Goal: Task Accomplishment & Management: Manage account settings

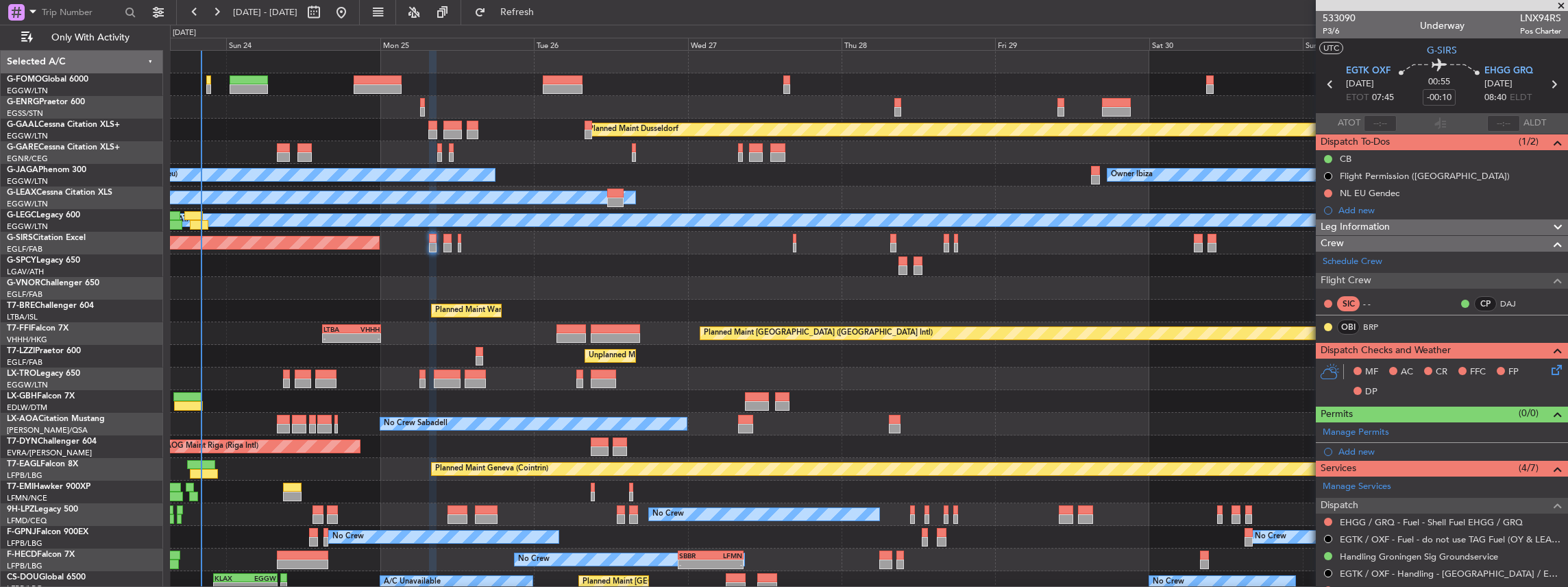
click at [1549, 369] on icon at bounding box center [1554, 367] width 11 height 11
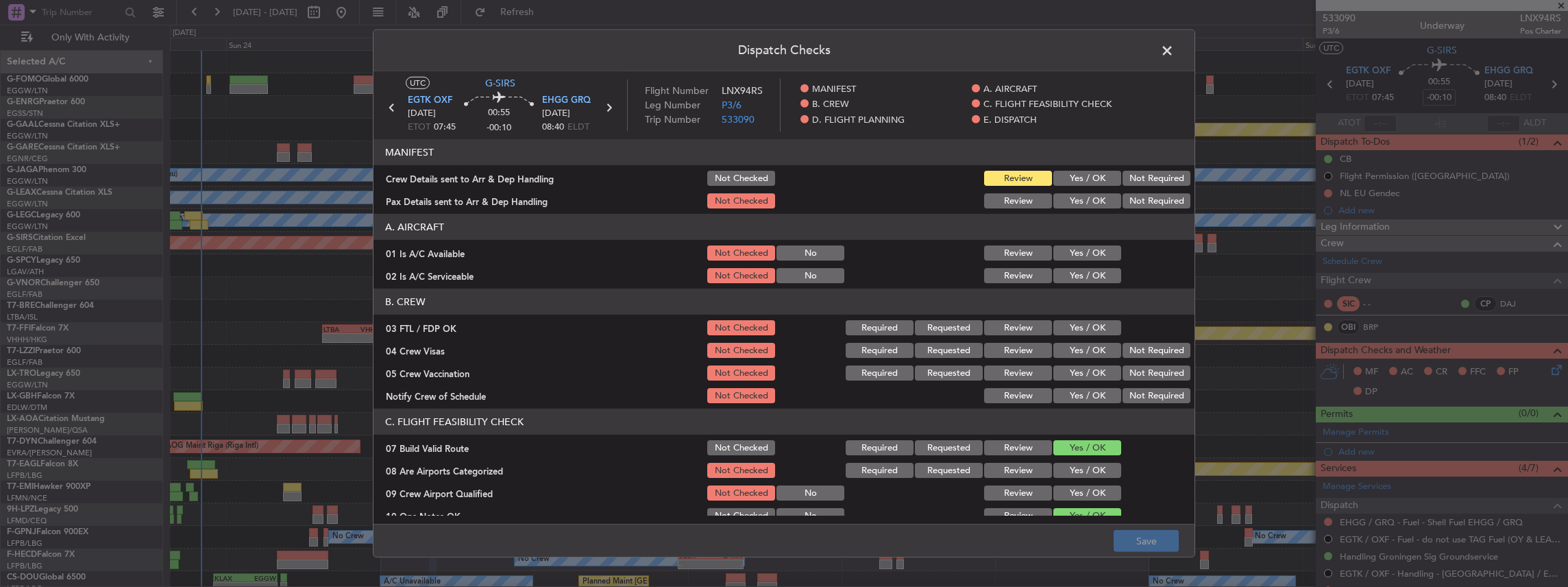
click at [1084, 172] on button "Yes / OK" at bounding box center [1088, 178] width 68 height 15
click at [1078, 205] on button "Yes / OK" at bounding box center [1088, 201] width 68 height 15
click at [1150, 539] on button "Save" at bounding box center [1146, 541] width 65 height 22
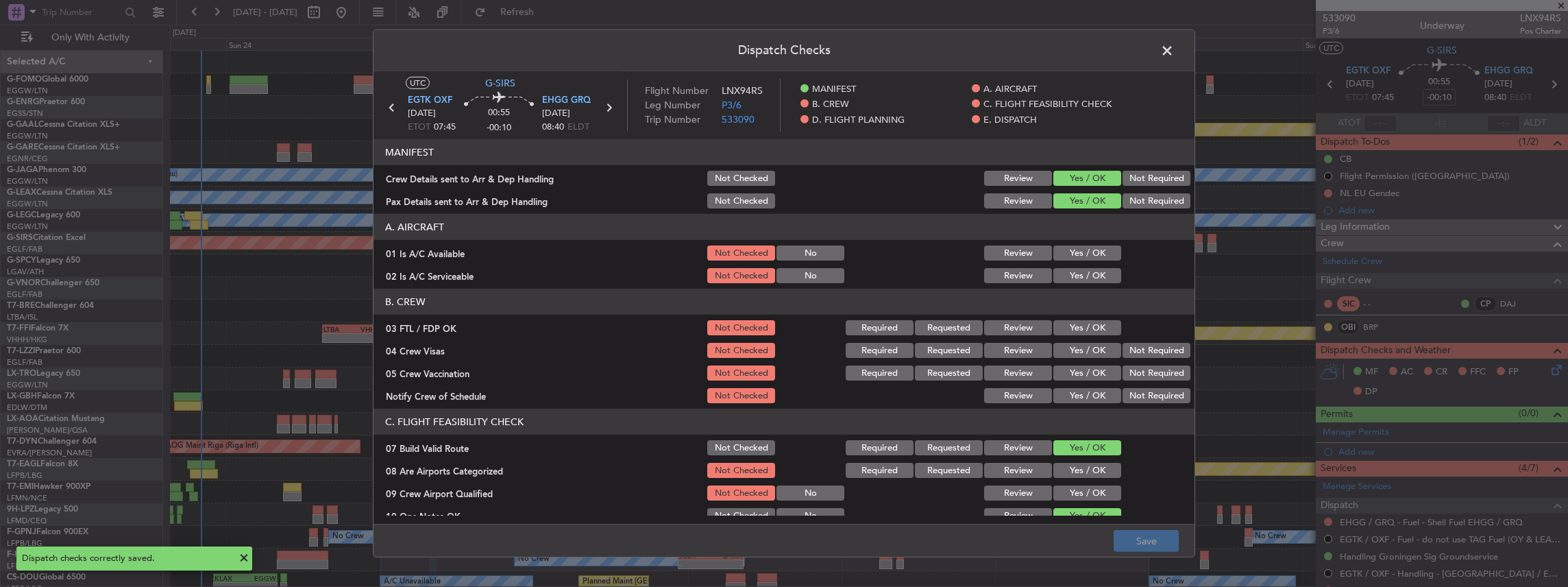
click at [1174, 48] on span at bounding box center [1174, 54] width 0 height 27
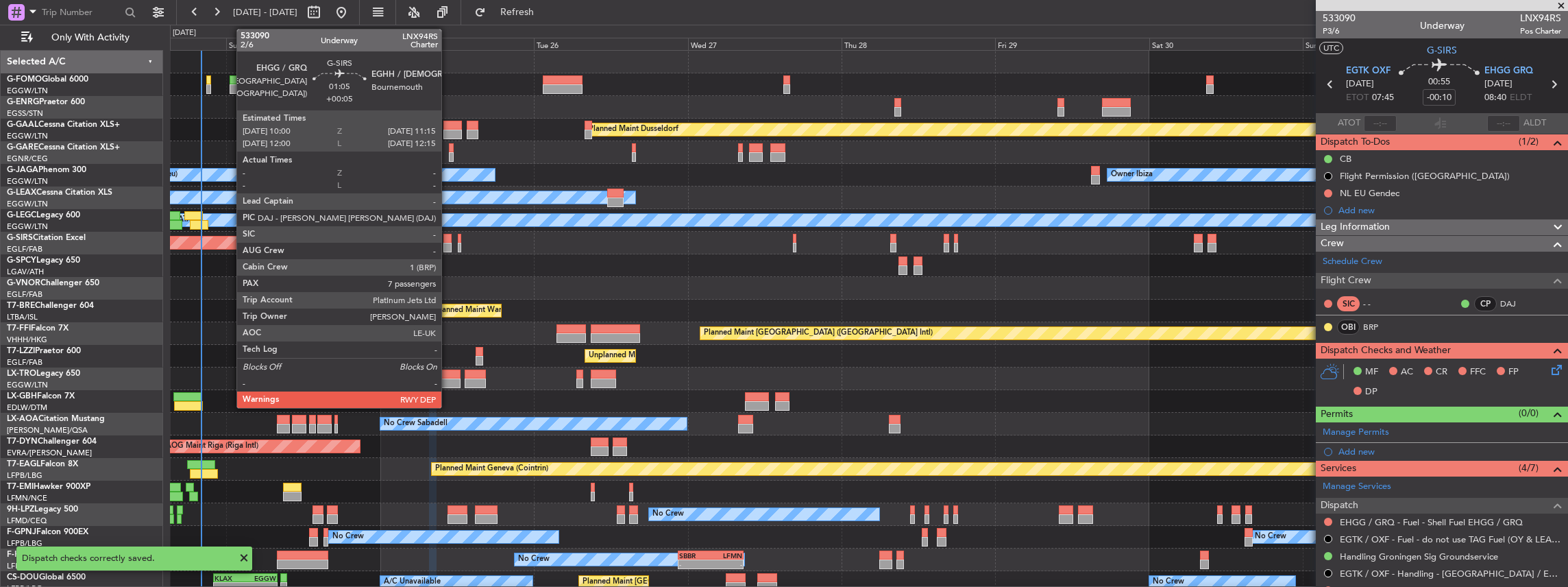
click at [448, 240] on div at bounding box center [447, 239] width 8 height 10
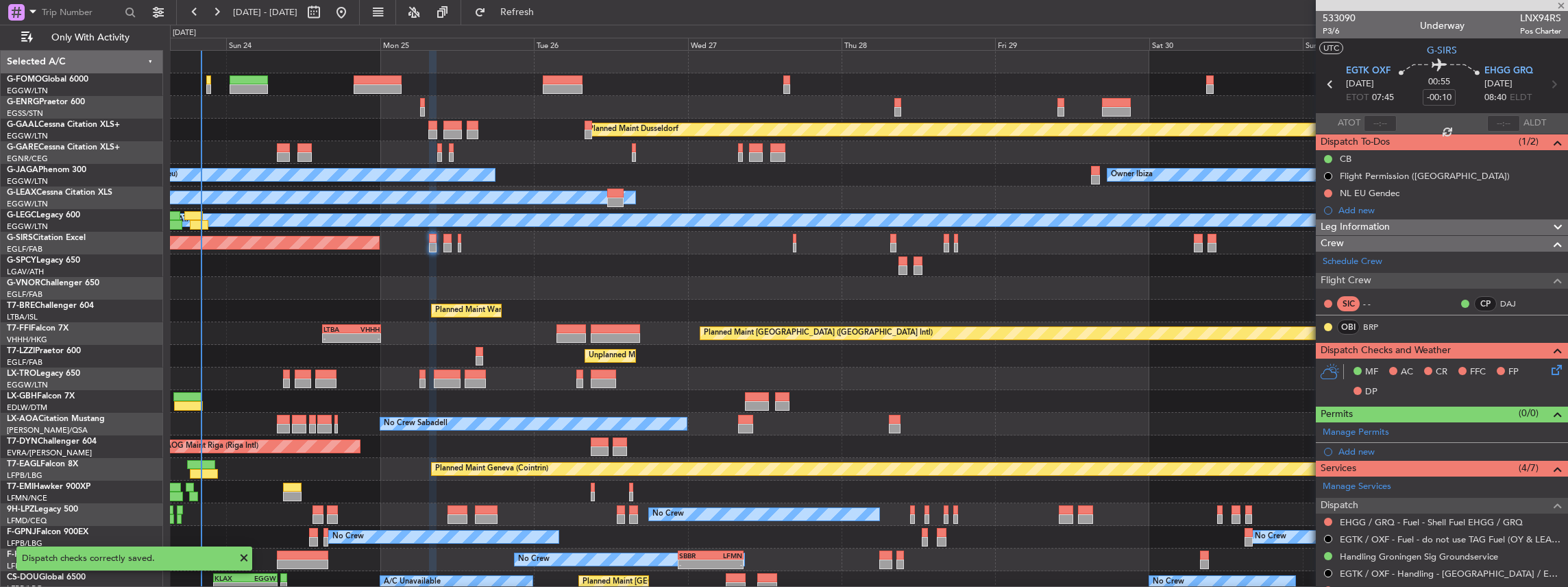
type input "+00:05"
type input "7"
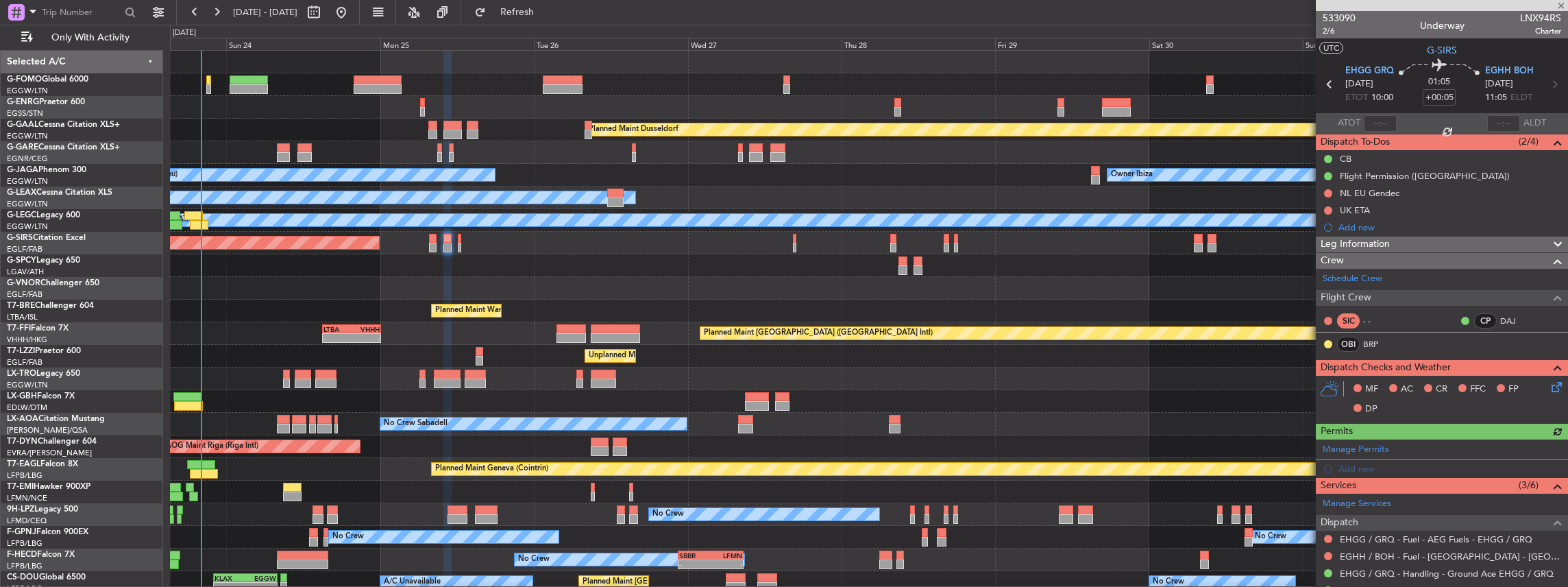
click at [1549, 385] on icon at bounding box center [1554, 384] width 11 height 11
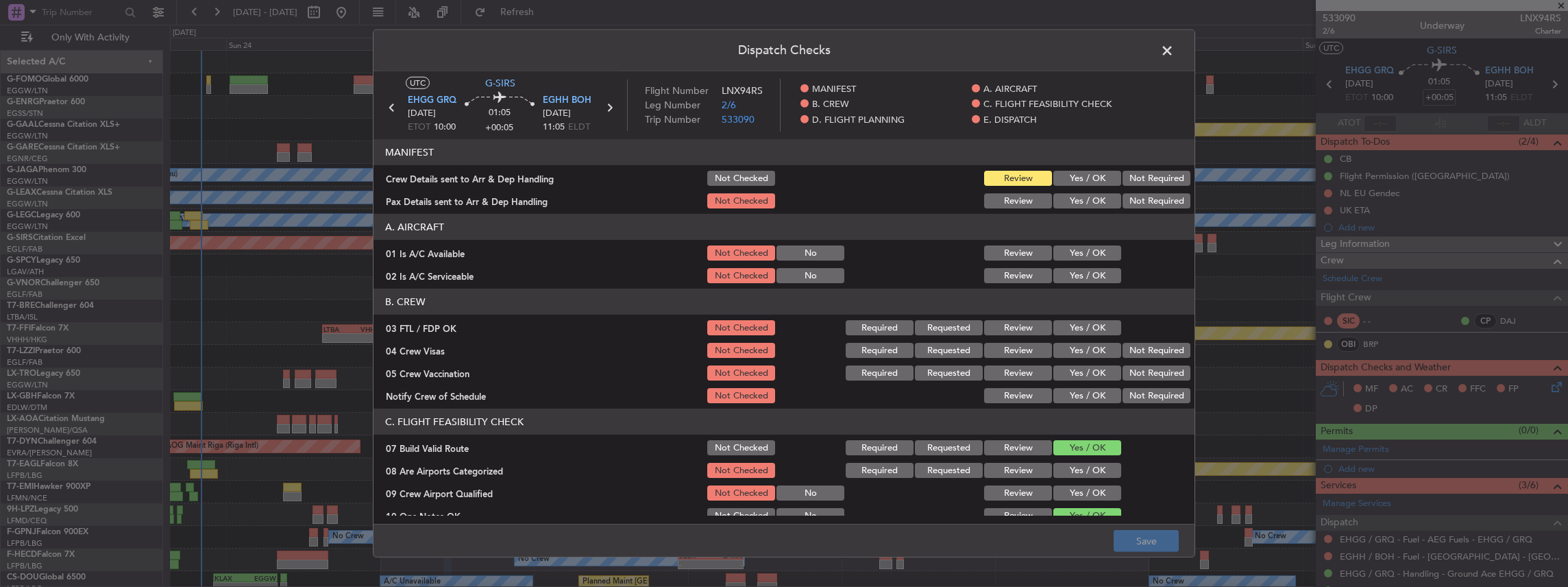
click at [1078, 174] on button "Yes / OK" at bounding box center [1088, 178] width 68 height 15
click at [1077, 202] on button "Yes / OK" at bounding box center [1088, 201] width 68 height 15
click at [1148, 538] on button "Save" at bounding box center [1146, 541] width 65 height 22
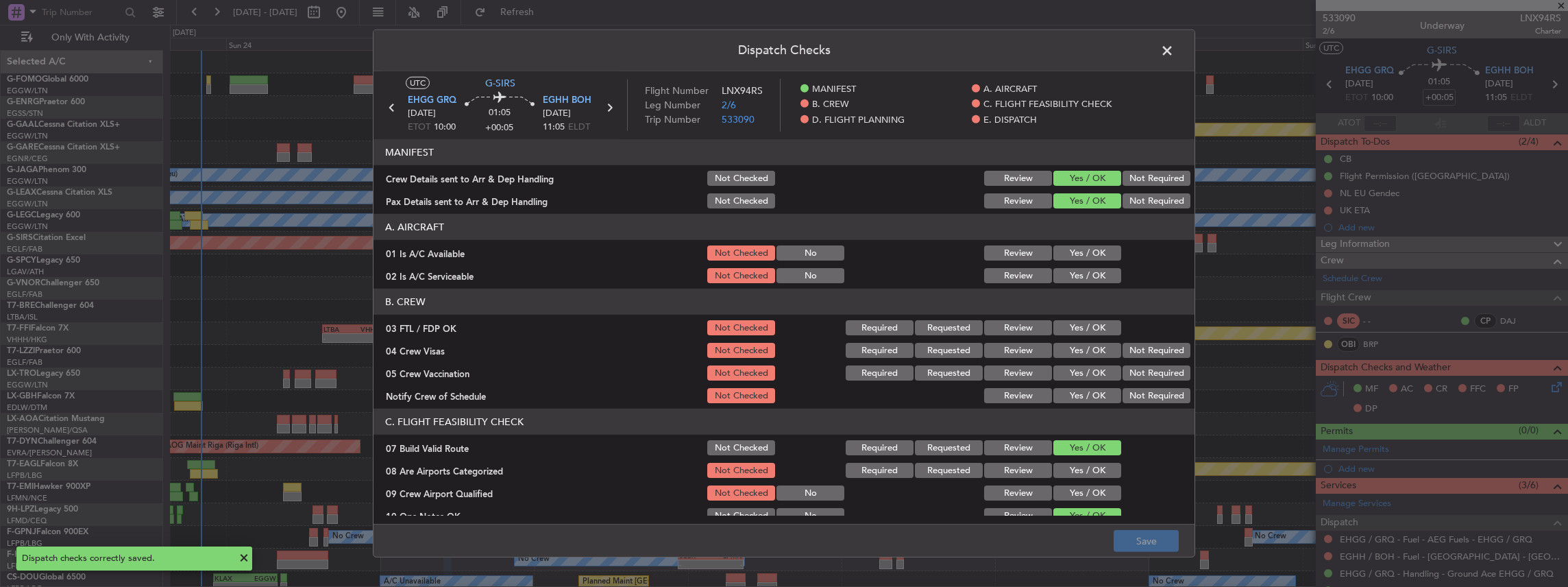
click at [1174, 52] on span at bounding box center [1174, 54] width 0 height 27
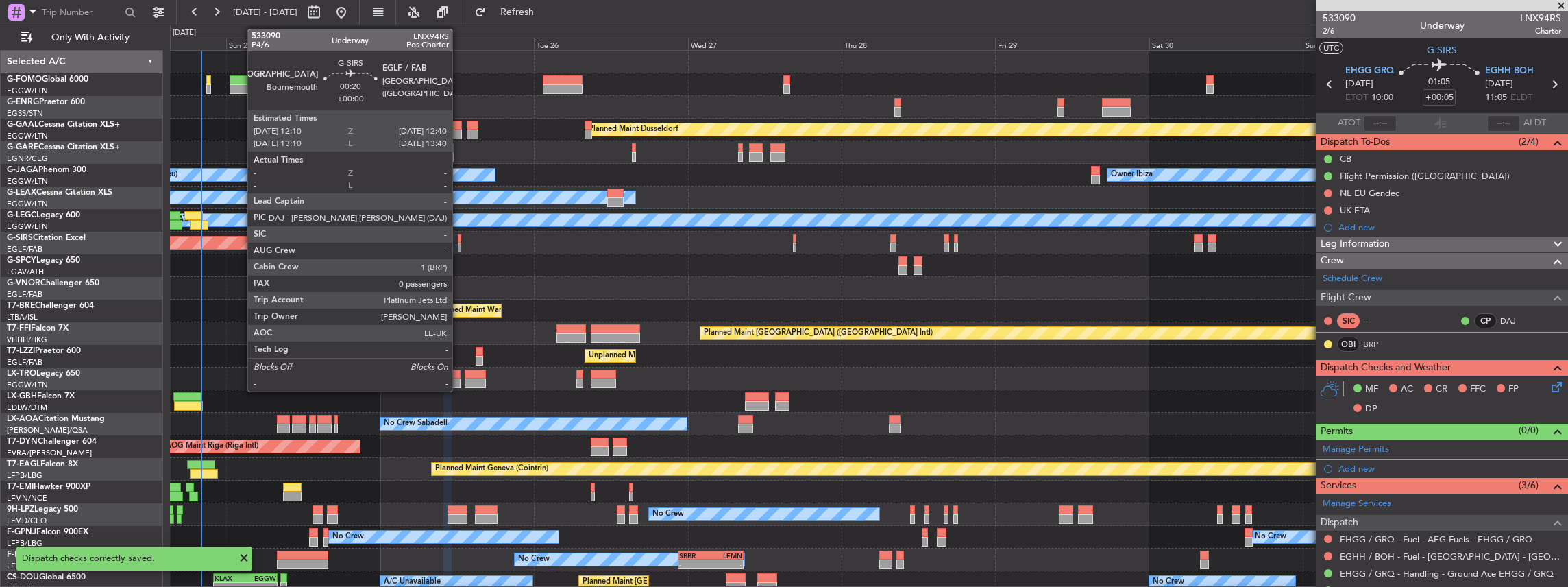
click at [459, 243] on div at bounding box center [459, 248] width 3 height 10
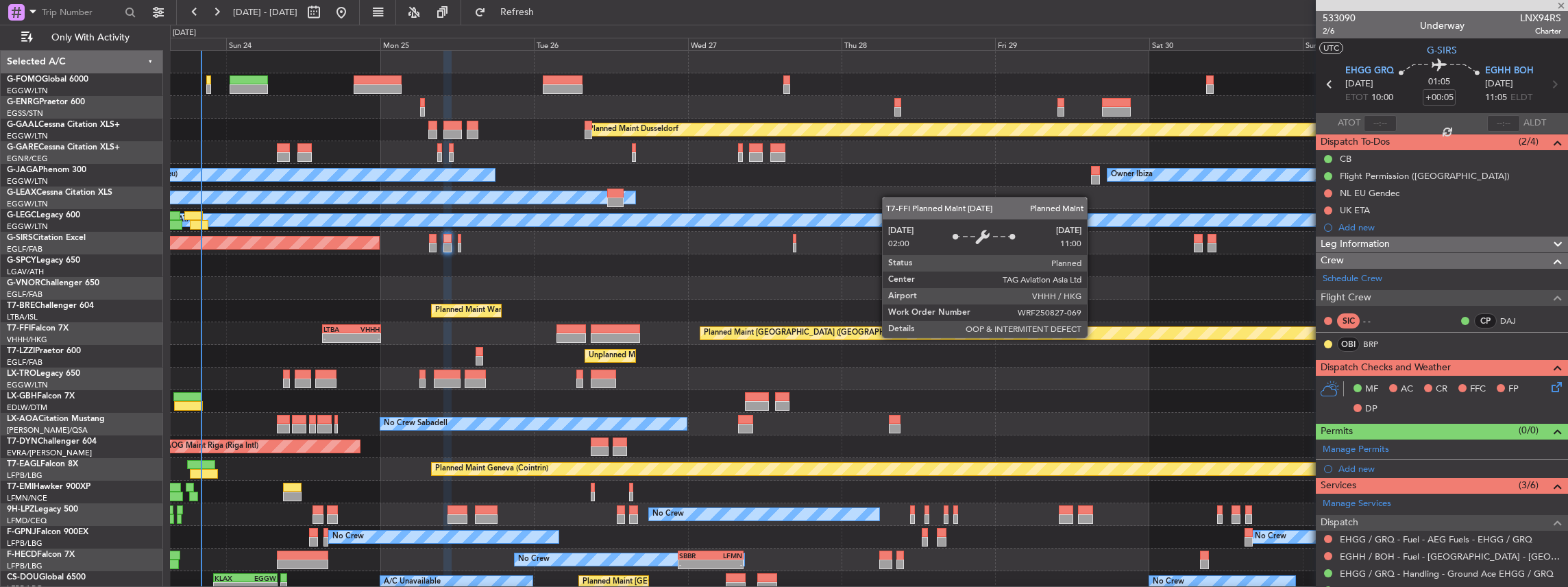
type input "0"
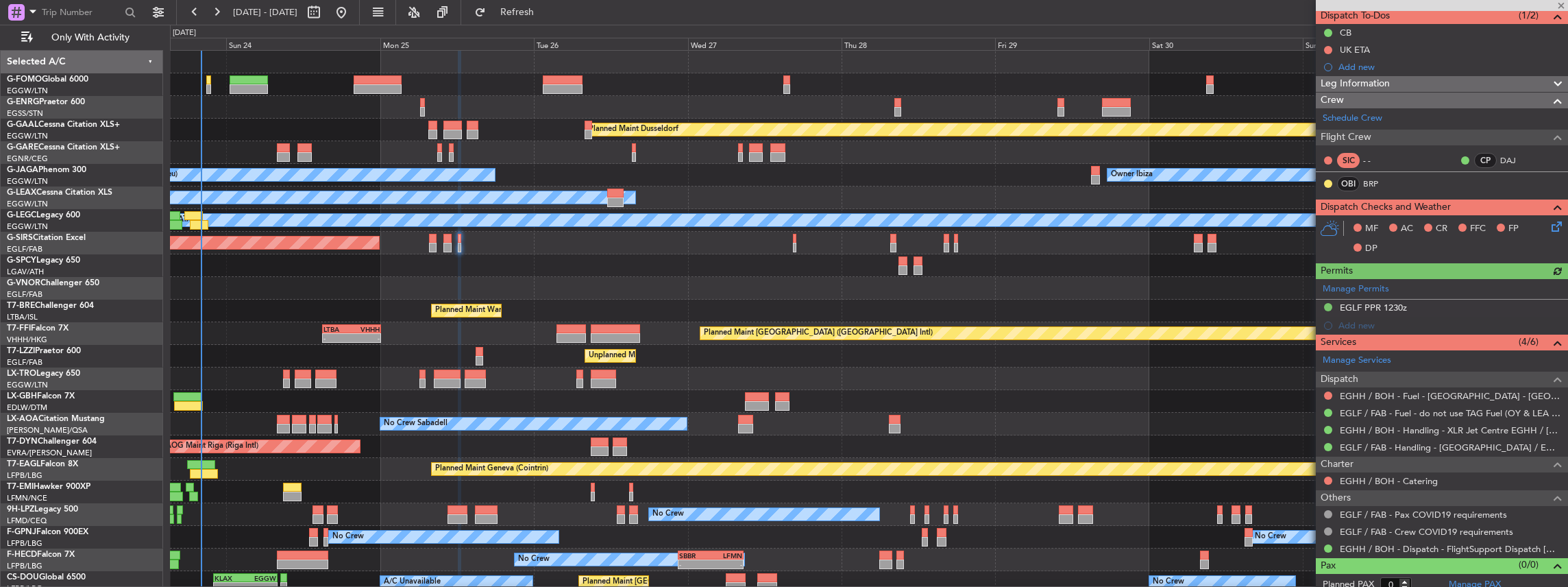
scroll to position [132, 0]
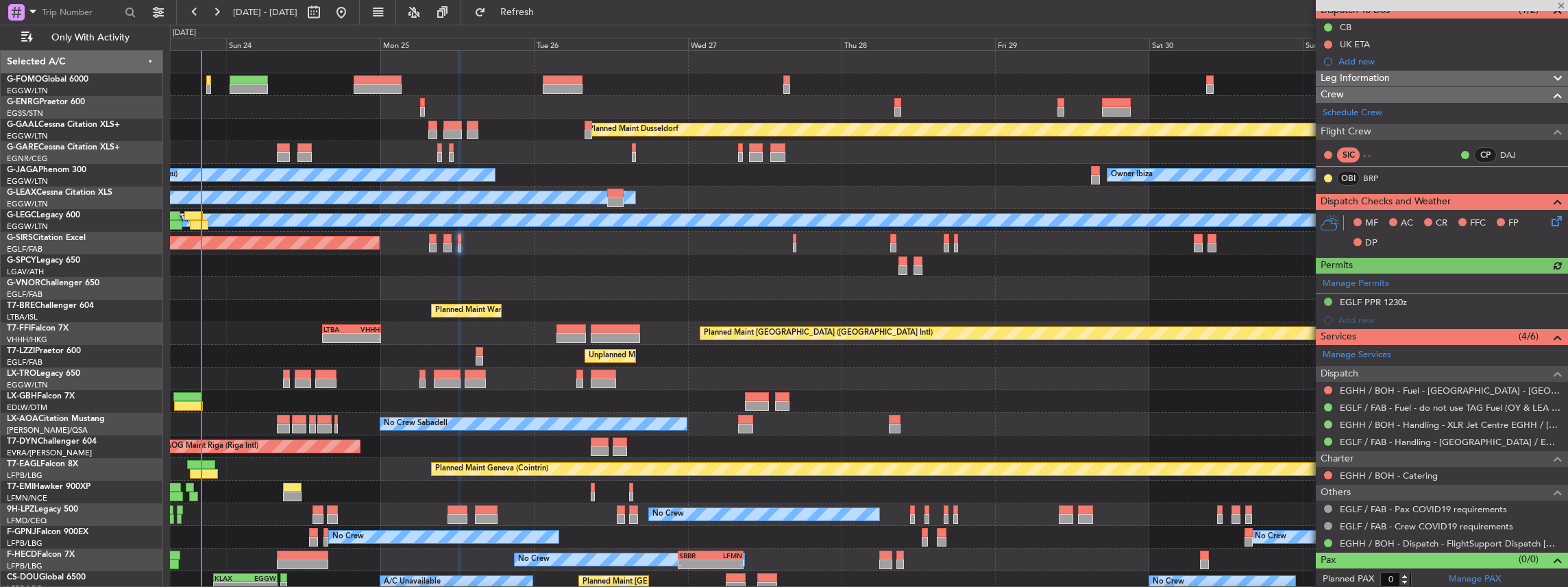
click at [1549, 217] on icon at bounding box center [1554, 219] width 11 height 11
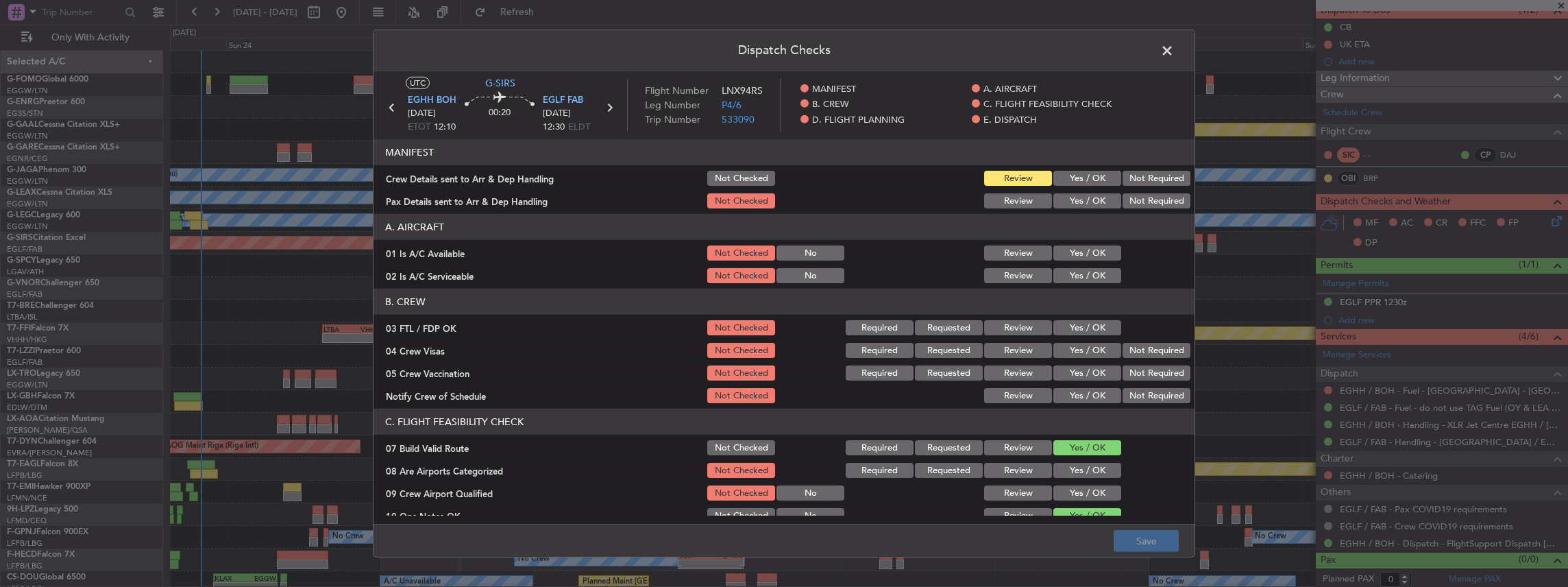
click at [1073, 176] on button "Yes / OK" at bounding box center [1088, 178] width 68 height 15
click at [1069, 196] on button "Yes / OK" at bounding box center [1088, 201] width 68 height 15
click at [1144, 540] on button "Save" at bounding box center [1146, 541] width 65 height 22
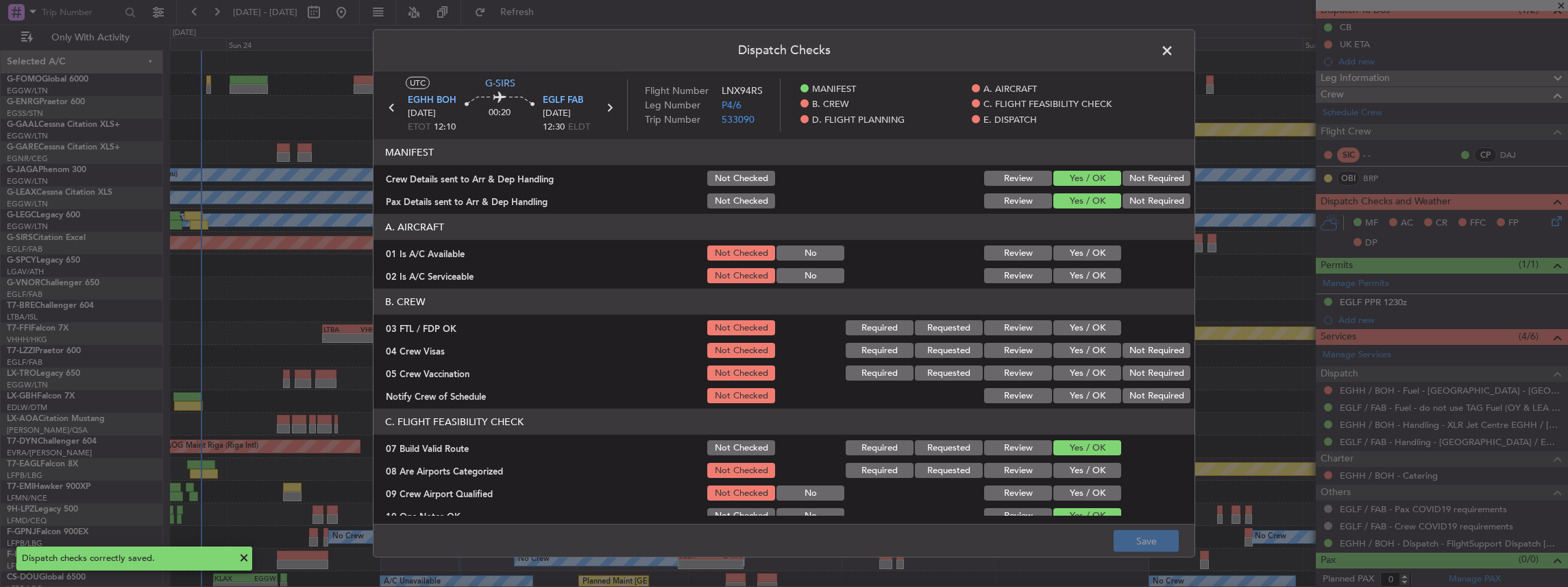
click at [1174, 54] on span at bounding box center [1174, 54] width 0 height 27
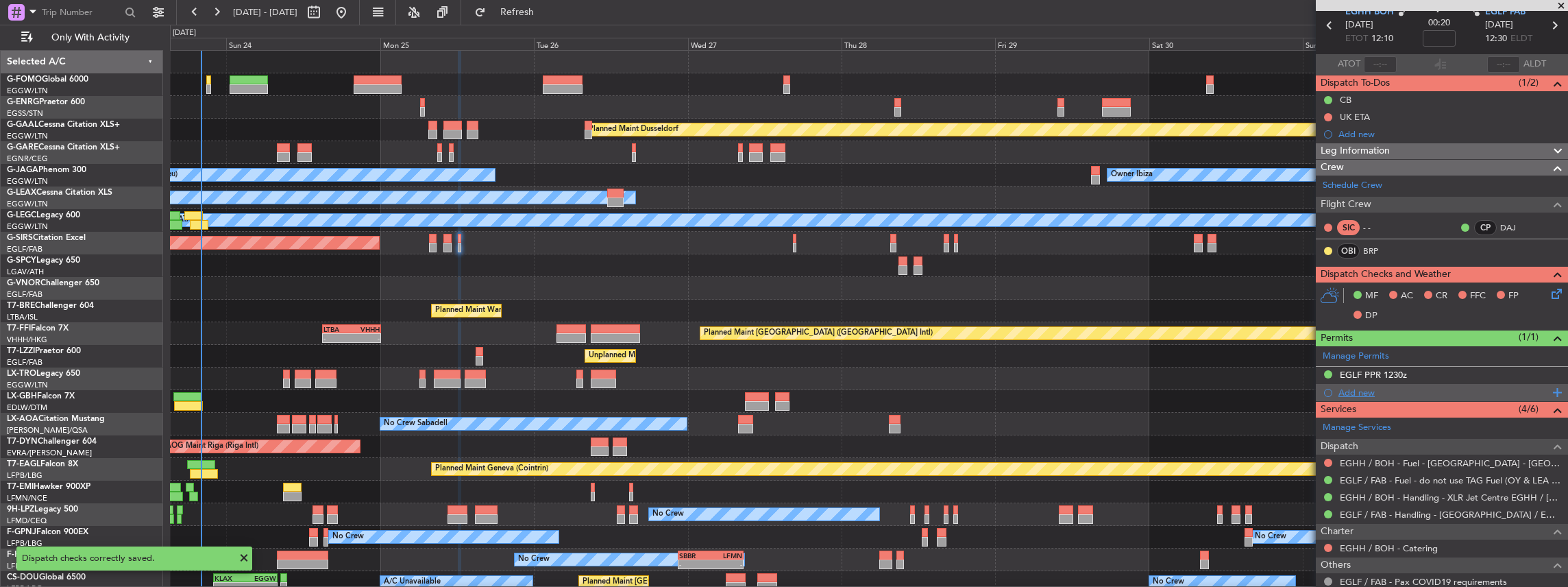
scroll to position [0, 0]
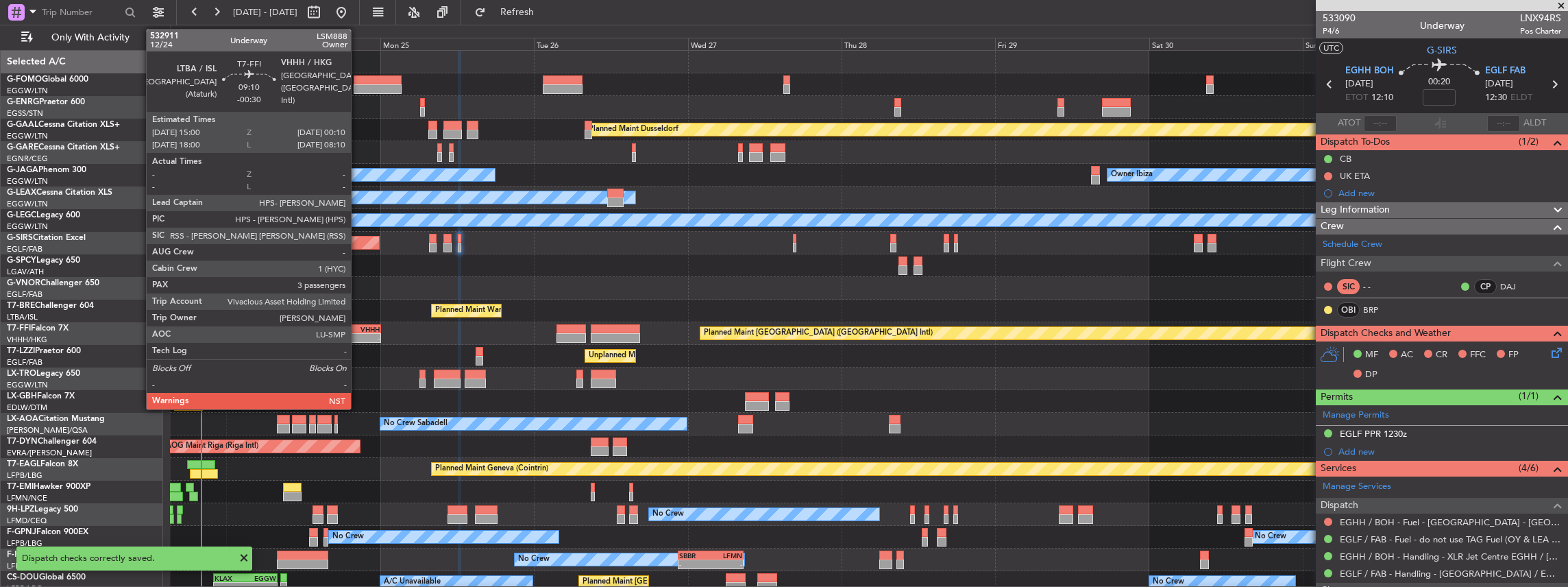
click at [357, 329] on div "VHHH" at bounding box center [365, 329] width 28 height 8
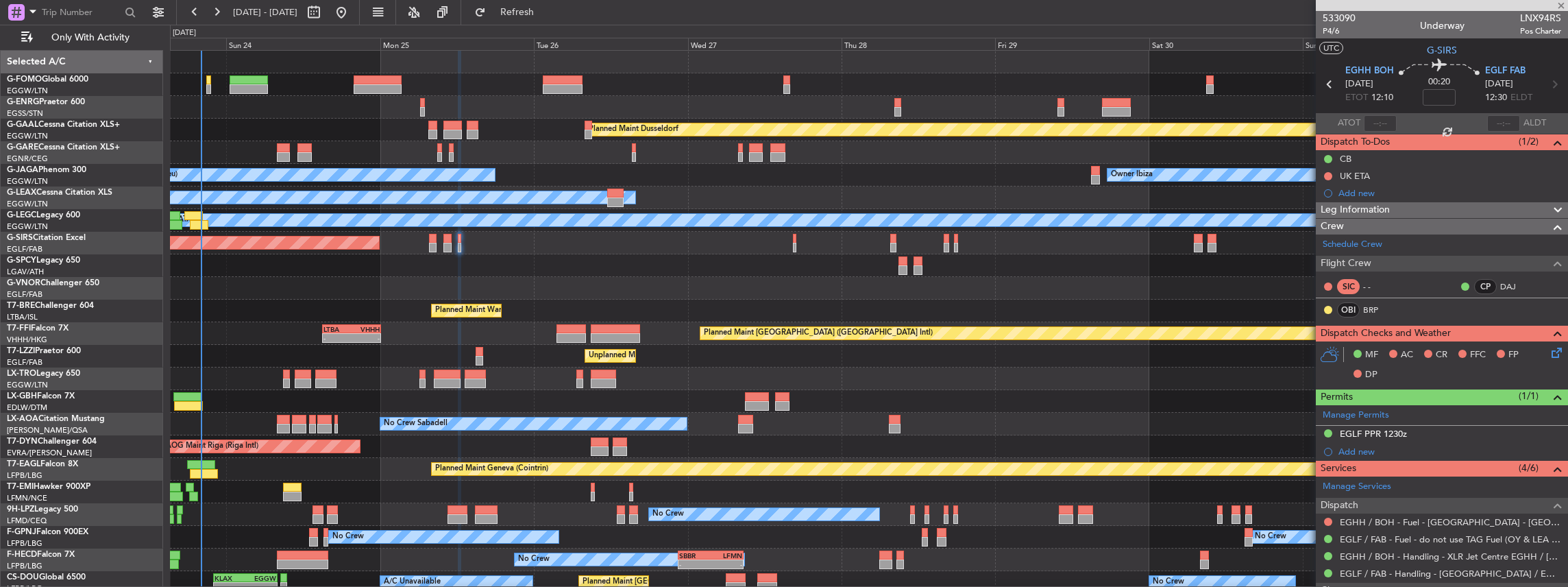
type input "-00:30"
type input "3"
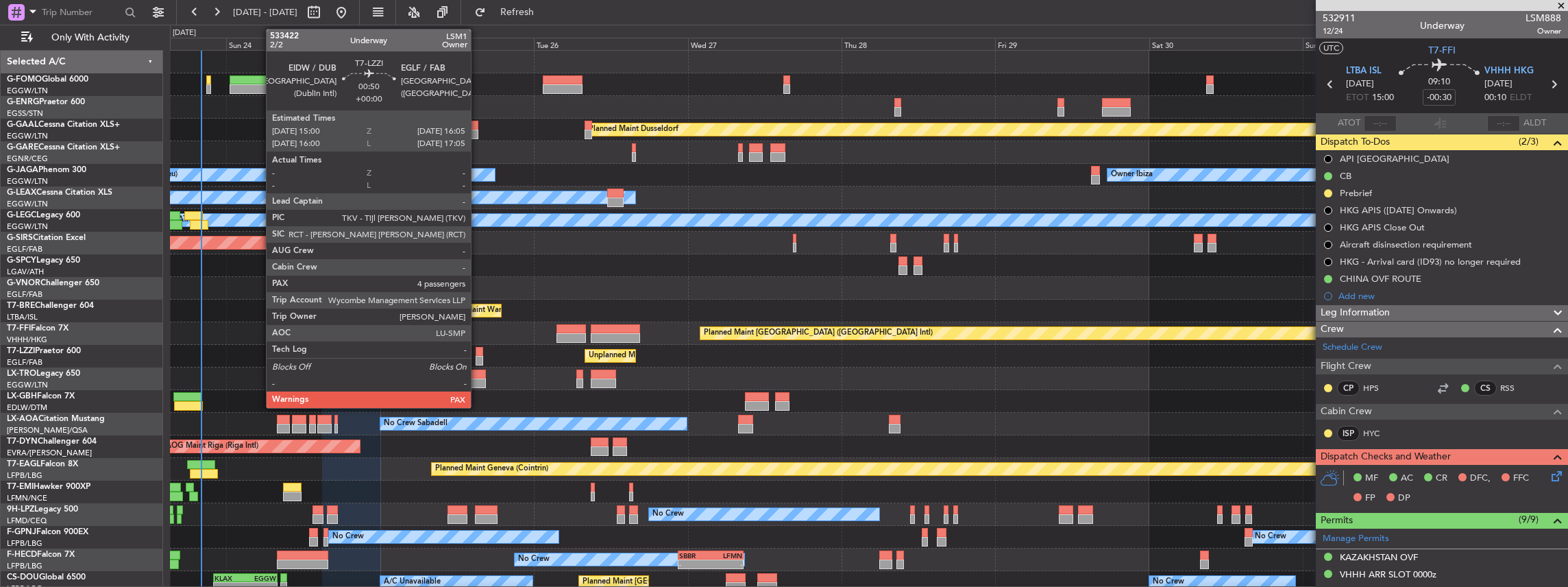
click at [478, 355] on div at bounding box center [480, 360] width 8 height 10
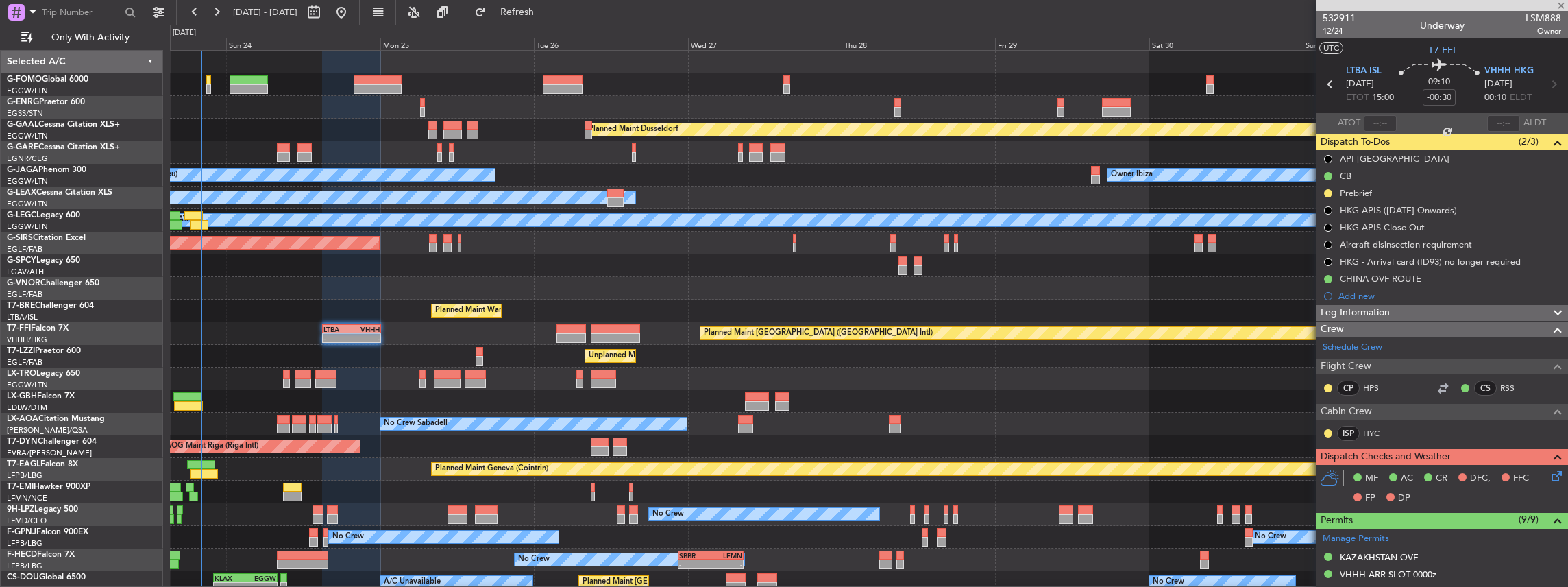
type input "5"
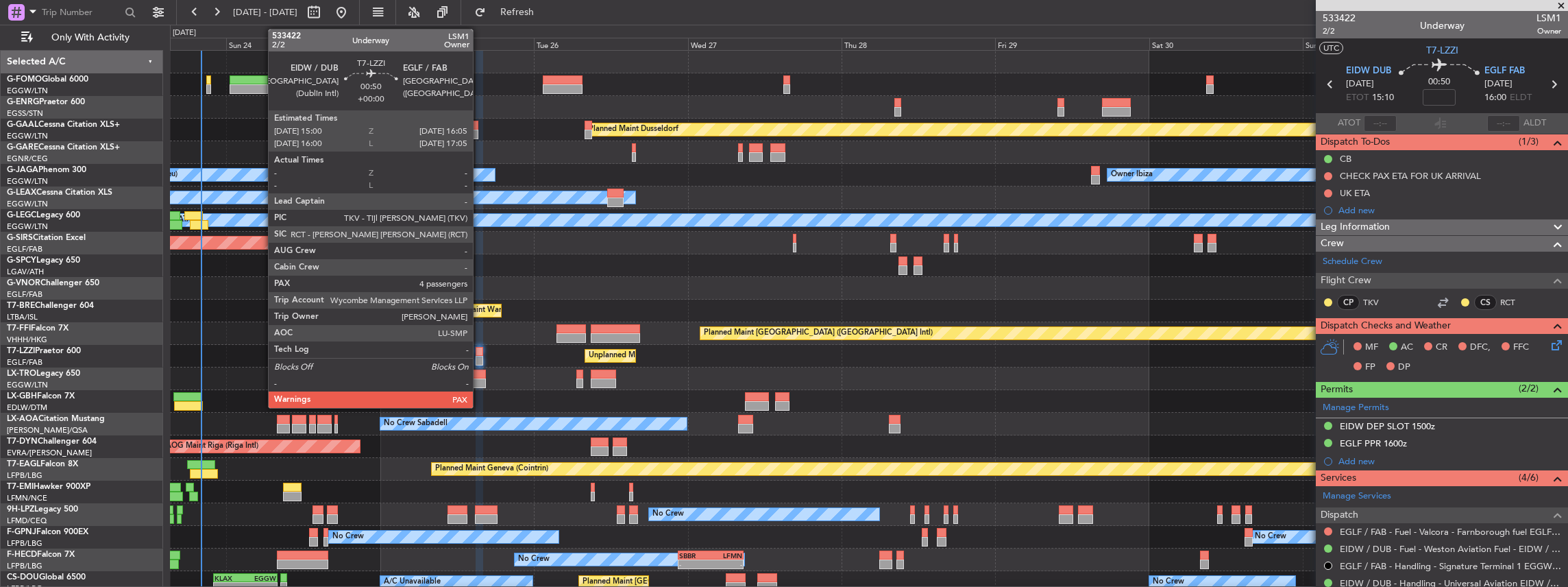
click at [480, 358] on div at bounding box center [480, 360] width 8 height 10
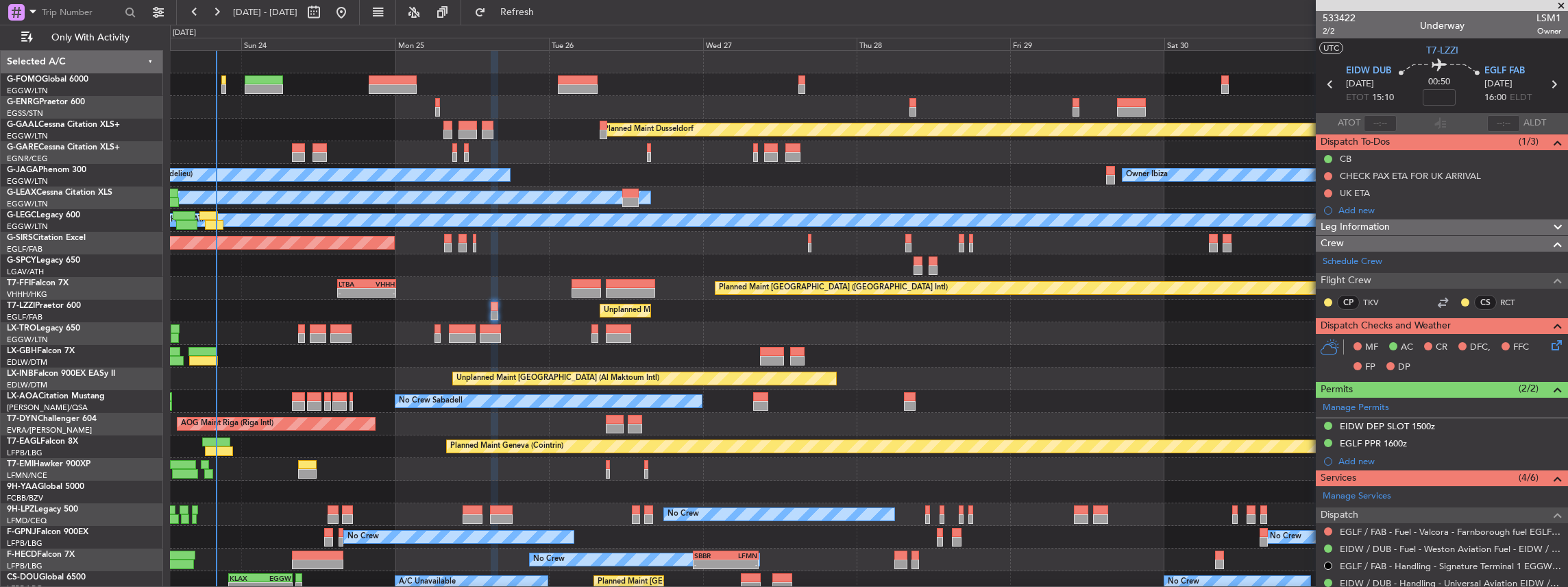
click at [399, 364] on div "Planned Maint Nice ([GEOGRAPHIC_DATA])" at bounding box center [868, 355] width 1398 height 23
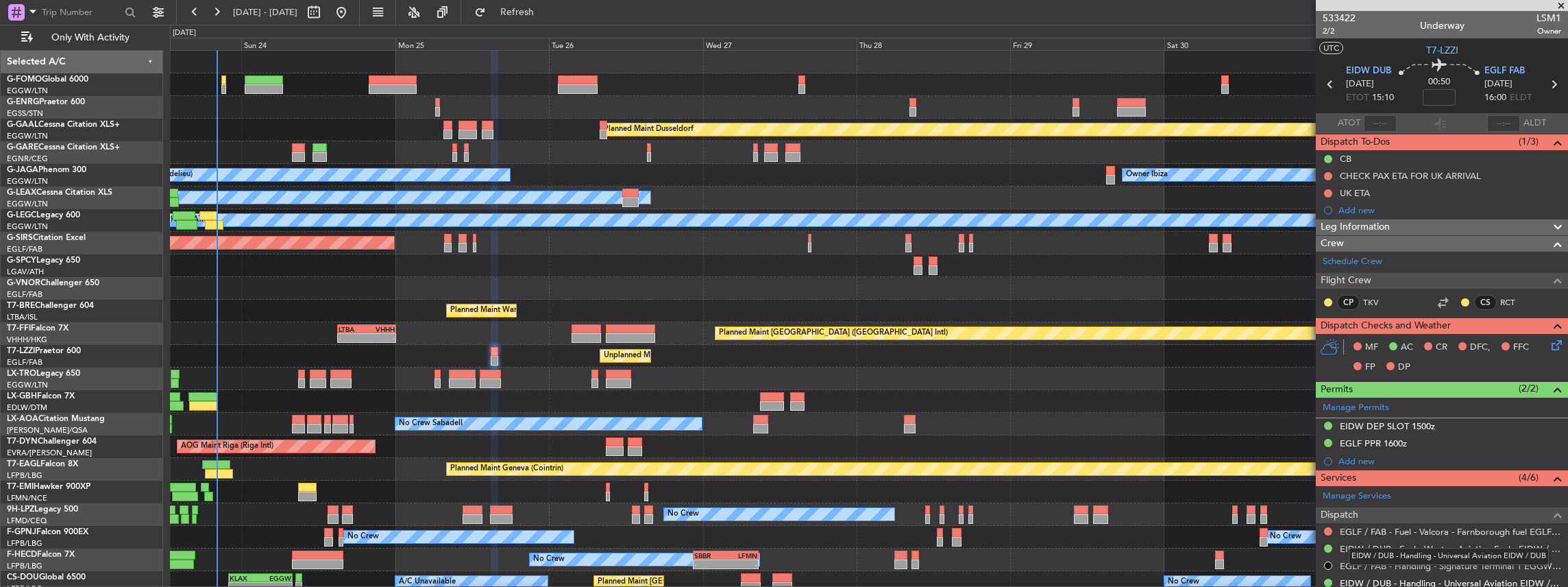
click at [1402, 577] on link "EIDW / DUB - Handling - Universal Aviation EIDW / DUB" at bounding box center [1451, 583] width 222 height 12
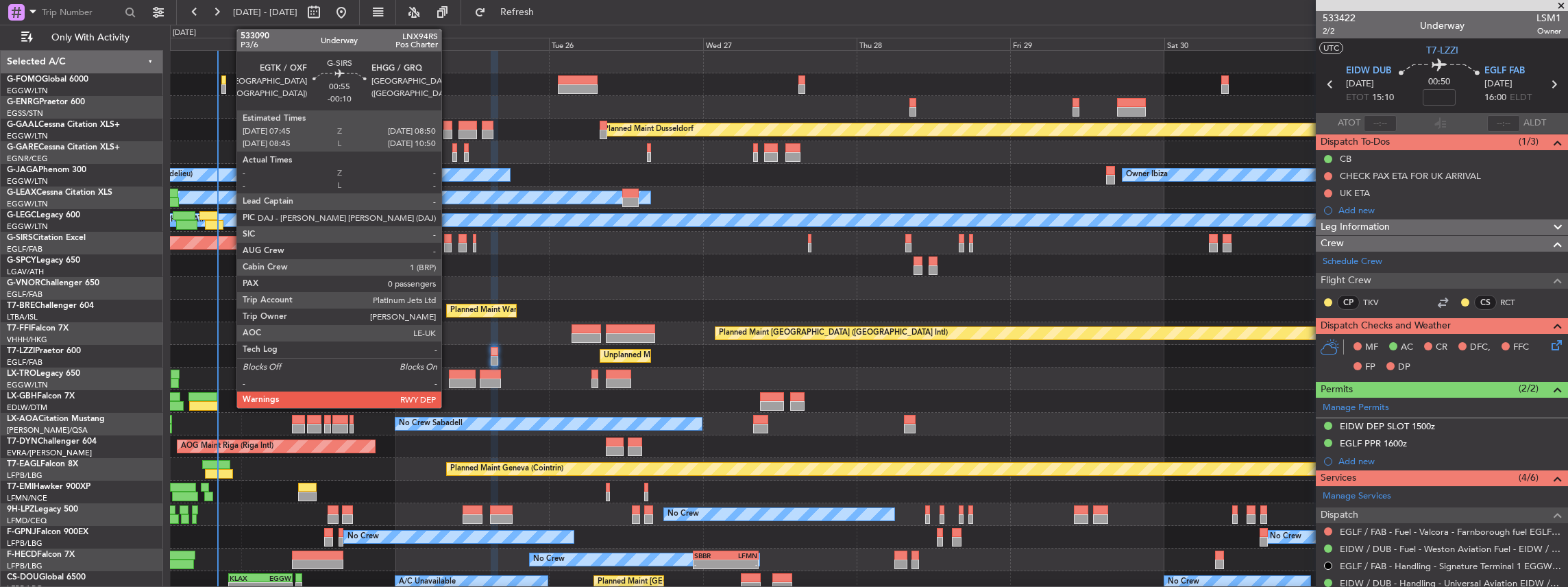
click at [448, 243] on div at bounding box center [448, 248] width 8 height 10
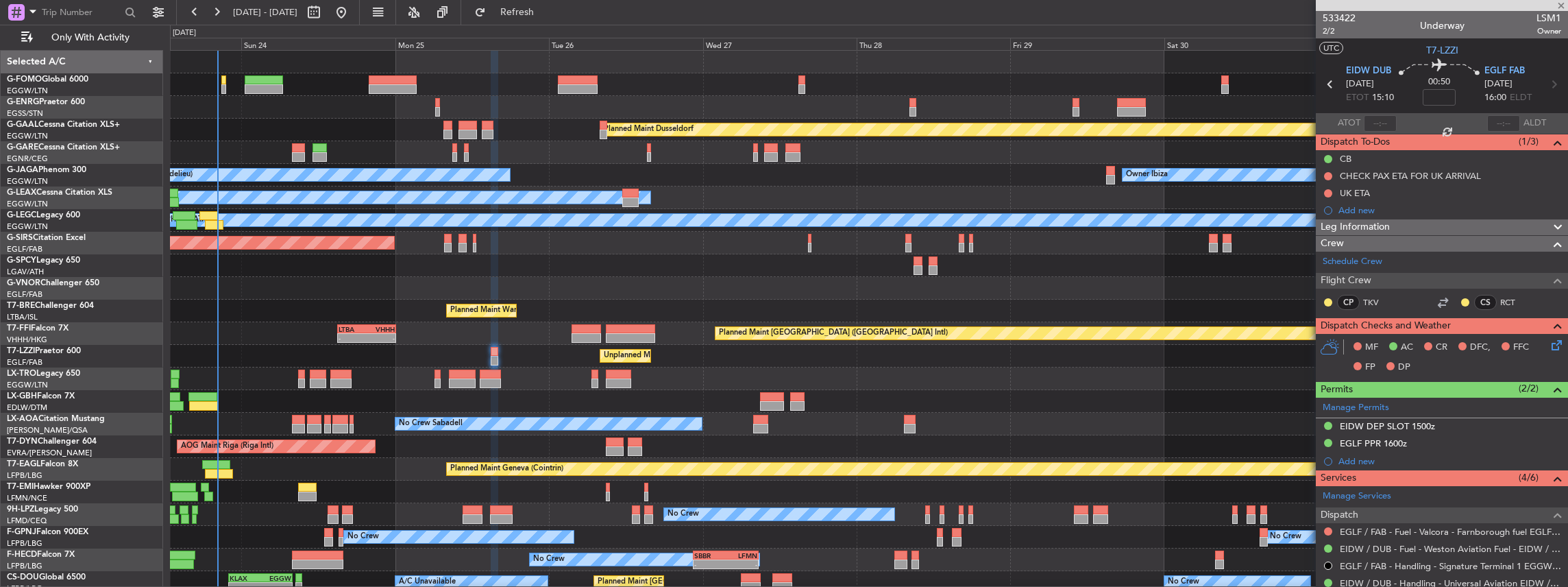
type input "-00:10"
type input "0"
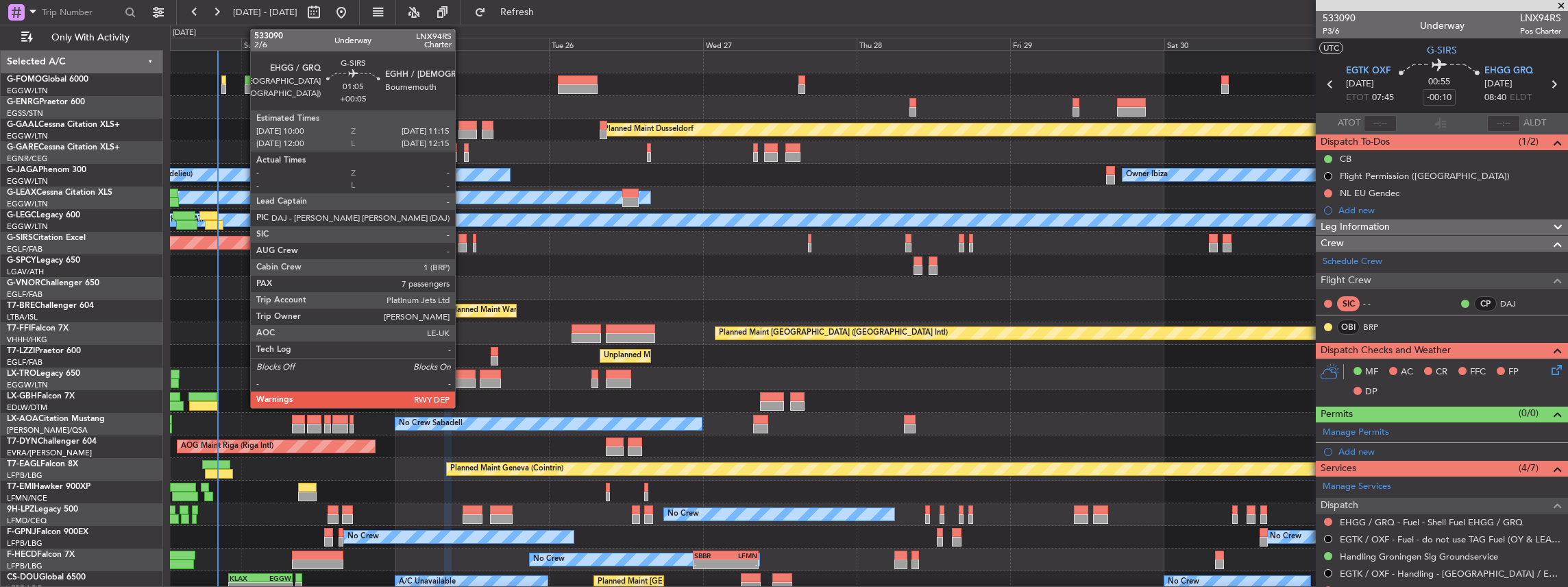
click at [460, 247] on div at bounding box center [462, 248] width 8 height 10
type input "+00:05"
type input "7"
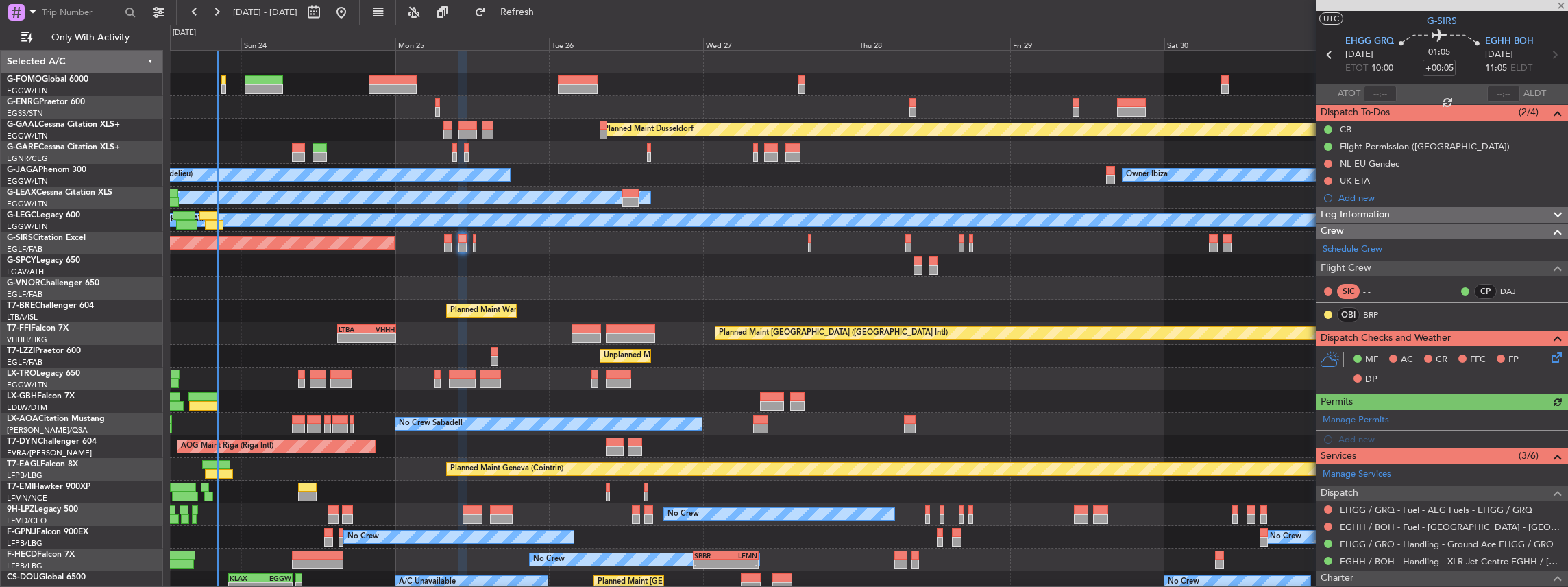
scroll to position [45, 0]
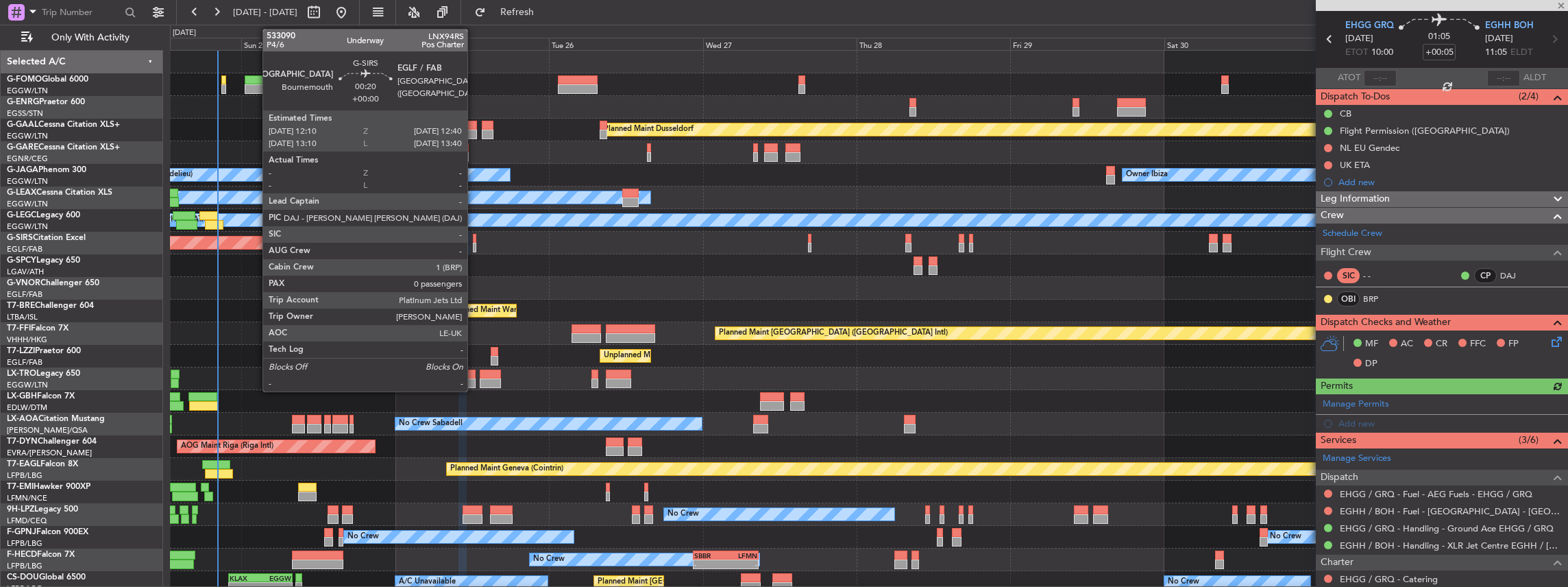
click at [474, 244] on div at bounding box center [474, 248] width 3 height 10
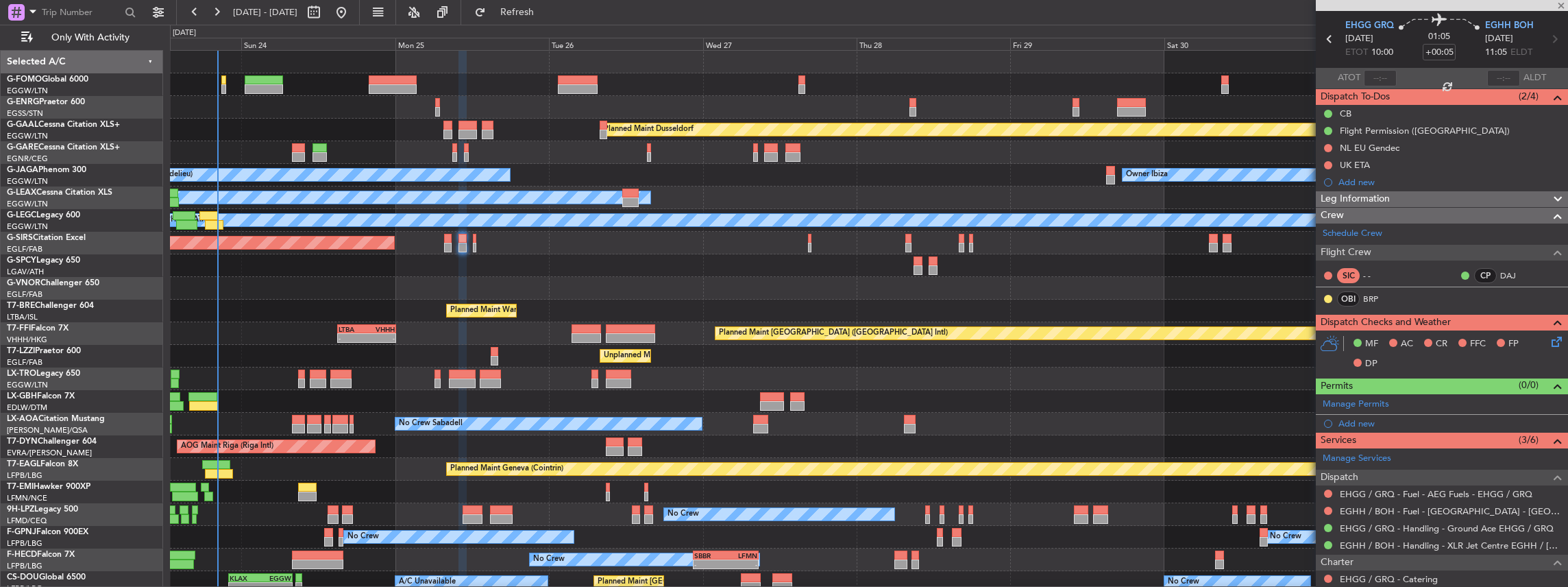
type input "0"
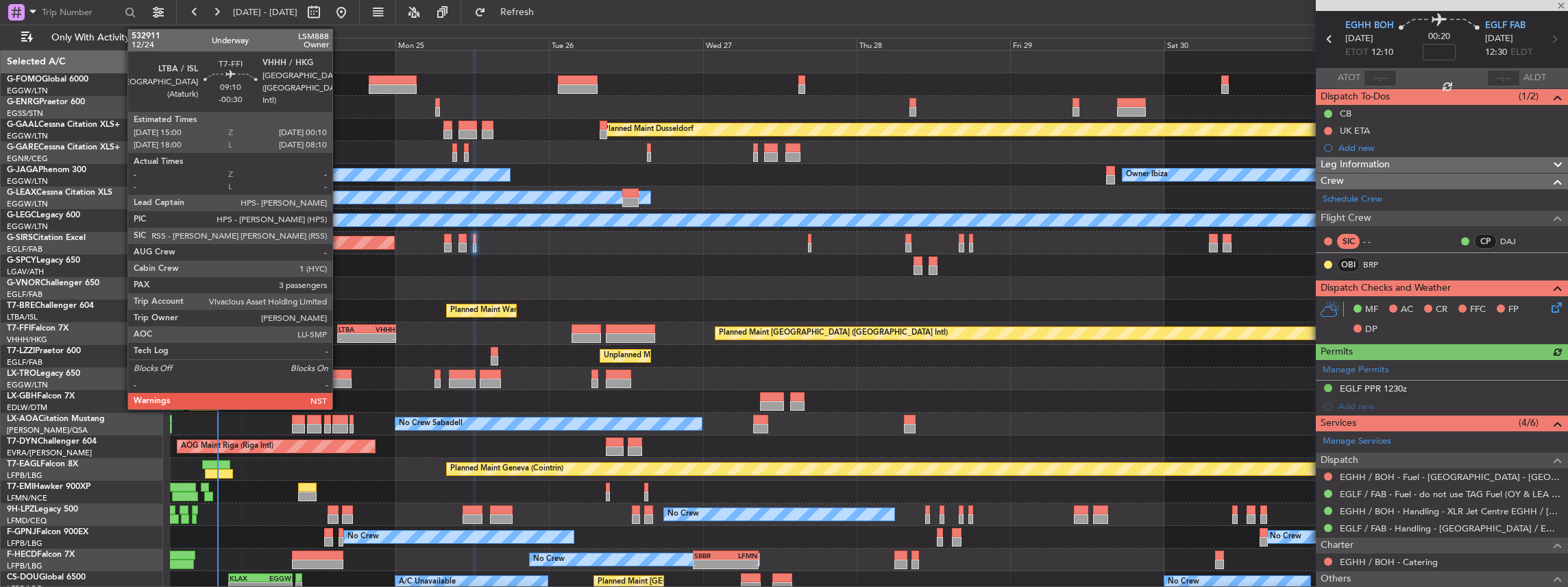
click at [340, 336] on div "-" at bounding box center [352, 337] width 28 height 8
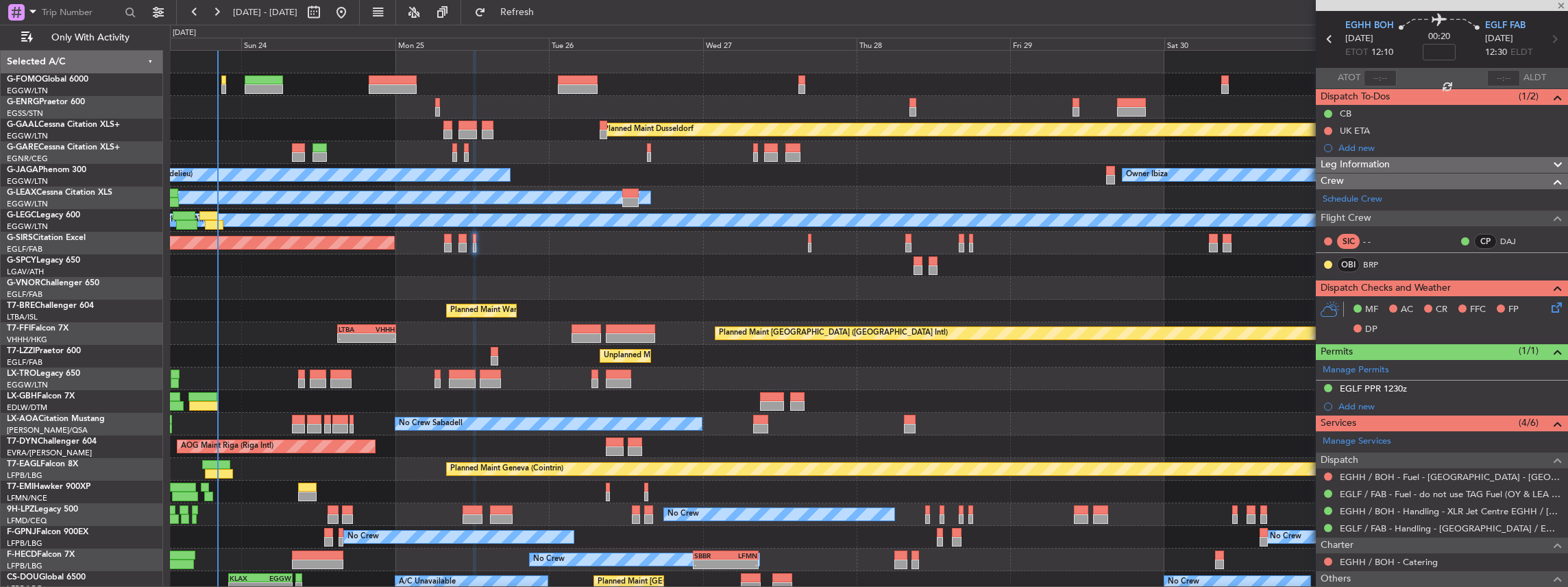
type input "-00:30"
type input "3"
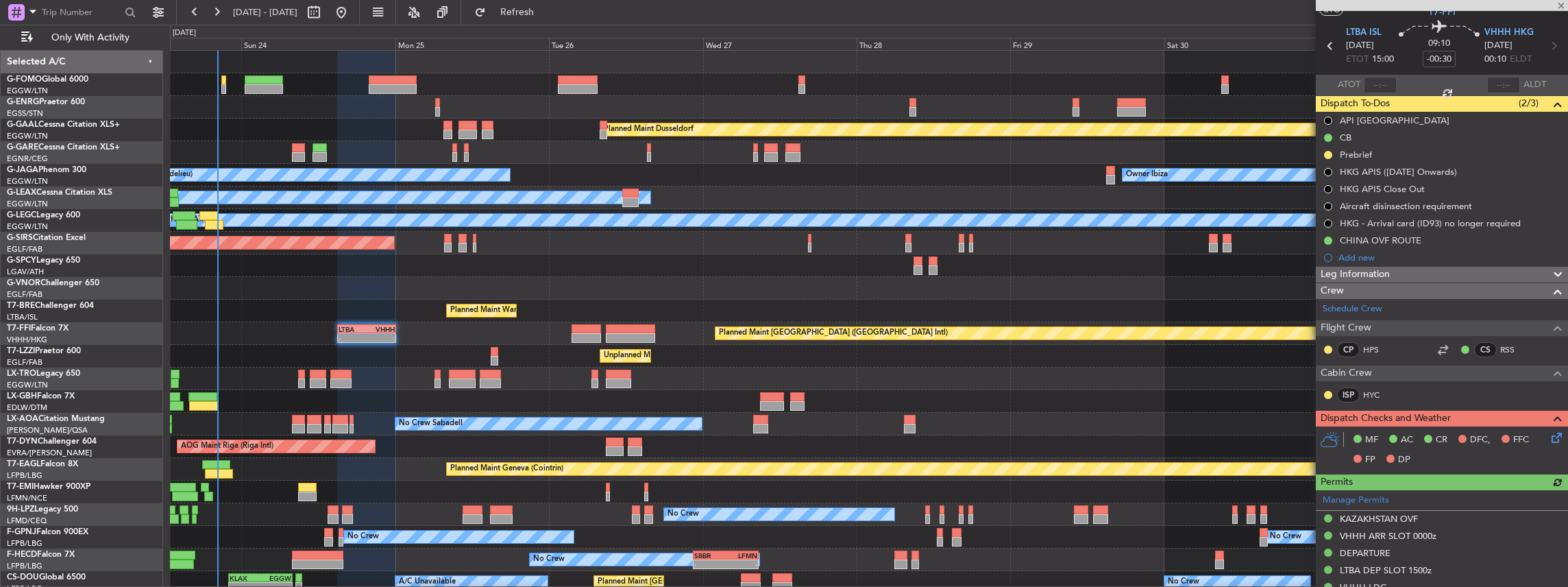
scroll to position [91, 0]
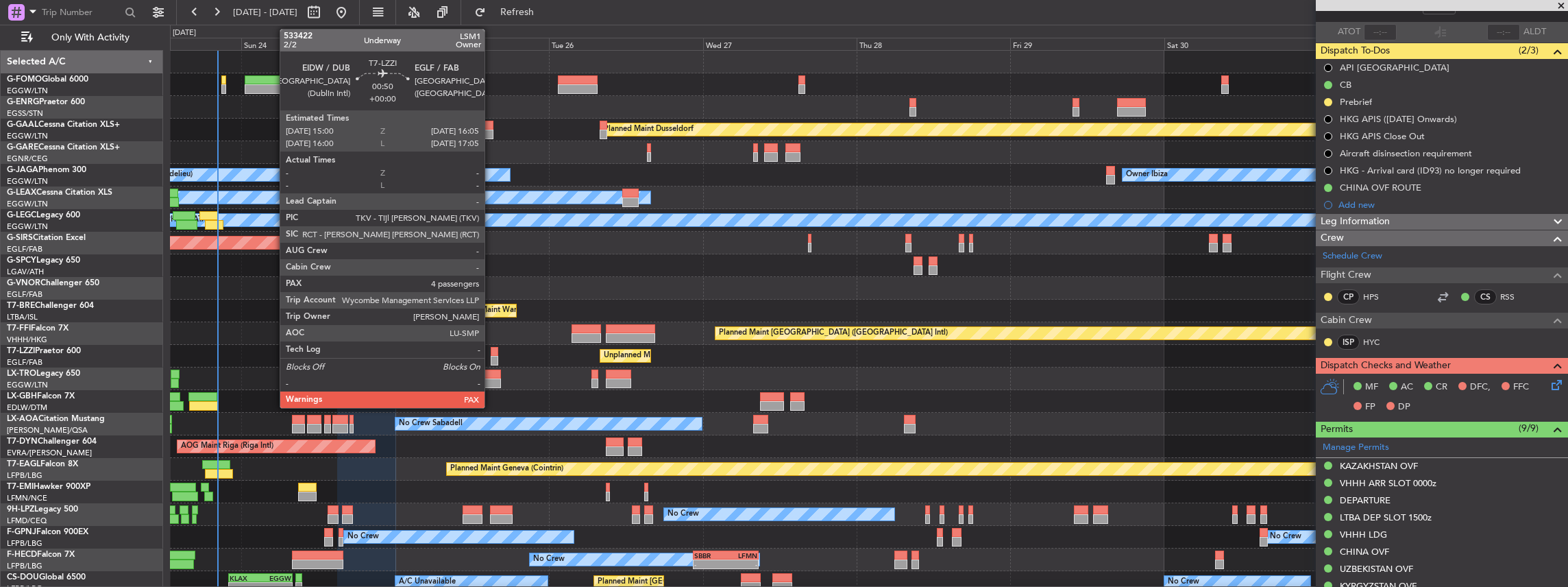
click at [491, 352] on div at bounding box center [495, 351] width 8 height 10
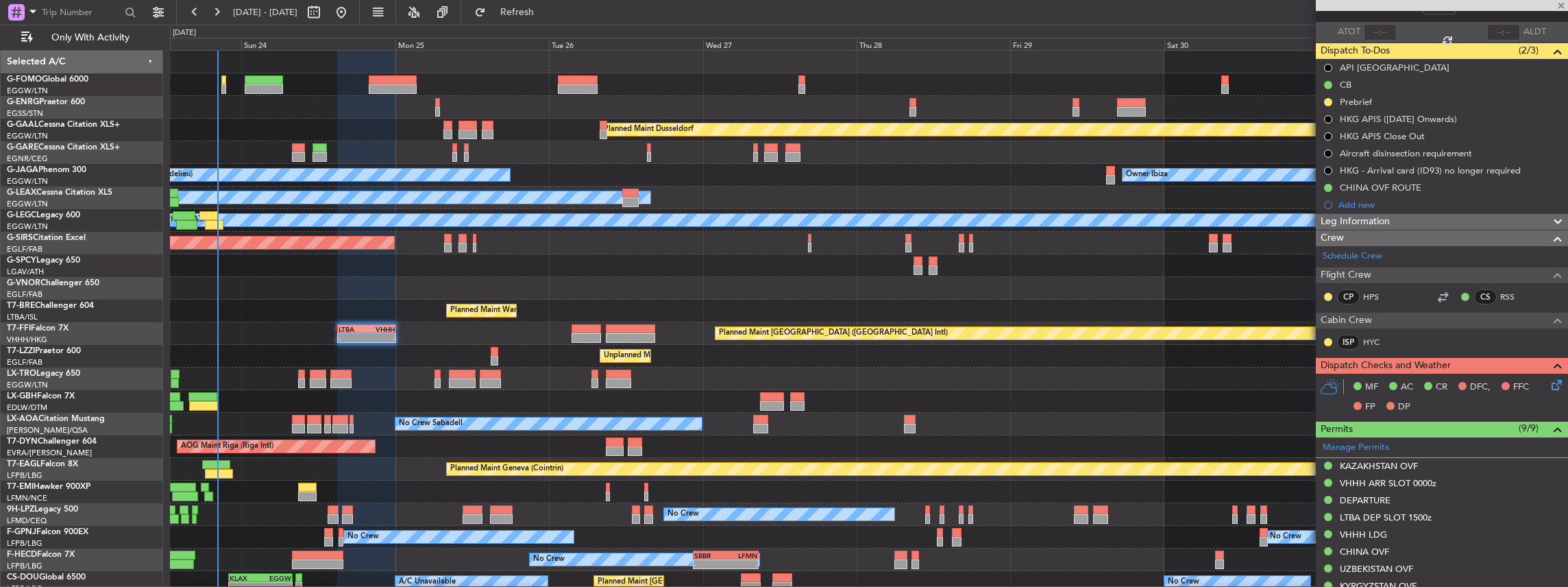
type input "5"
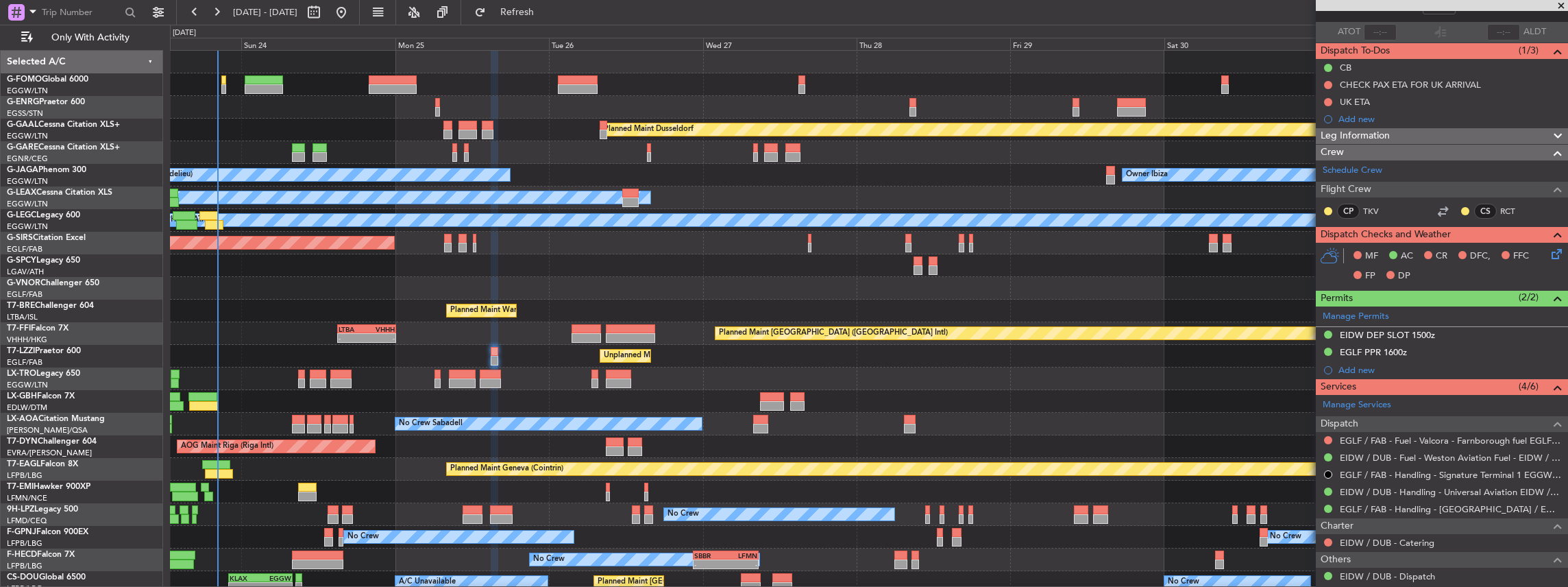
click at [1549, 252] on icon at bounding box center [1554, 252] width 11 height 11
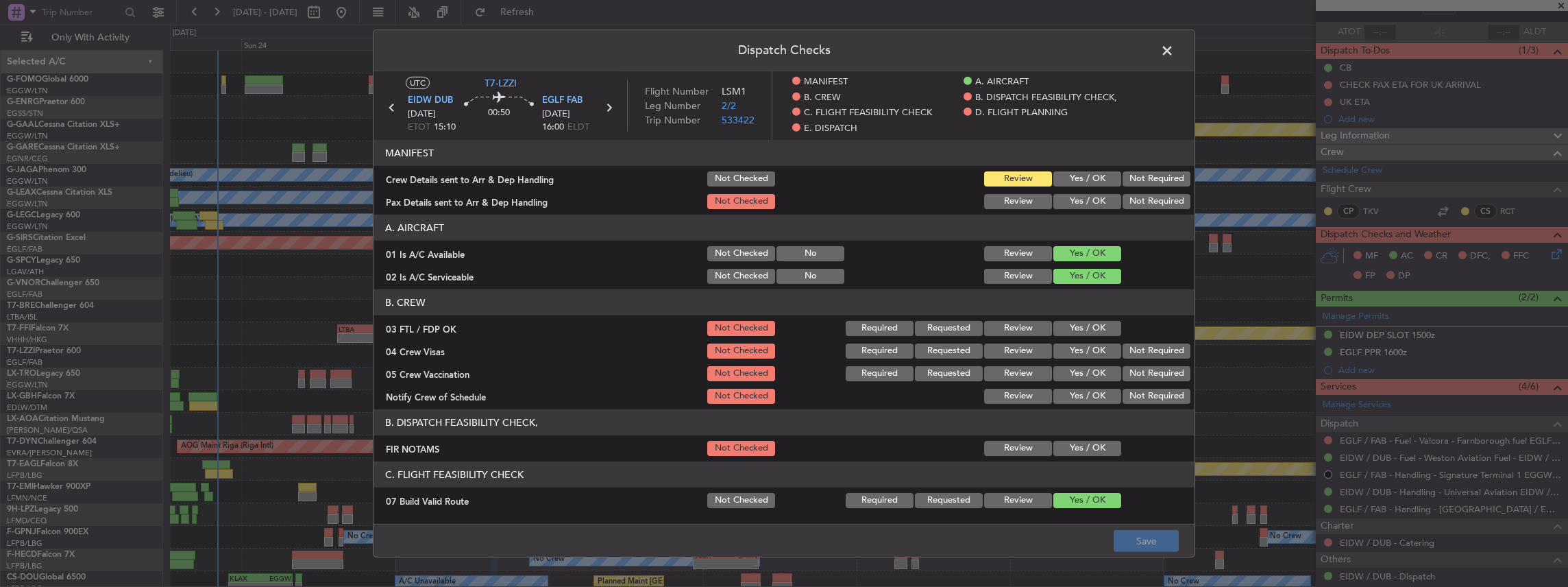
click at [1080, 179] on button "Yes / OK" at bounding box center [1088, 179] width 68 height 15
click at [1072, 201] on button "Yes / OK" at bounding box center [1088, 201] width 68 height 15
click at [1144, 544] on button "Save" at bounding box center [1146, 541] width 65 height 22
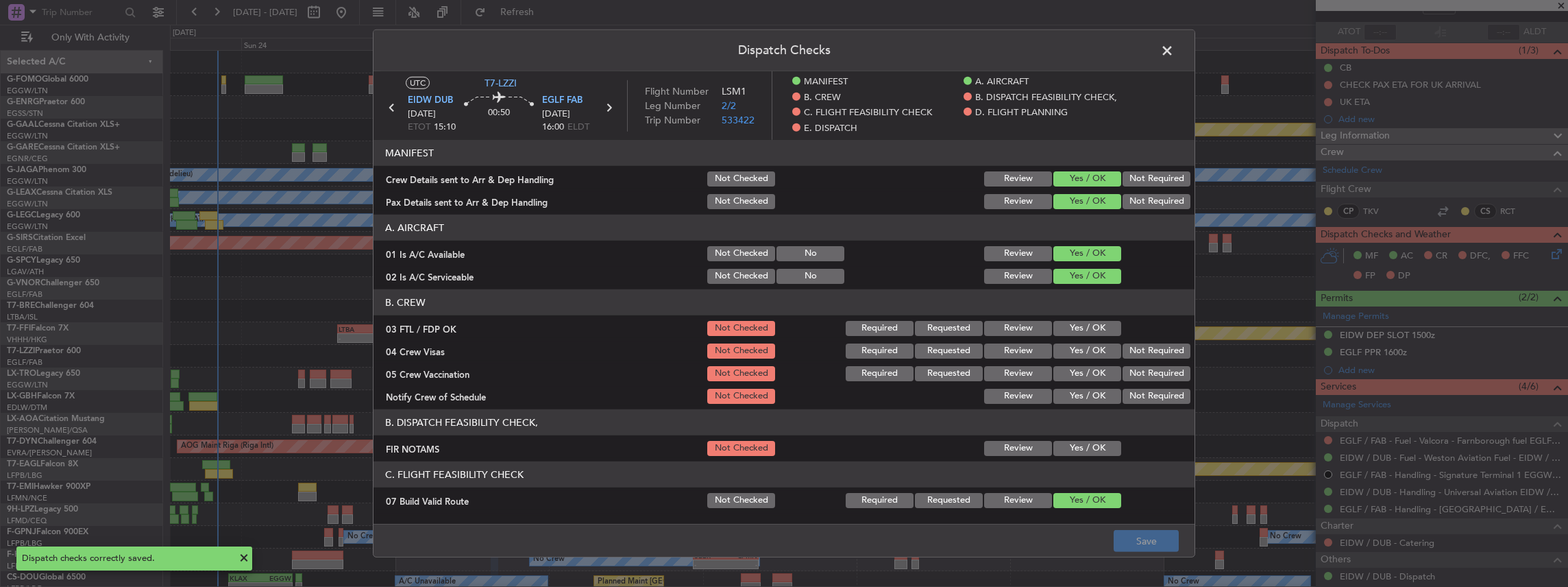
click at [1174, 51] on span at bounding box center [1174, 54] width 0 height 27
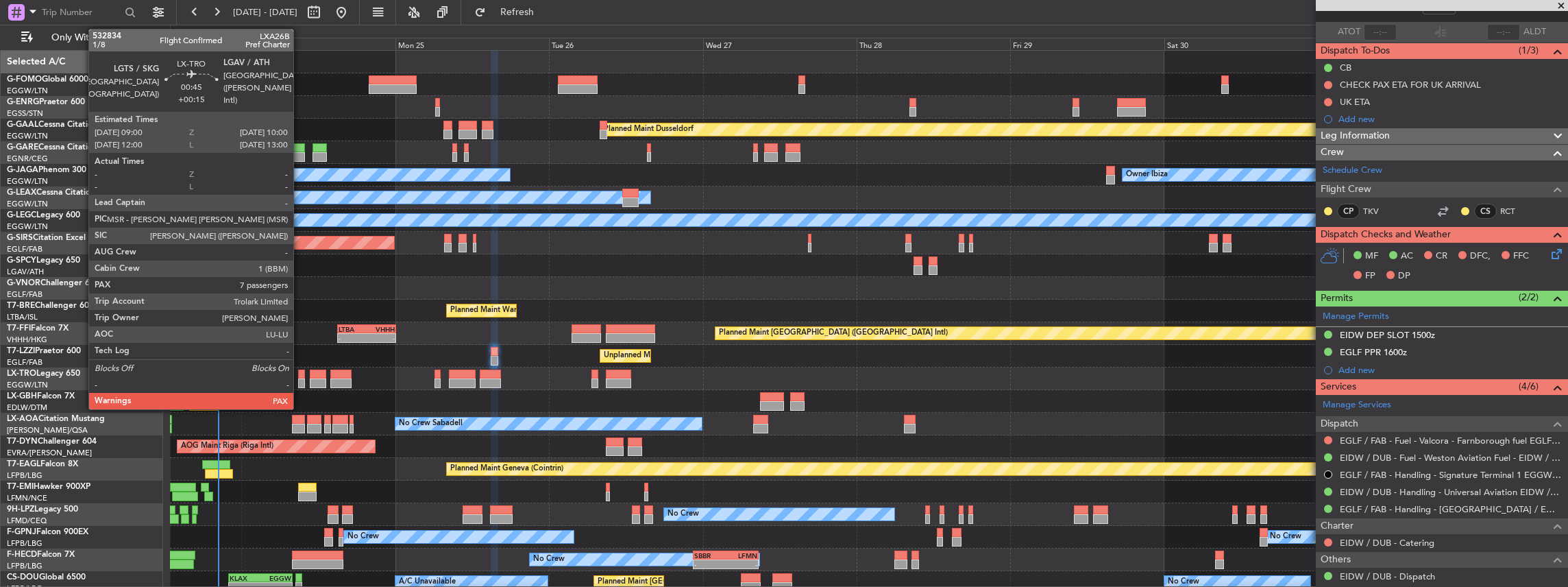
click at [300, 378] on div at bounding box center [301, 383] width 7 height 10
type input "+00:15"
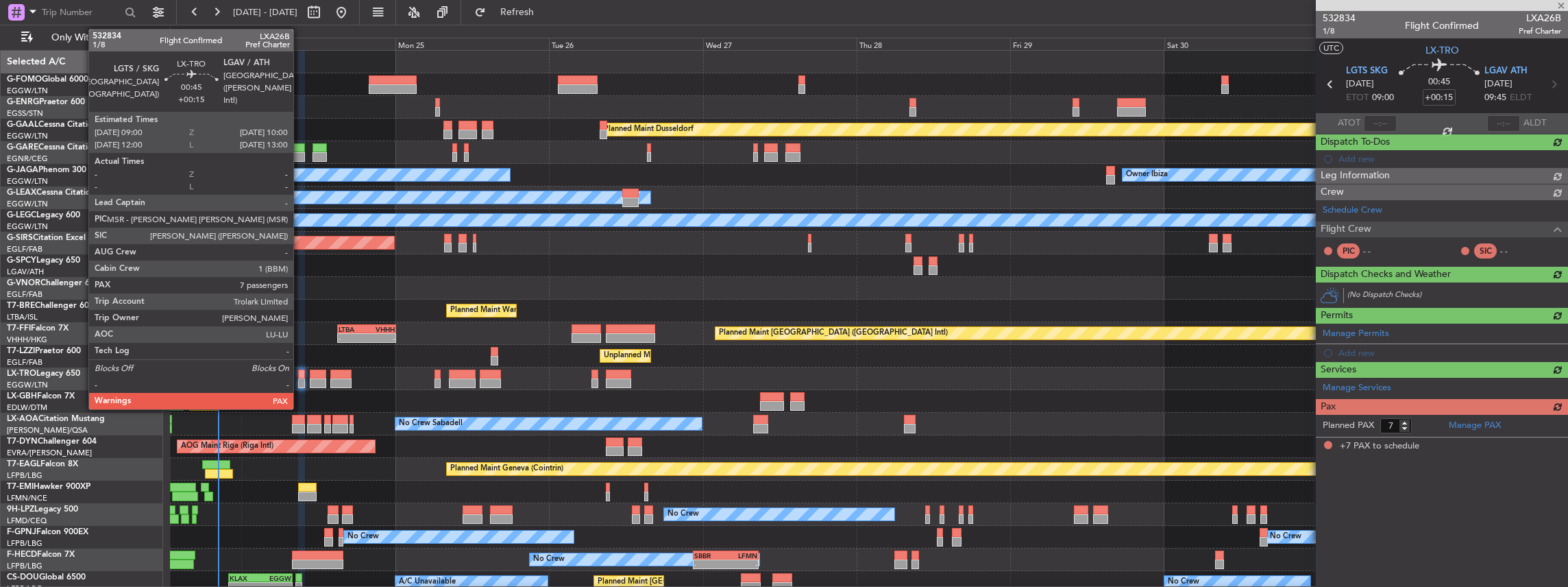
scroll to position [0, 0]
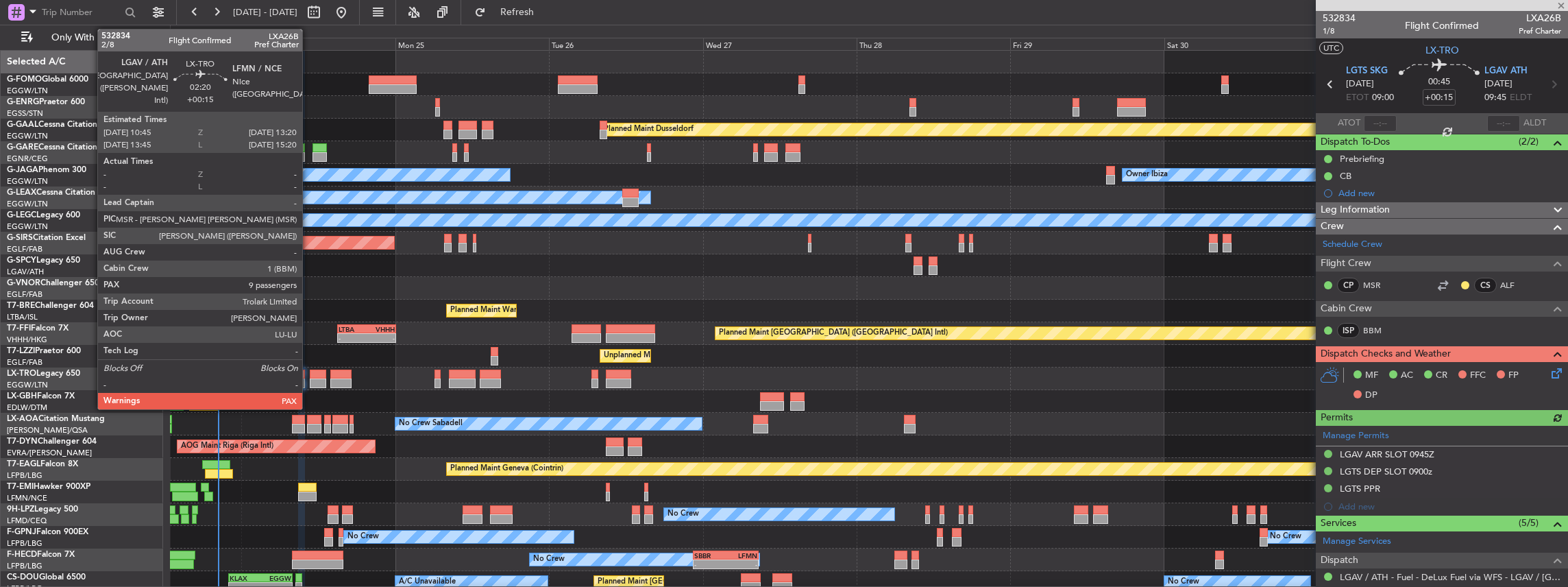
click at [308, 370] on div "Planned Maint [GEOGRAPHIC_DATA] ([GEOGRAPHIC_DATA])" at bounding box center [868, 378] width 1398 height 23
click at [314, 375] on div at bounding box center [317, 374] width 17 height 10
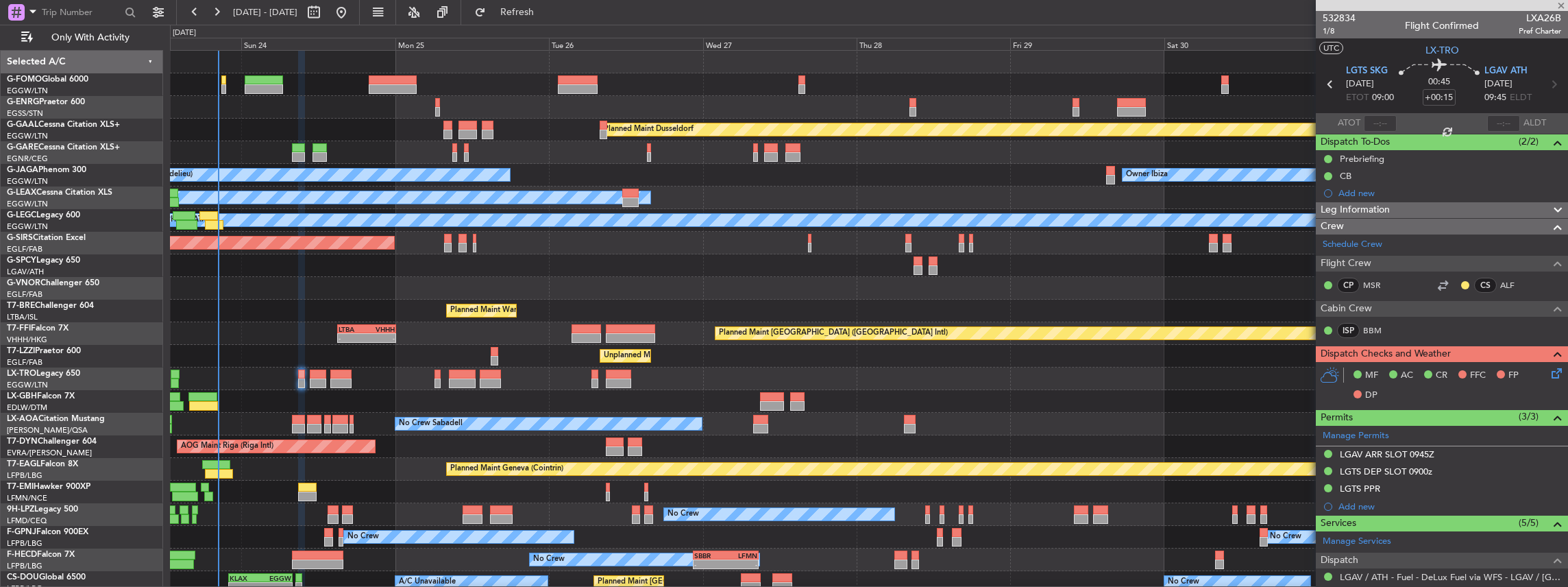
type input "9"
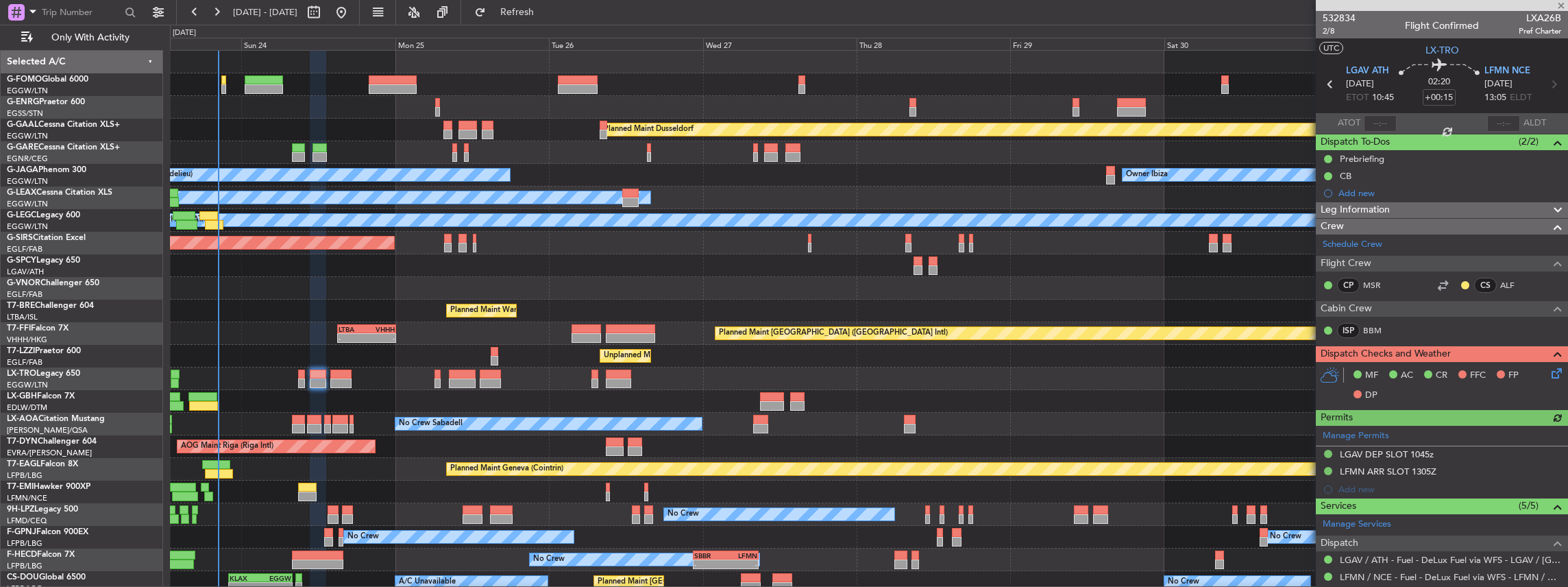
scroll to position [91, 0]
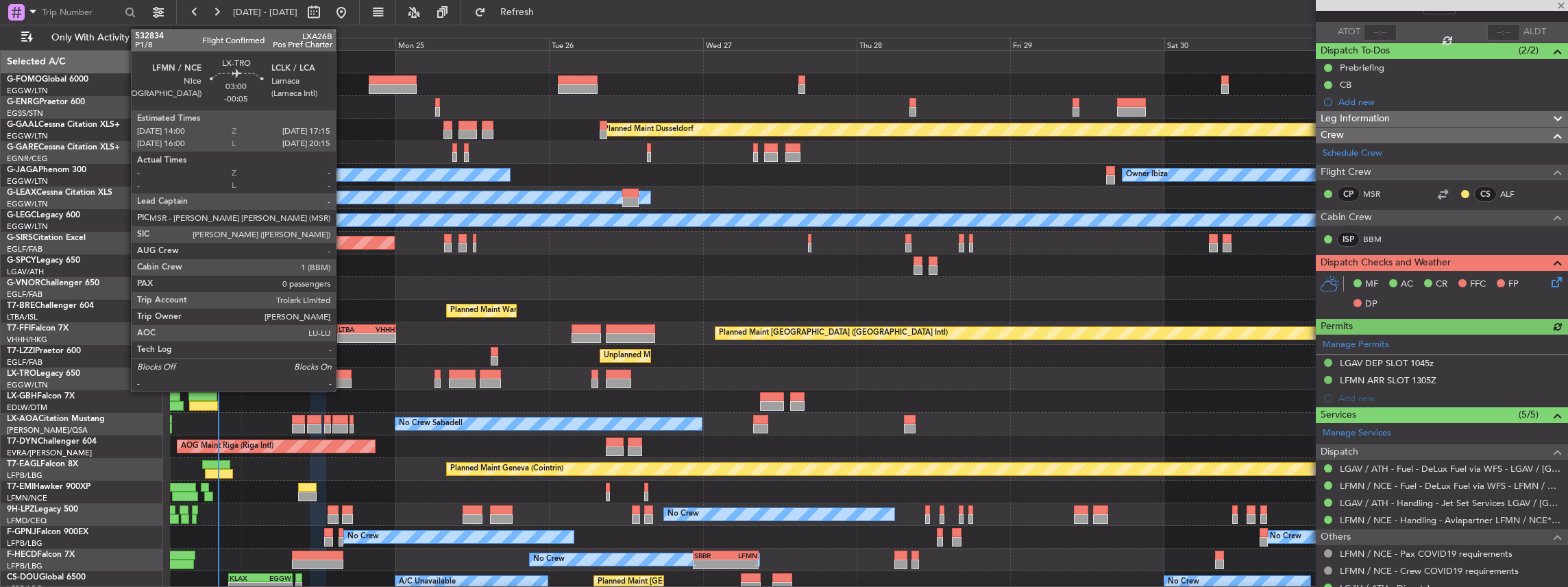
click at [343, 375] on div at bounding box center [340, 374] width 21 height 10
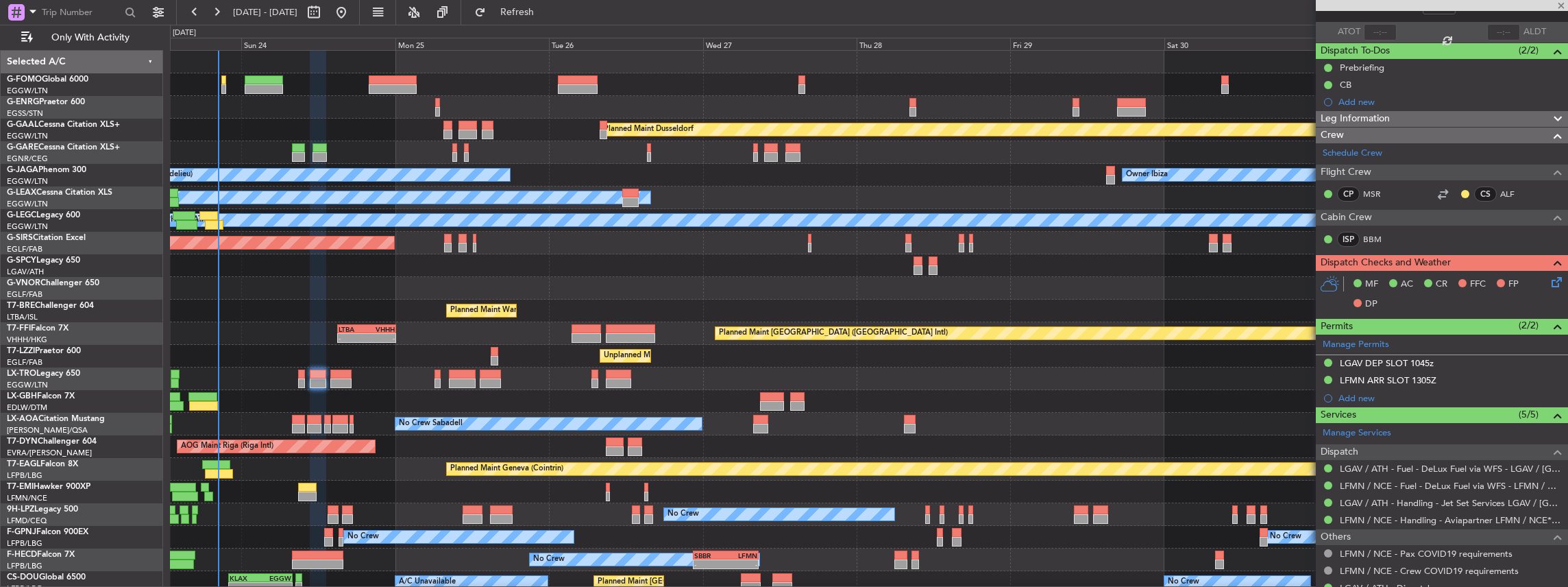
type input "-00:05"
type input "0"
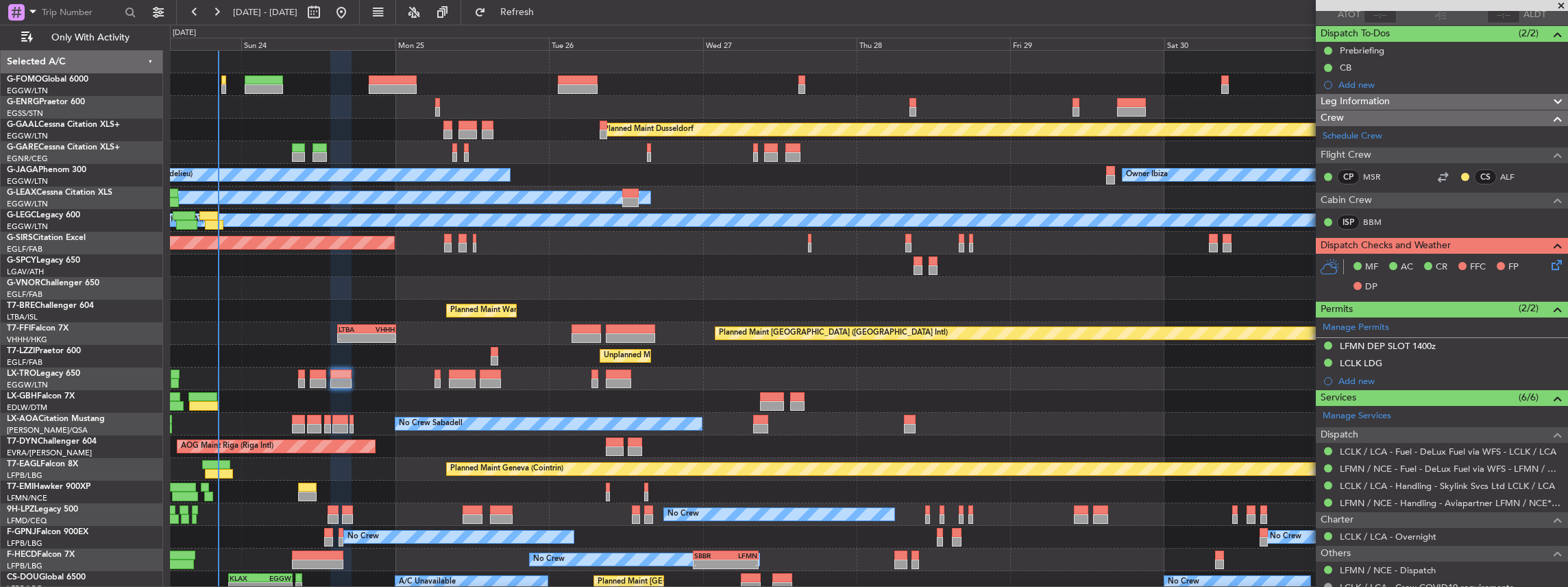
scroll to position [137, 0]
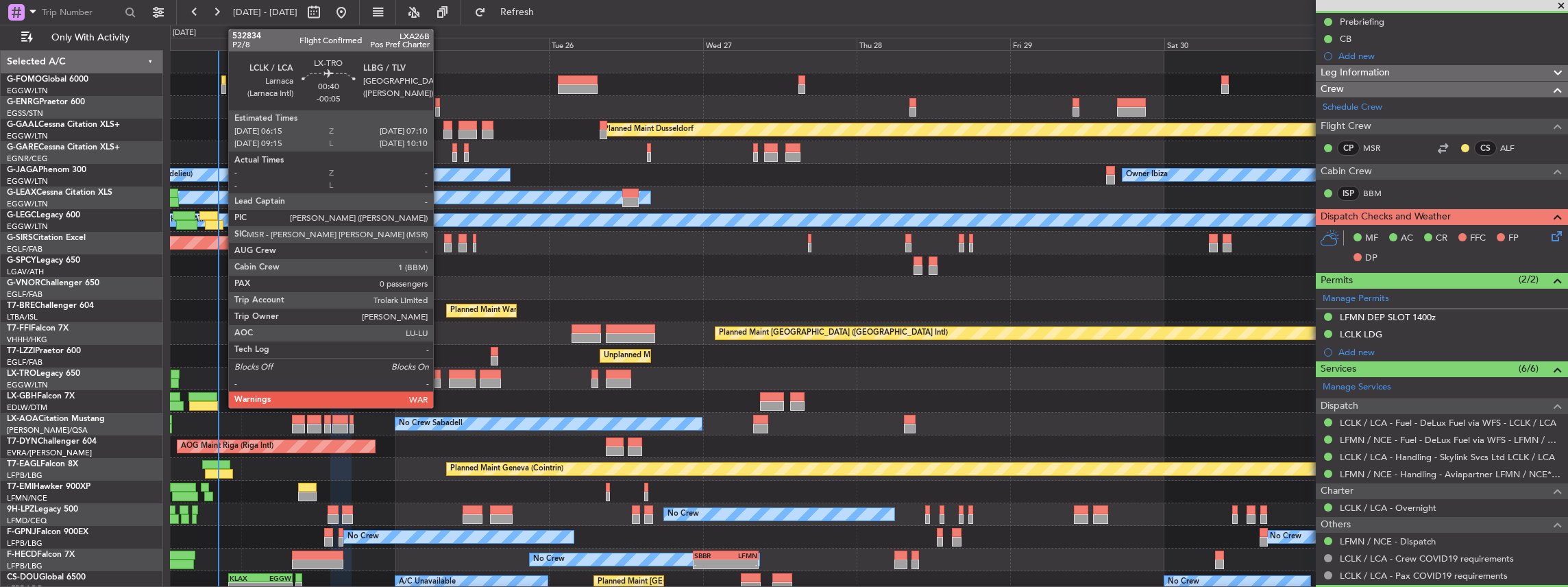
click at [440, 378] on div at bounding box center [437, 383] width 6 height 10
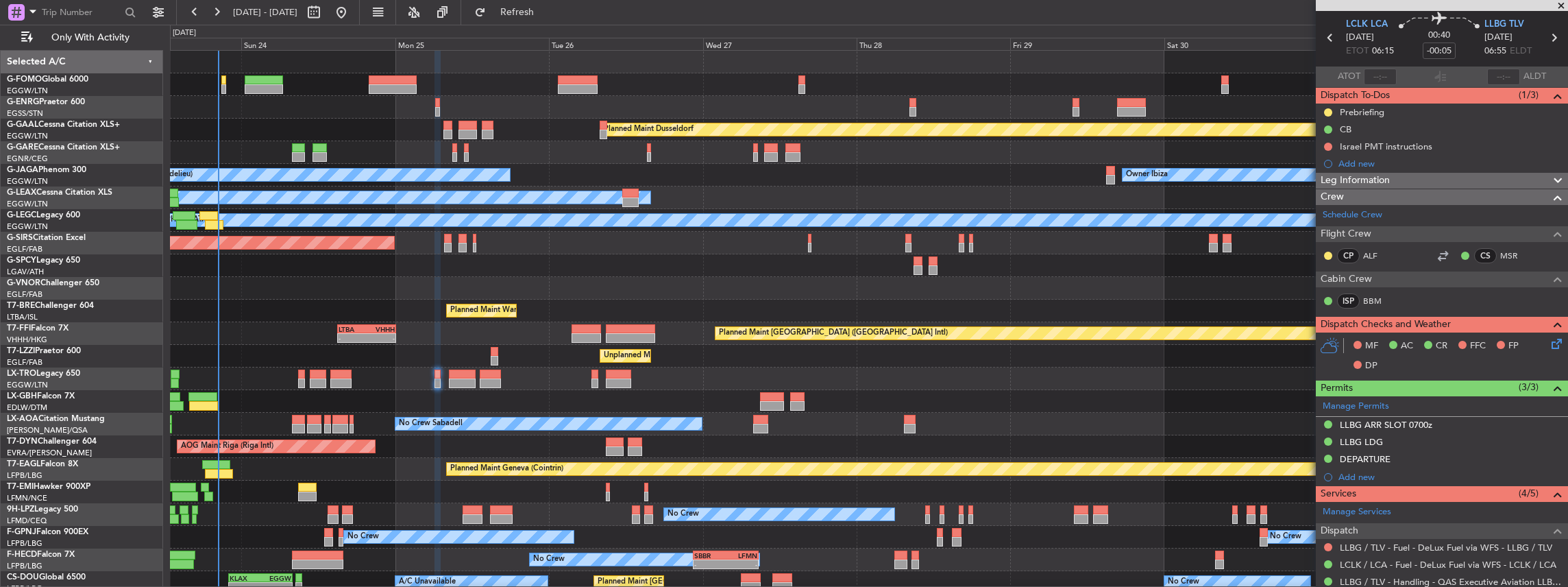
scroll to position [0, 0]
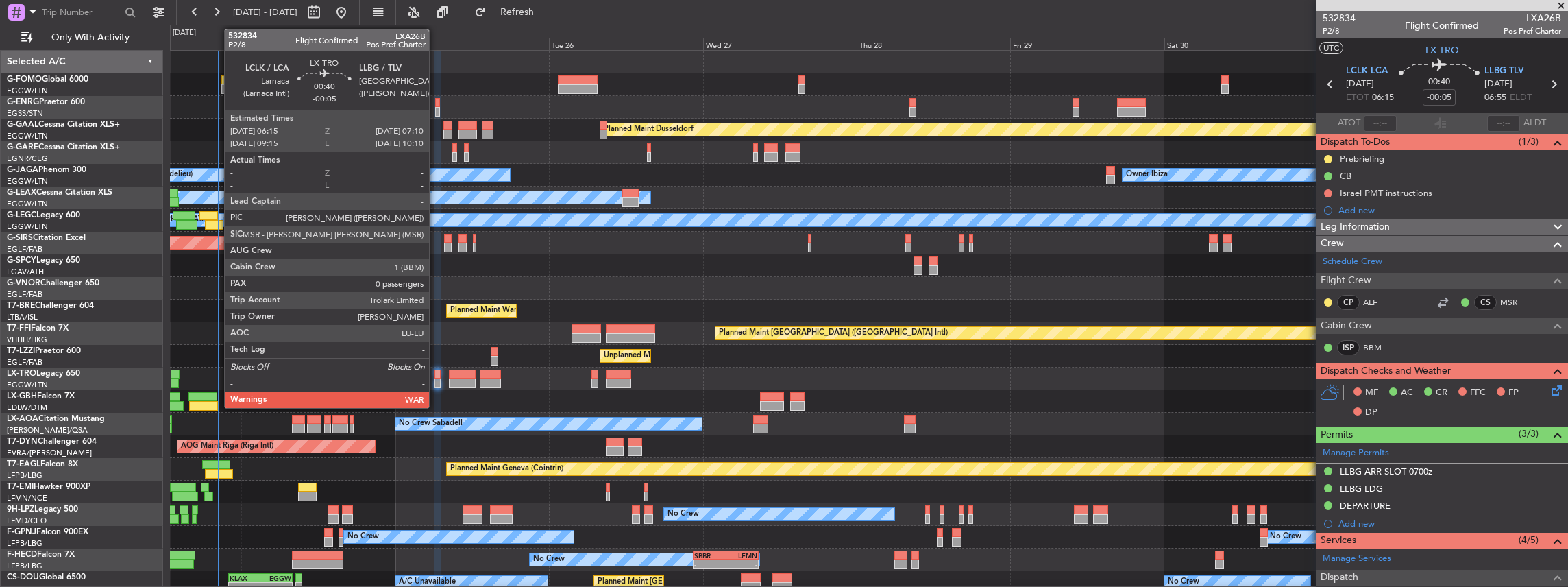
click at [436, 380] on div at bounding box center [437, 383] width 6 height 10
click at [437, 376] on div at bounding box center [437, 374] width 6 height 10
click at [435, 376] on div at bounding box center [437, 374] width 6 height 10
click at [437, 381] on div at bounding box center [437, 383] width 6 height 10
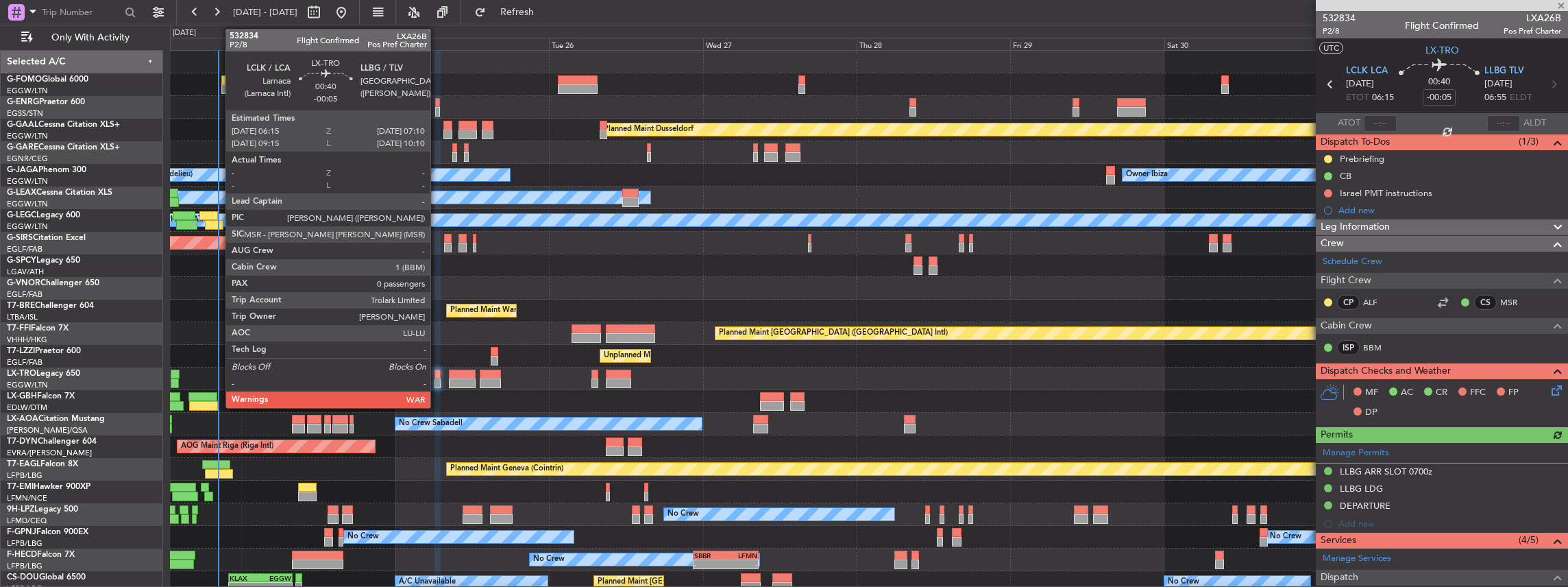
click at [437, 381] on div at bounding box center [437, 383] width 6 height 10
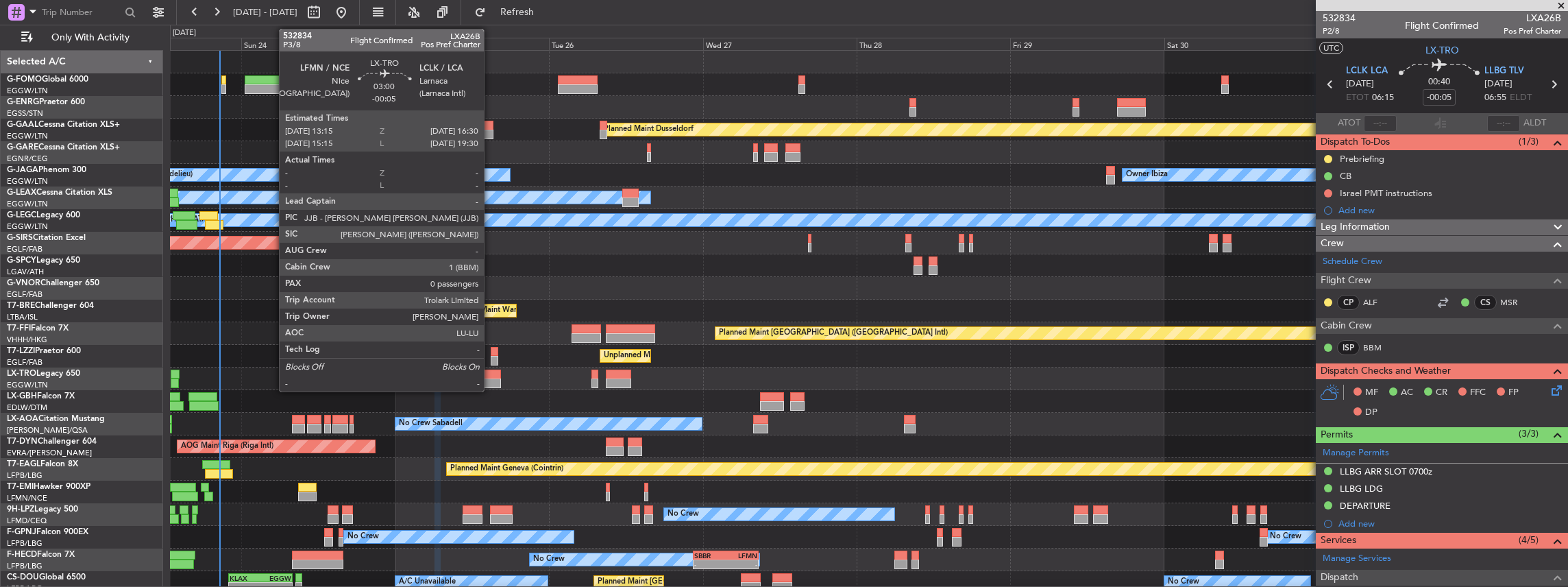
click at [490, 375] on div at bounding box center [490, 374] width 21 height 10
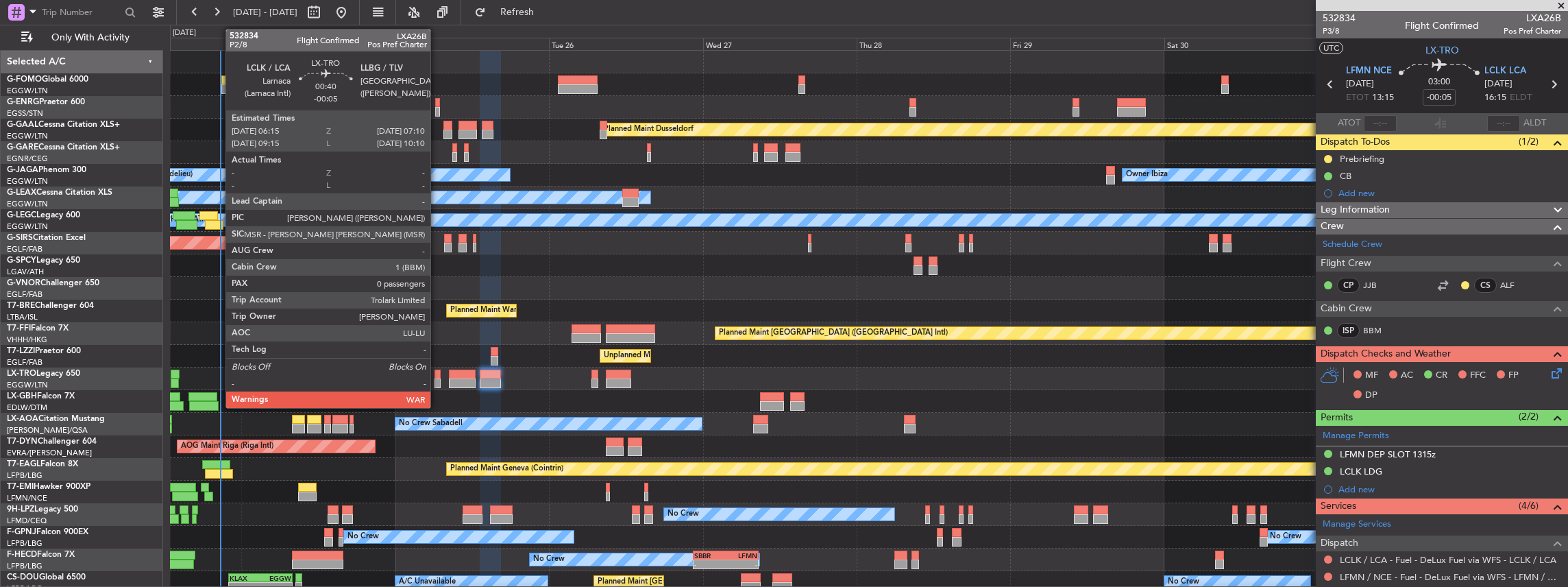
click at [437, 382] on div at bounding box center [437, 383] width 6 height 10
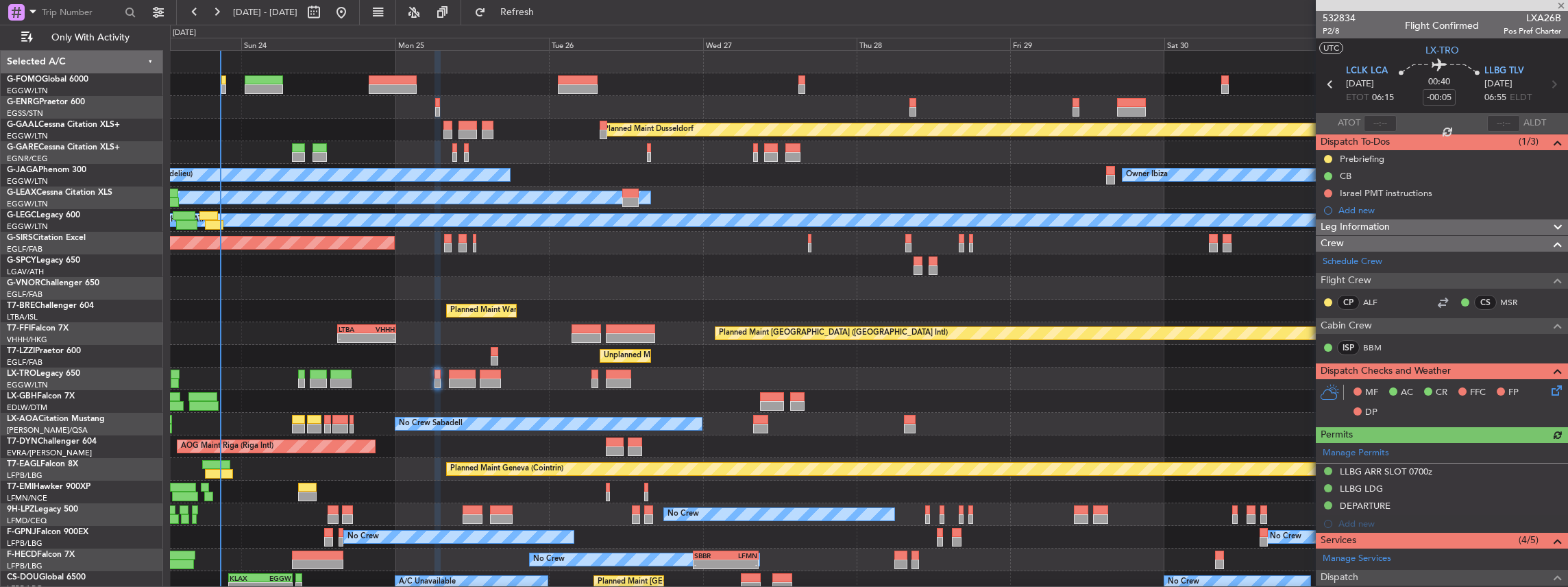
click at [1549, 387] on icon at bounding box center [1554, 387] width 11 height 11
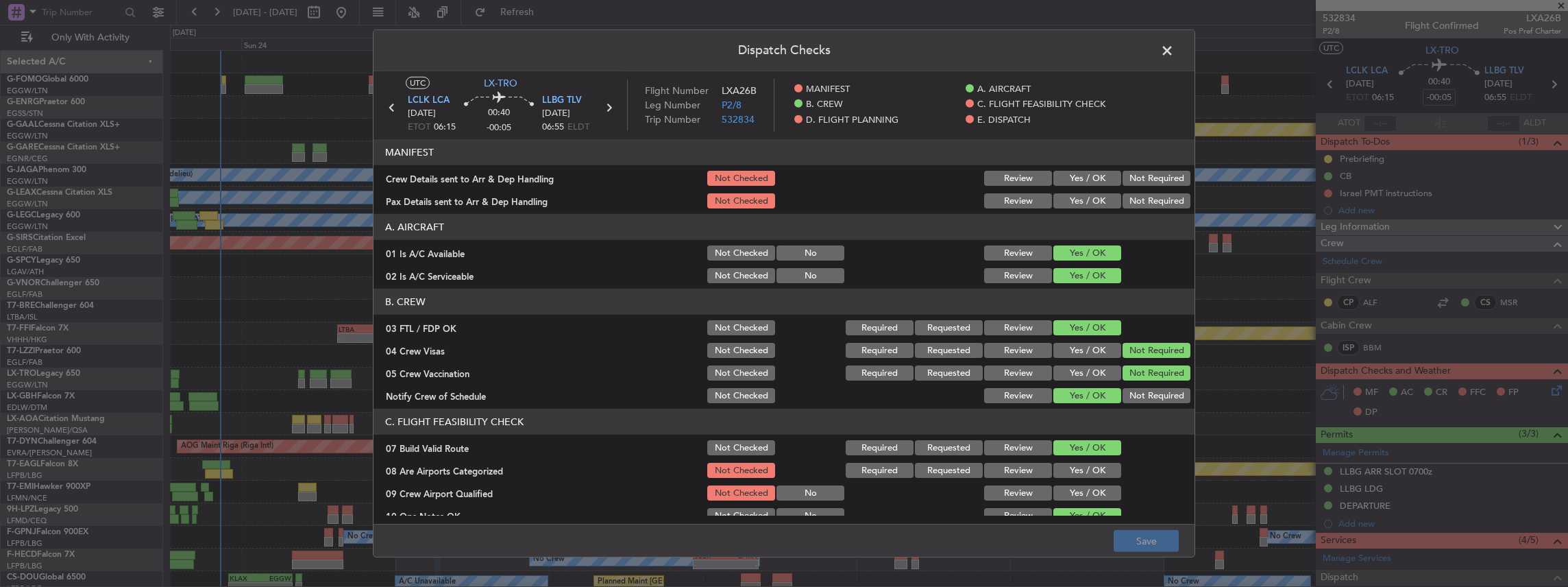
click at [1083, 179] on button "Yes / OK" at bounding box center [1088, 178] width 68 height 15
click at [1082, 196] on button "Yes / OK" at bounding box center [1088, 201] width 68 height 15
click at [1135, 539] on button "Save" at bounding box center [1146, 541] width 65 height 22
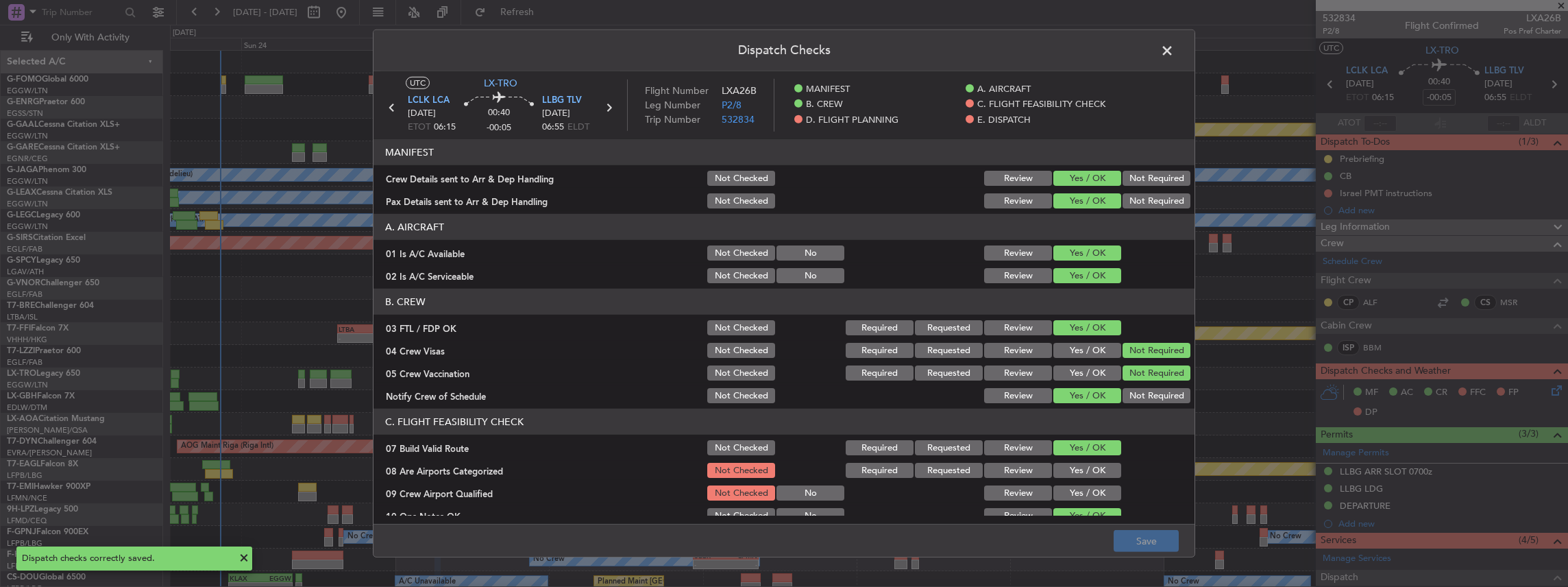
click at [1174, 47] on span at bounding box center [1174, 54] width 0 height 27
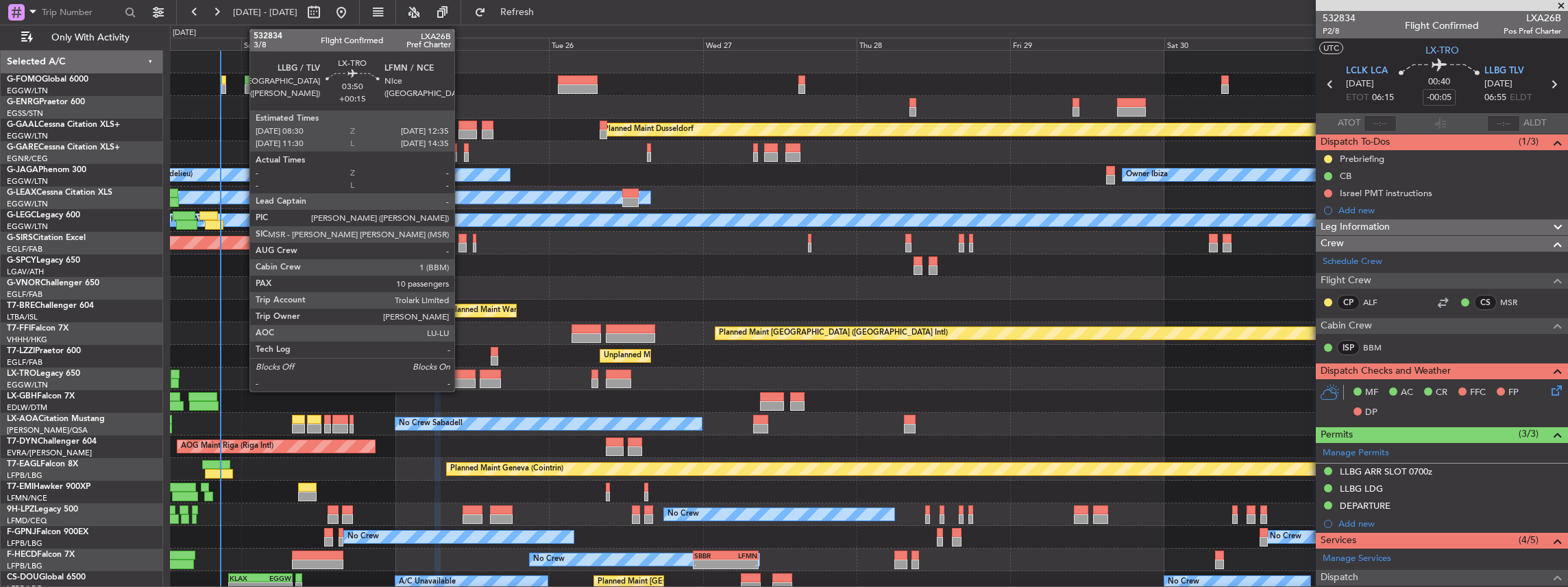
click at [461, 381] on div at bounding box center [462, 383] width 27 height 10
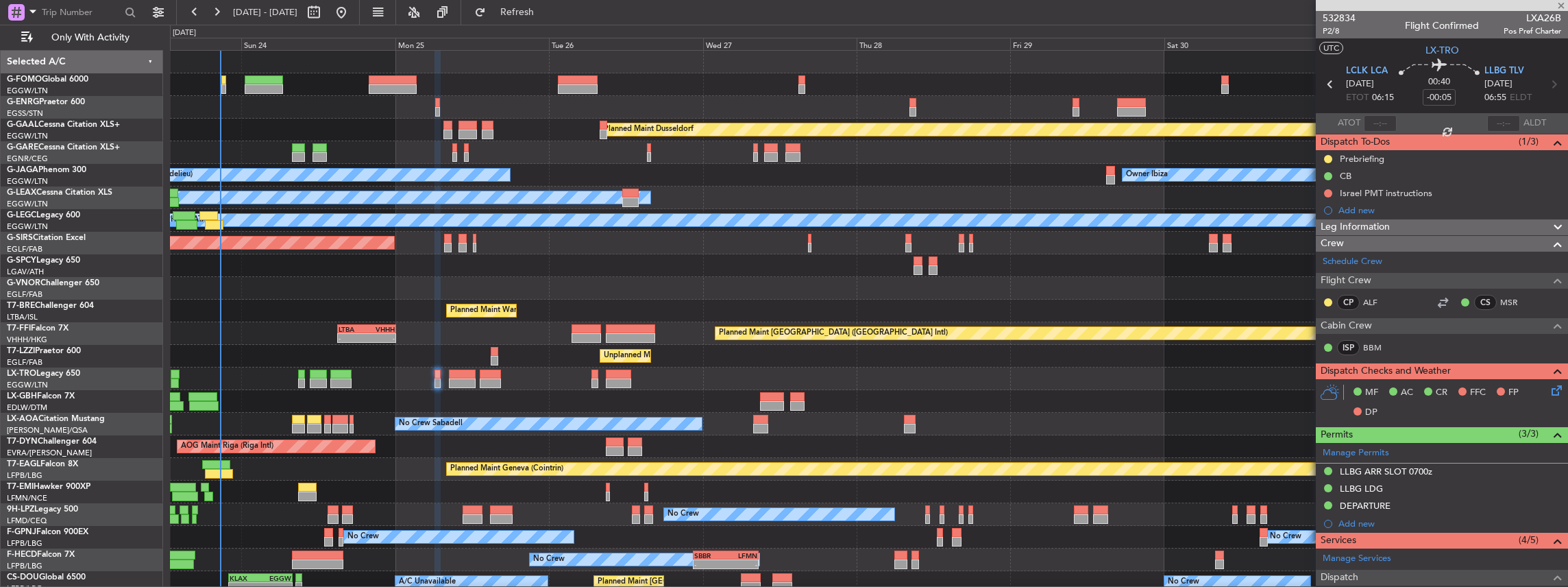
type input "+00:15"
type input "10"
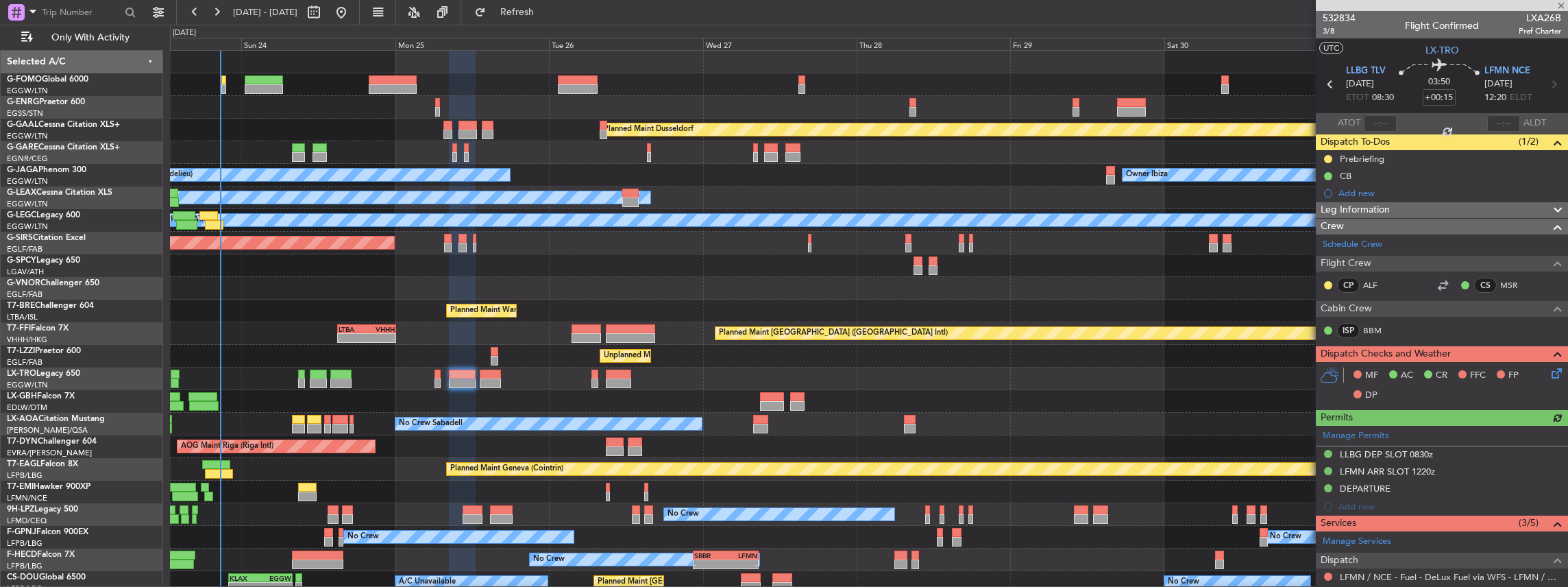
click at [1549, 373] on icon at bounding box center [1554, 370] width 11 height 11
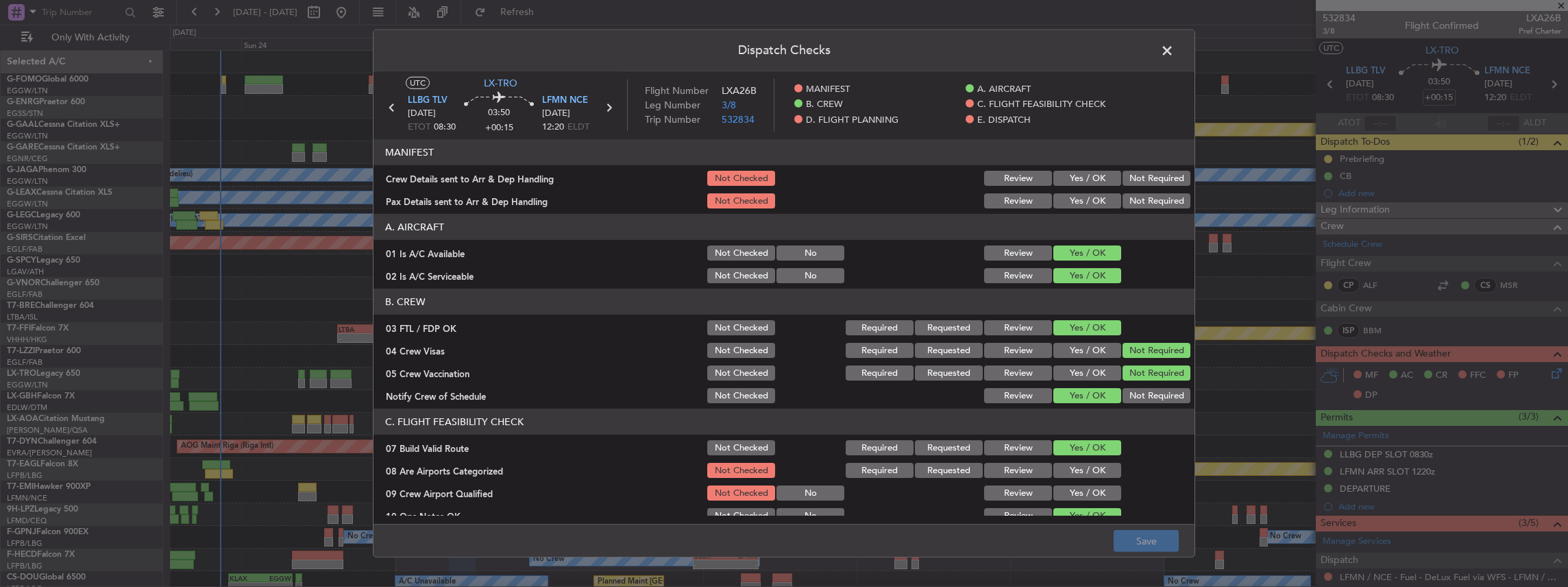
click at [1080, 176] on button "Yes / OK" at bounding box center [1088, 178] width 68 height 15
click at [1070, 199] on button "Yes / OK" at bounding box center [1088, 201] width 68 height 15
click at [1148, 537] on button "Save" at bounding box center [1146, 541] width 65 height 22
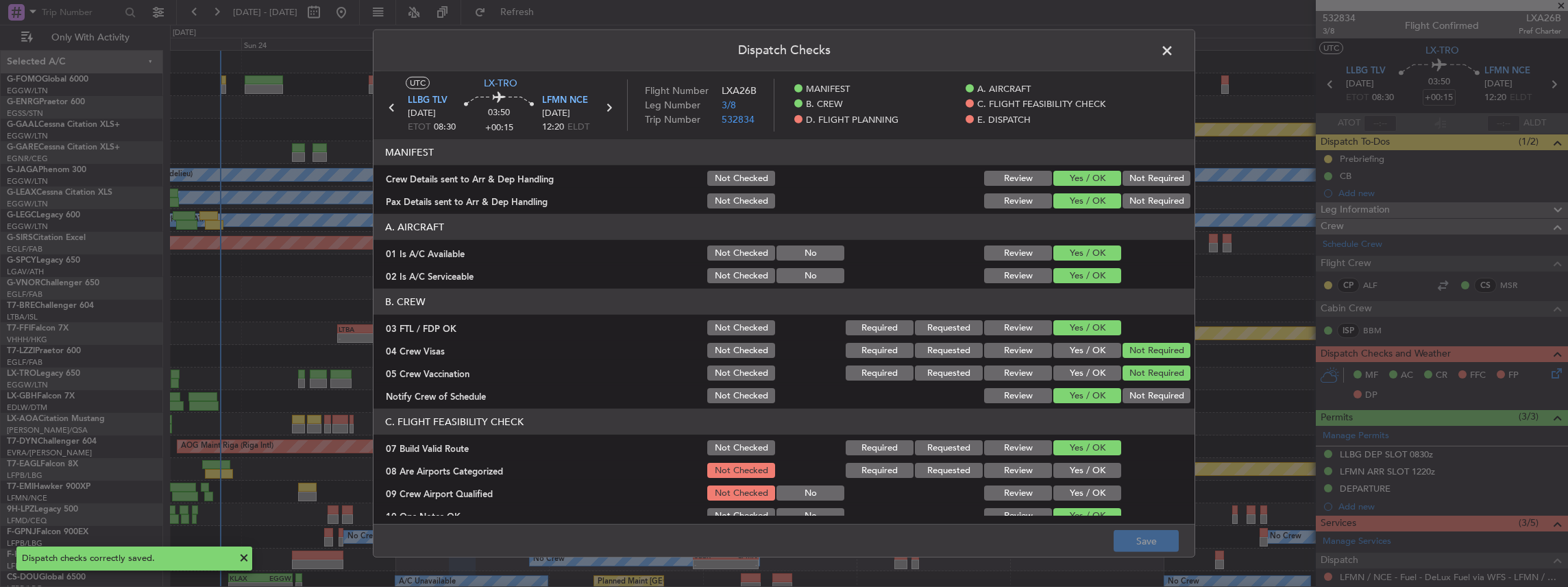
click at [1174, 56] on span at bounding box center [1174, 54] width 0 height 27
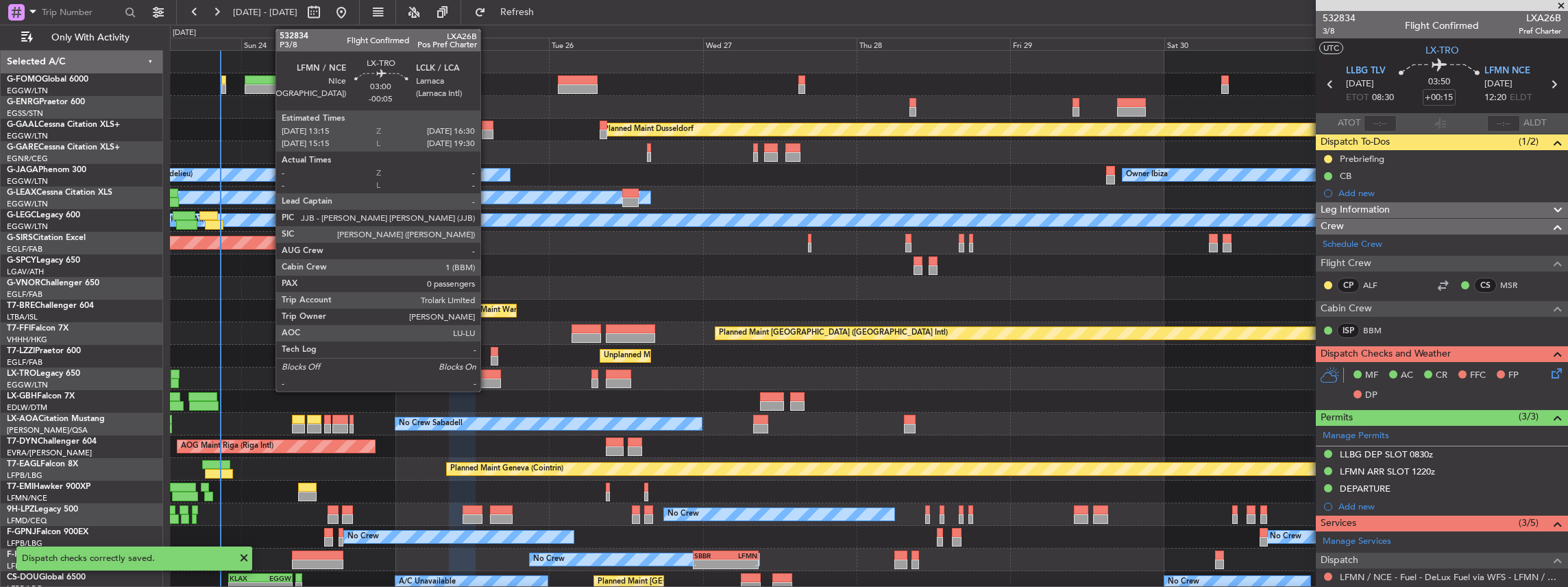
click at [487, 375] on div at bounding box center [490, 374] width 21 height 10
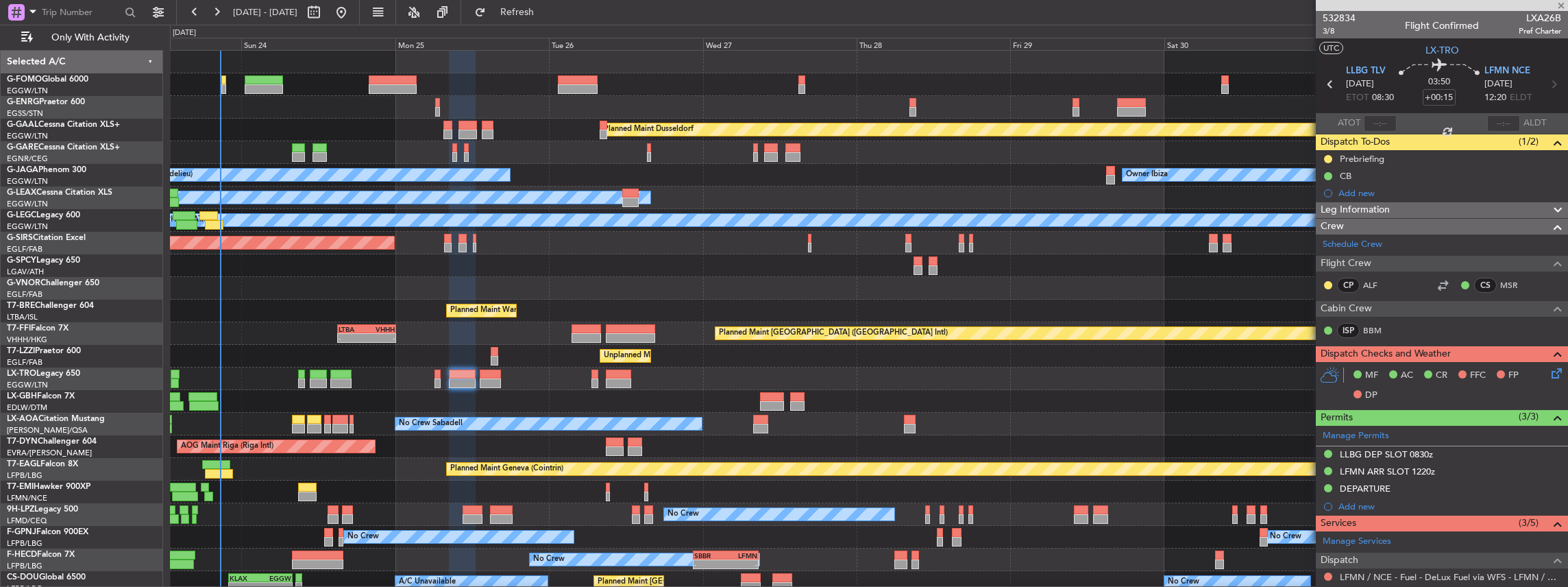
type input "-00:05"
type input "0"
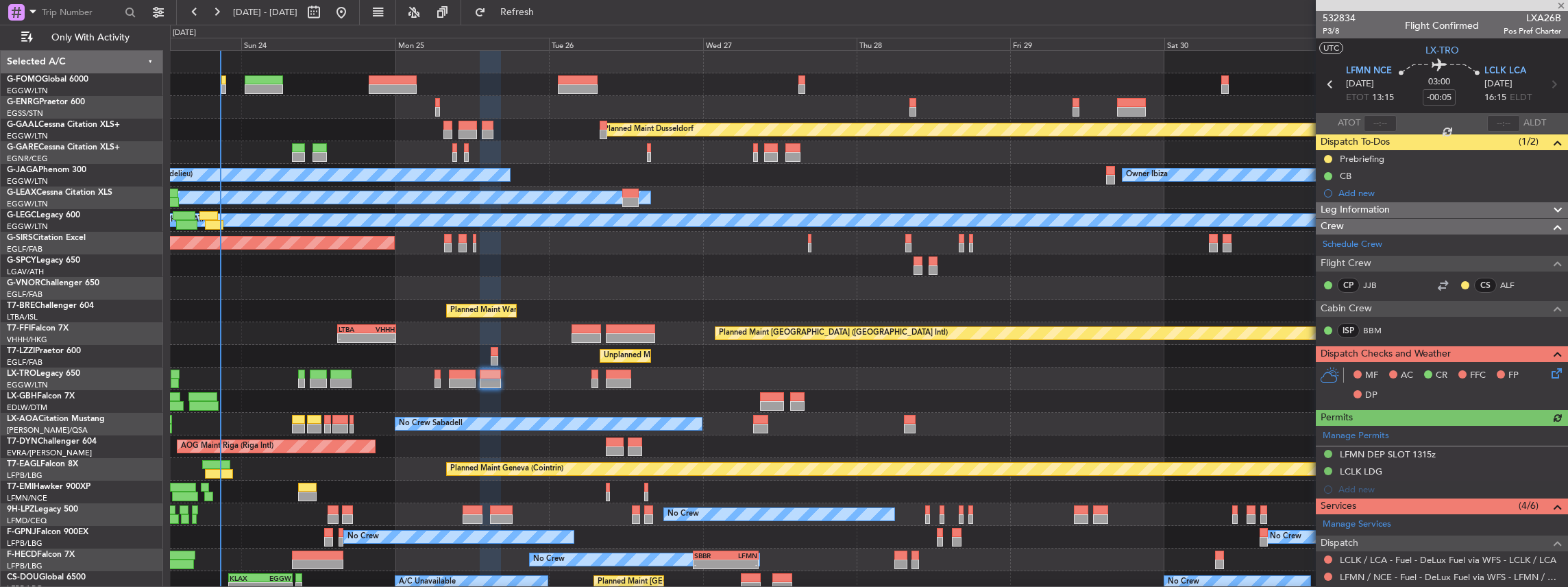
click at [1550, 369] on icon at bounding box center [1554, 370] width 11 height 11
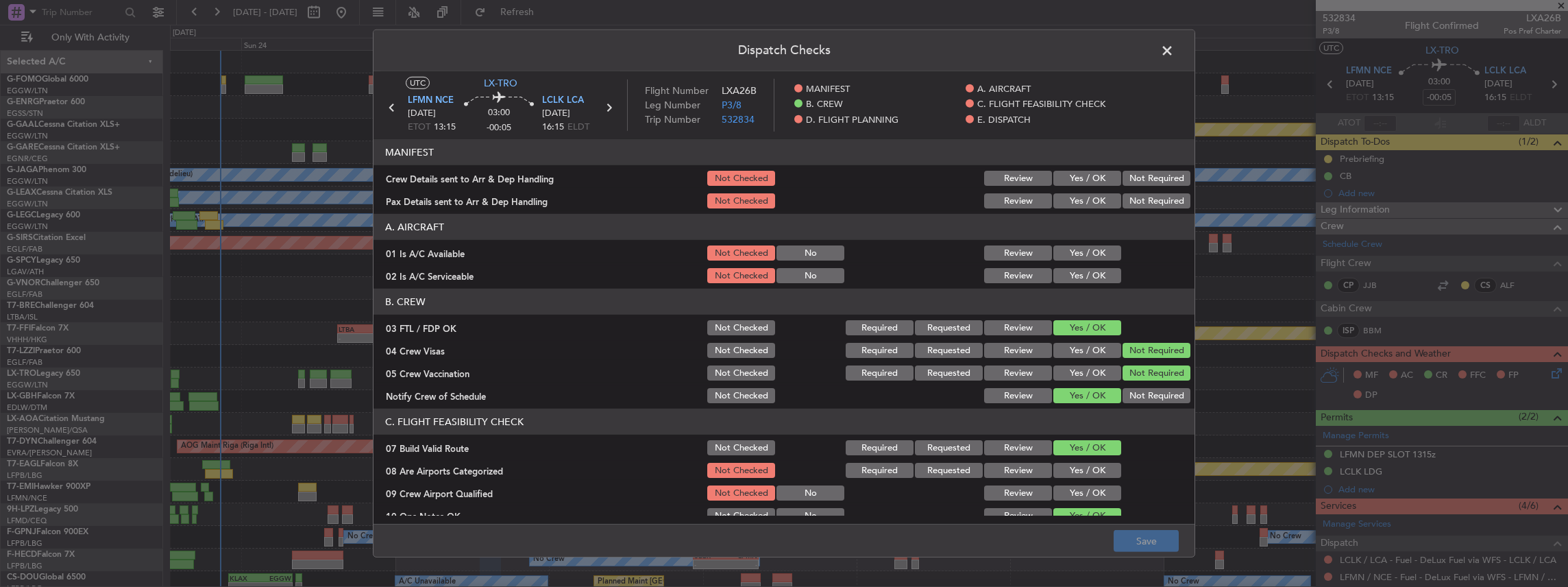
click at [1097, 179] on button "Yes / OK" at bounding box center [1088, 178] width 68 height 15
click at [1093, 203] on button "Yes / OK" at bounding box center [1088, 201] width 68 height 15
click at [1148, 544] on button "Save" at bounding box center [1146, 541] width 65 height 22
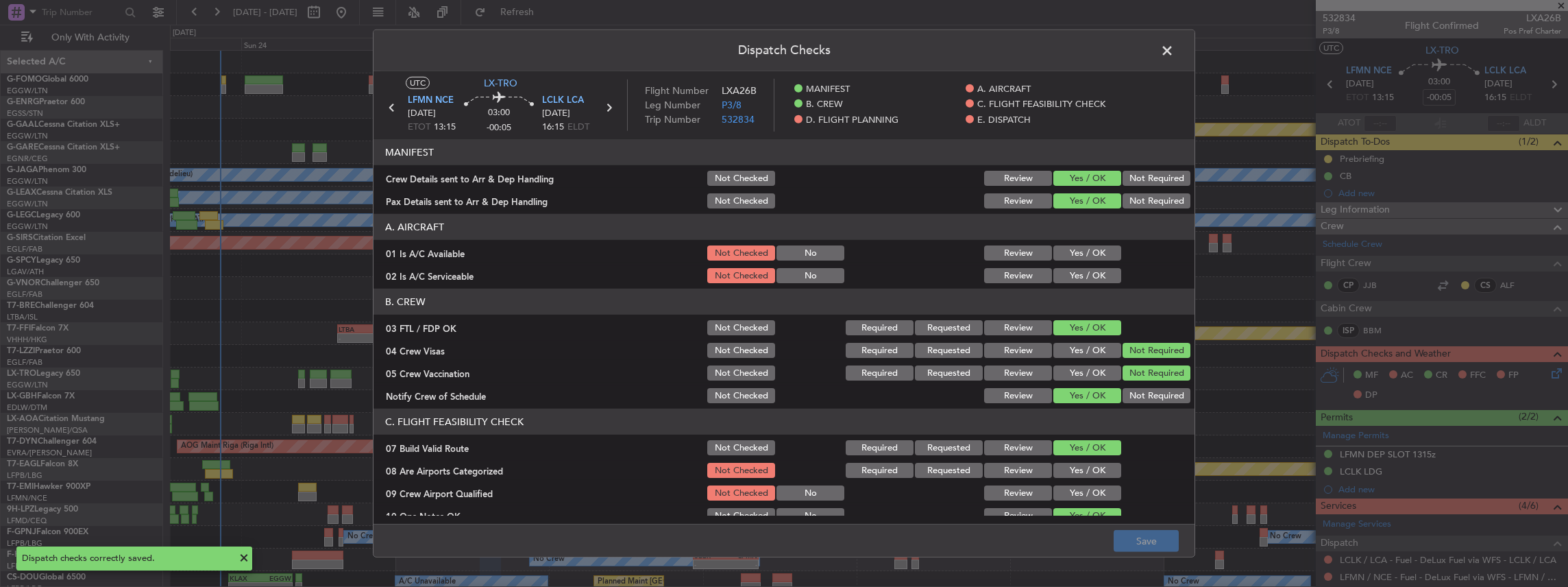
click at [1174, 43] on span at bounding box center [1174, 54] width 0 height 27
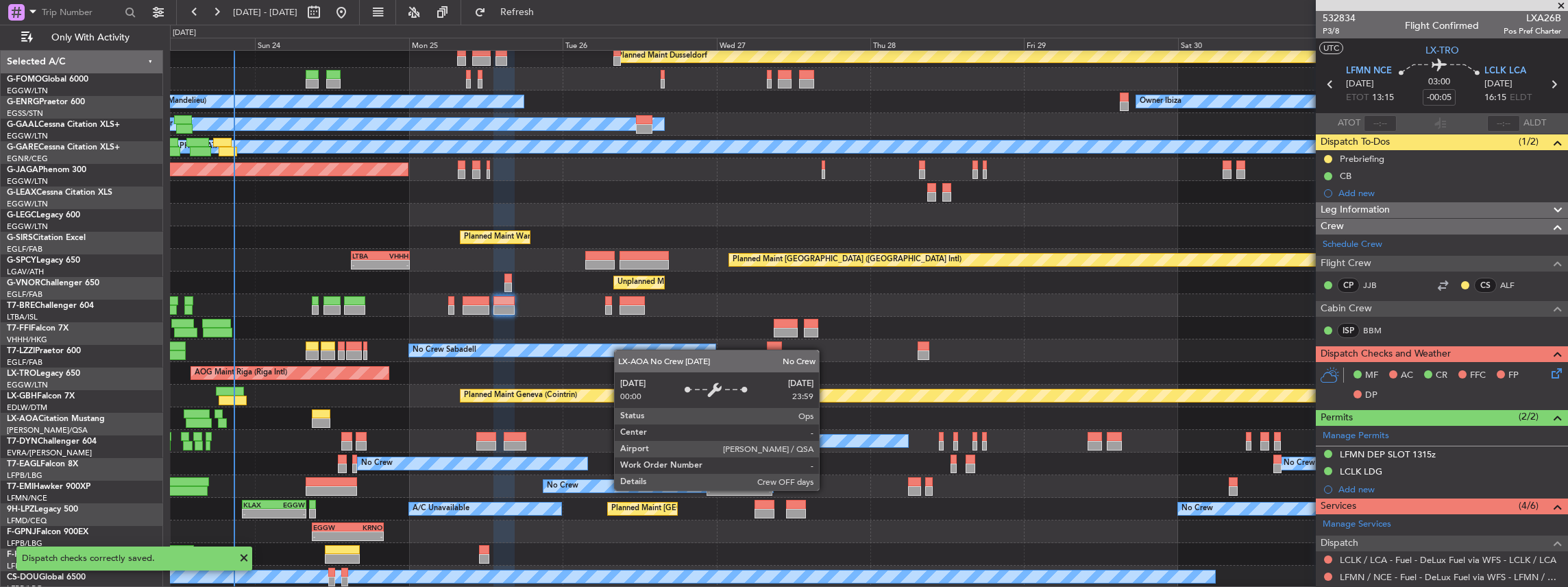
scroll to position [73, 0]
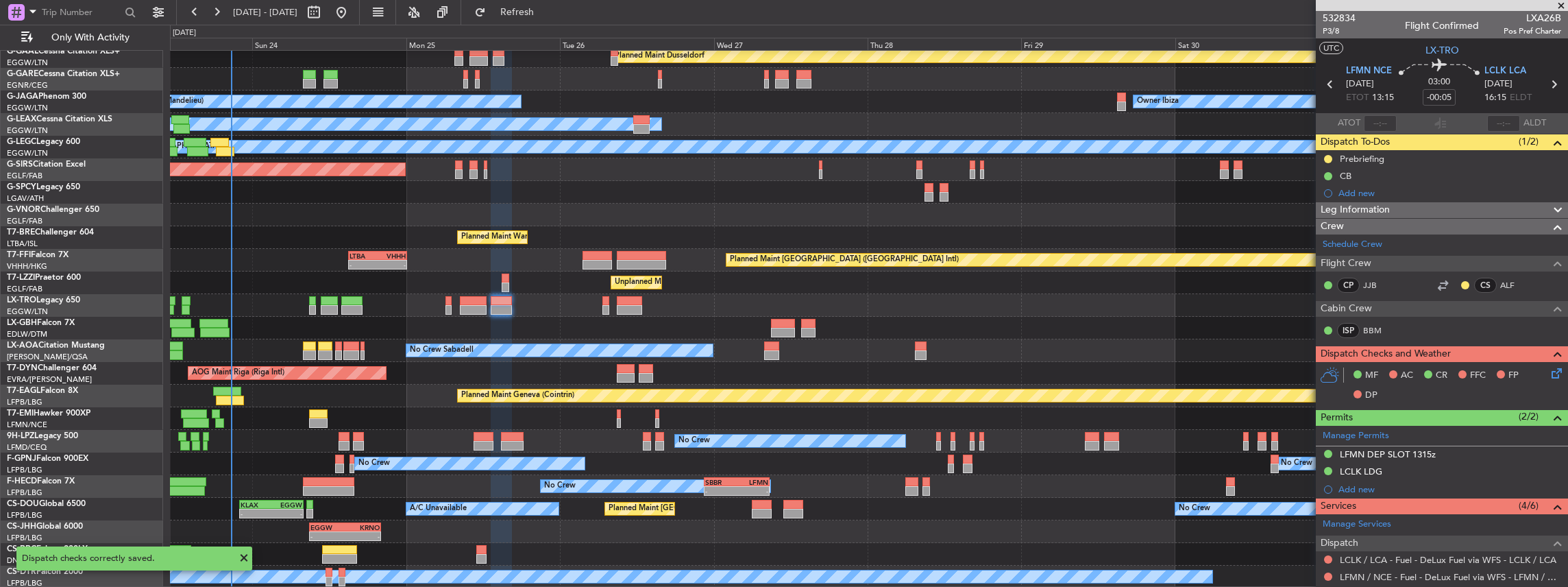
click at [620, 319] on div "Planned Maint Dusseldorf No Crew Cannes ([GEOGRAPHIC_DATA]) Owner Ibiza Planned…" at bounding box center [868, 283] width 1398 height 611
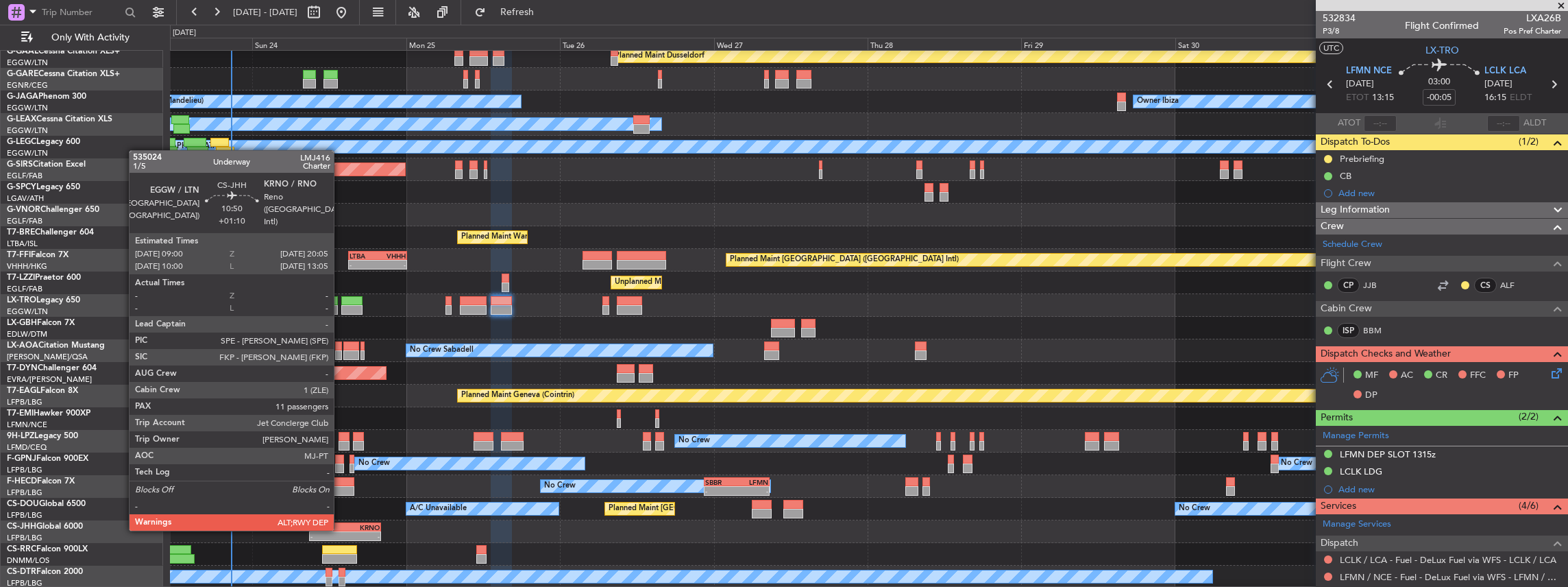
click at [340, 529] on div "EGGW" at bounding box center [327, 527] width 34 height 8
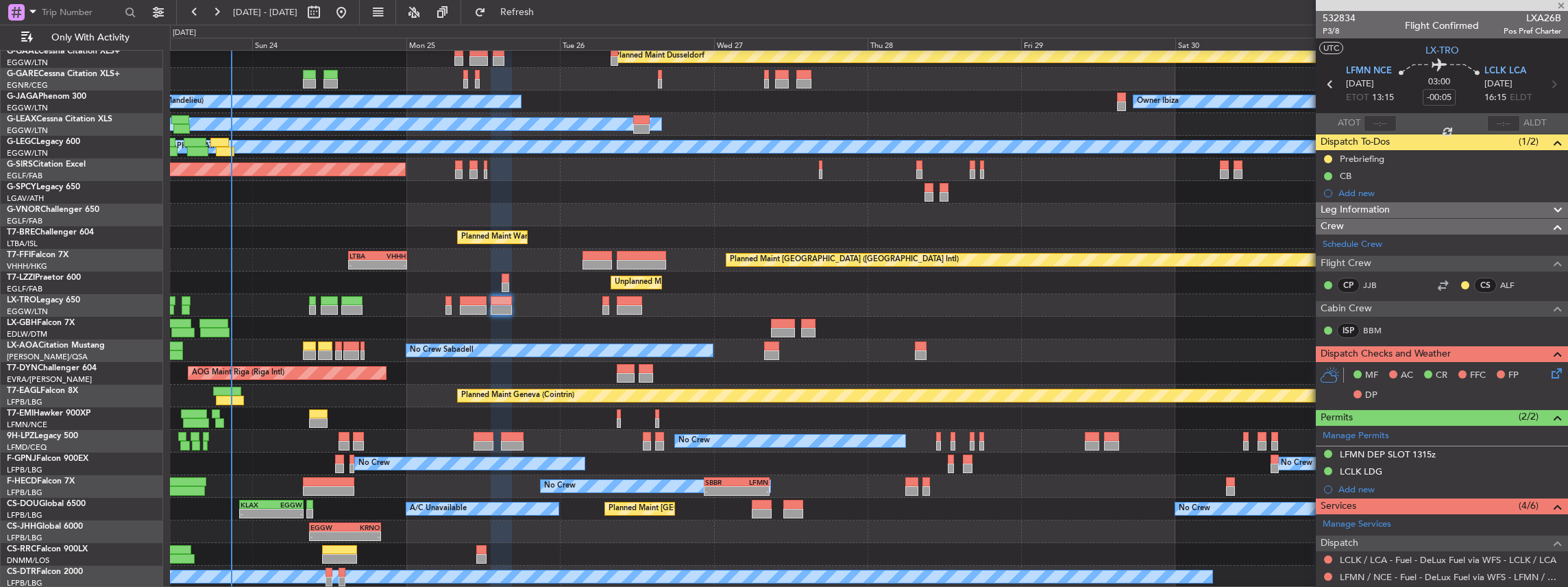
type input "+01:10"
type input "11"
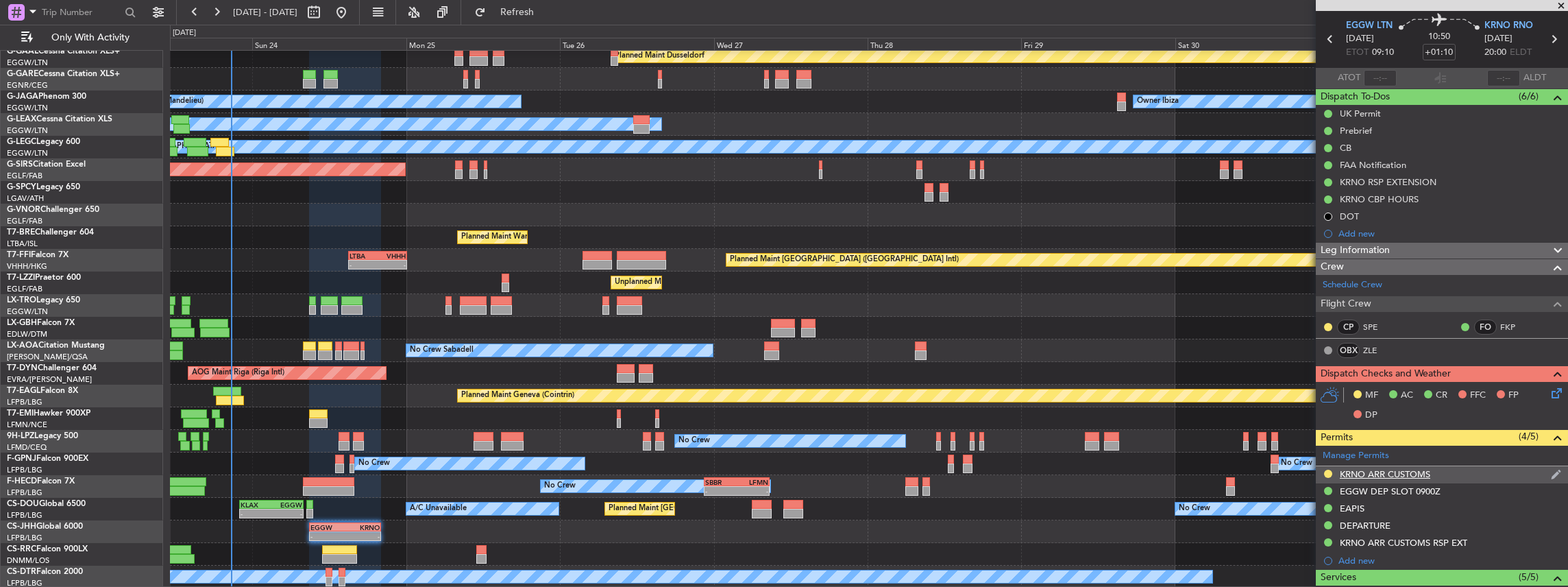
scroll to position [0, 0]
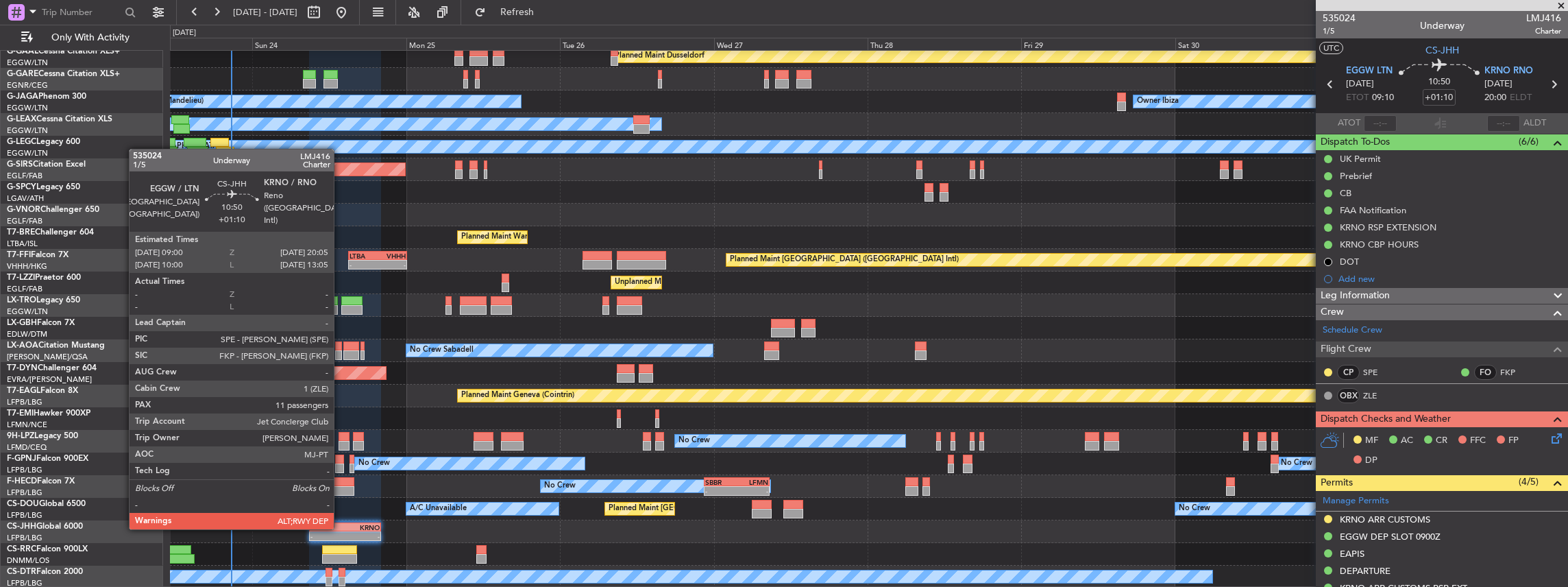
click at [340, 528] on div "EGGW" at bounding box center [327, 527] width 34 height 8
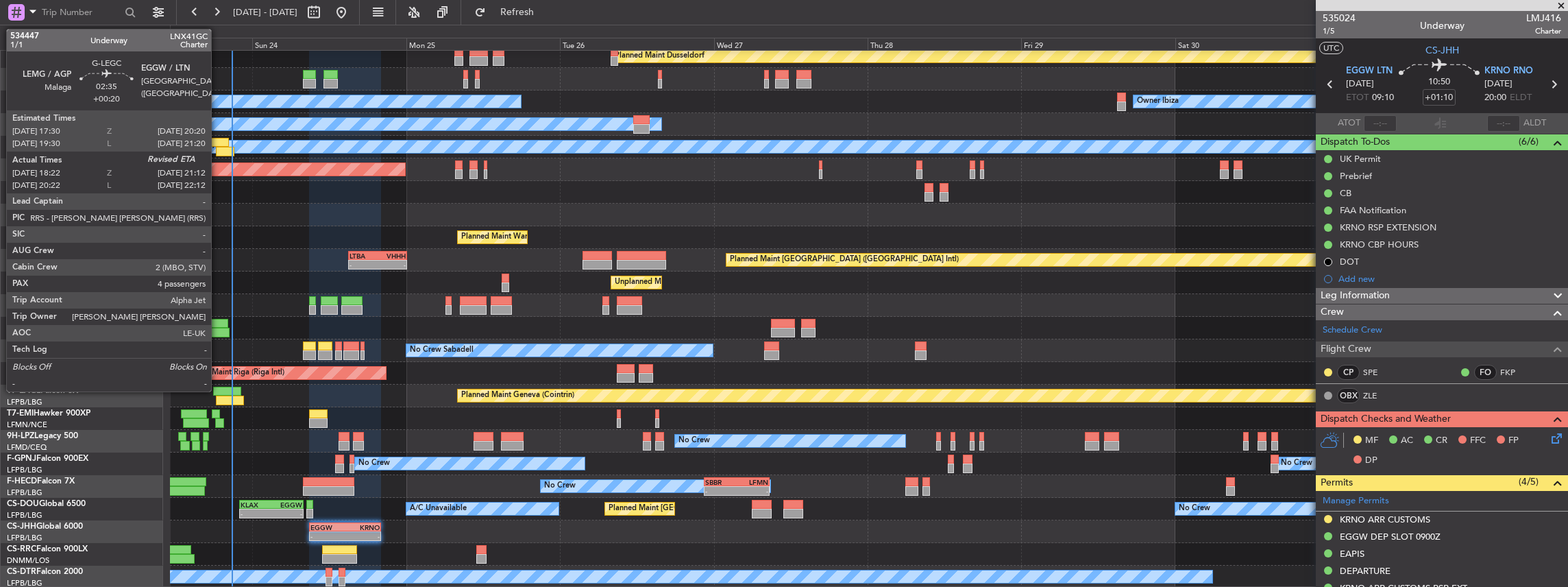
click at [219, 146] on div at bounding box center [220, 143] width 19 height 10
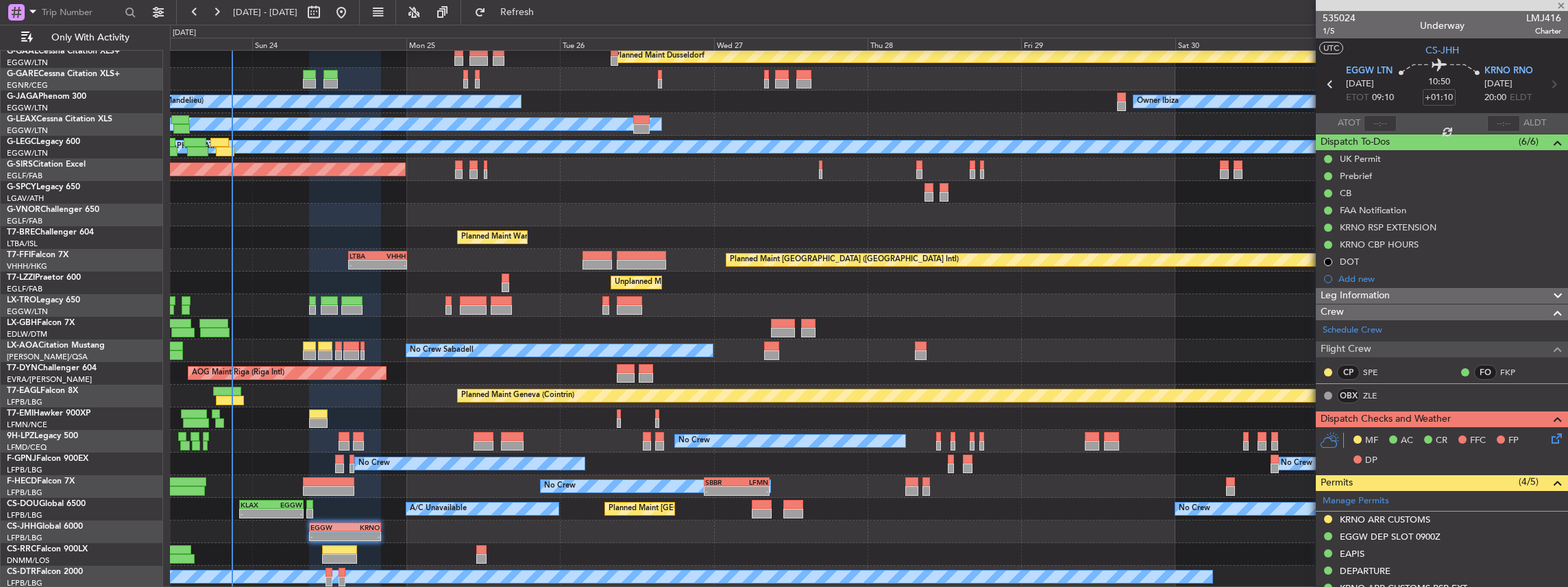
type input "+00:20"
type input "18:22"
type input "4"
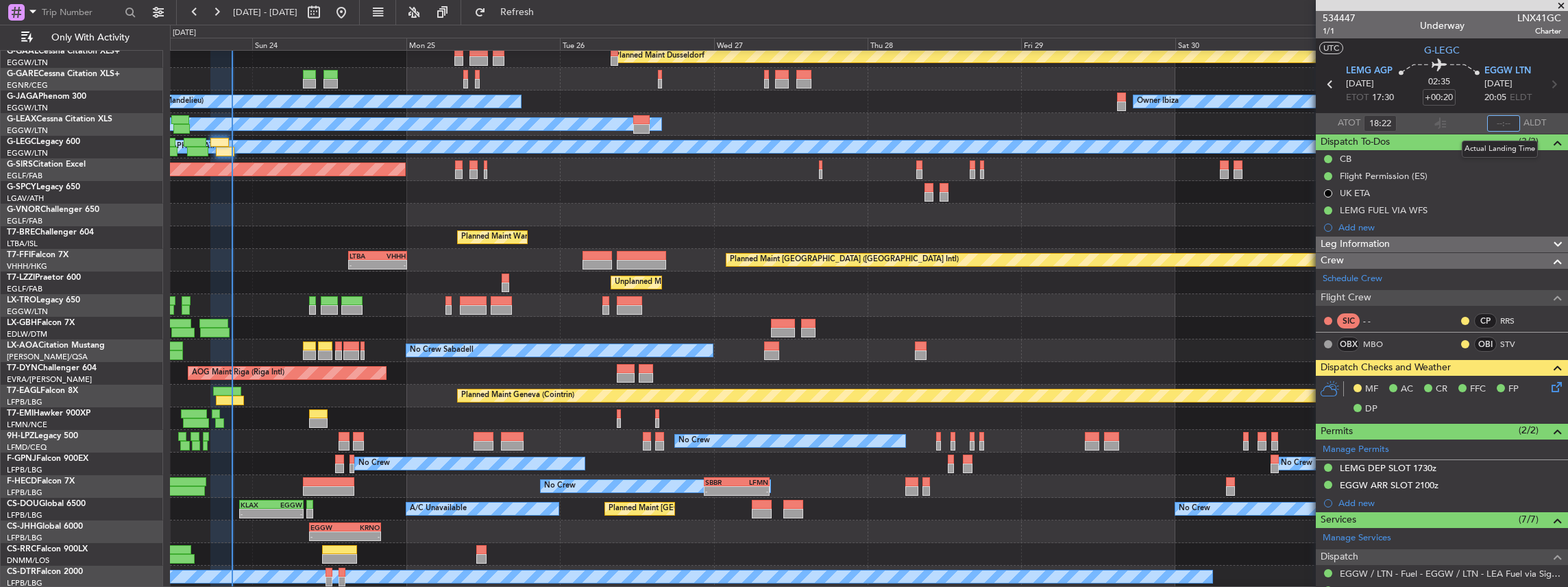
click at [1500, 119] on input "text" at bounding box center [1503, 123] width 33 height 16
click at [1444, 122] on mat-tooltip-component "Flight Time Correction" at bounding box center [1437, 127] width 102 height 36
type input "20:50"
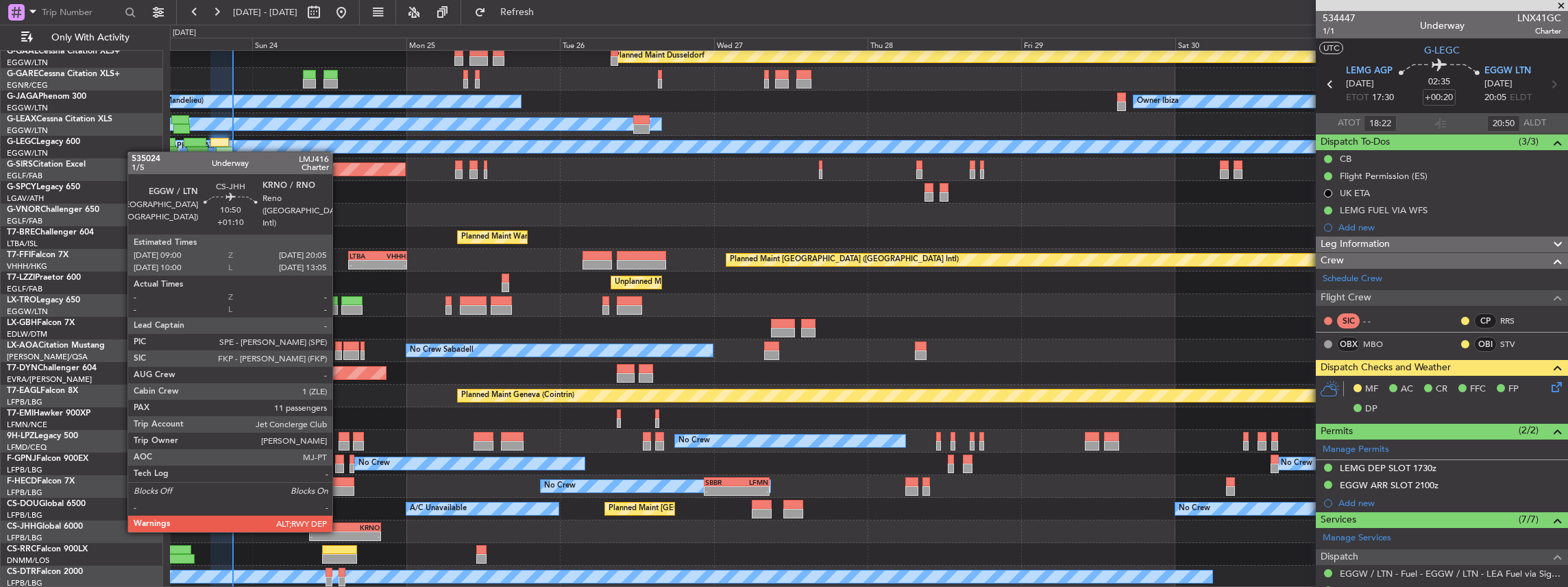
click at [339, 531] on div "- -" at bounding box center [344, 536] width 71 height 10
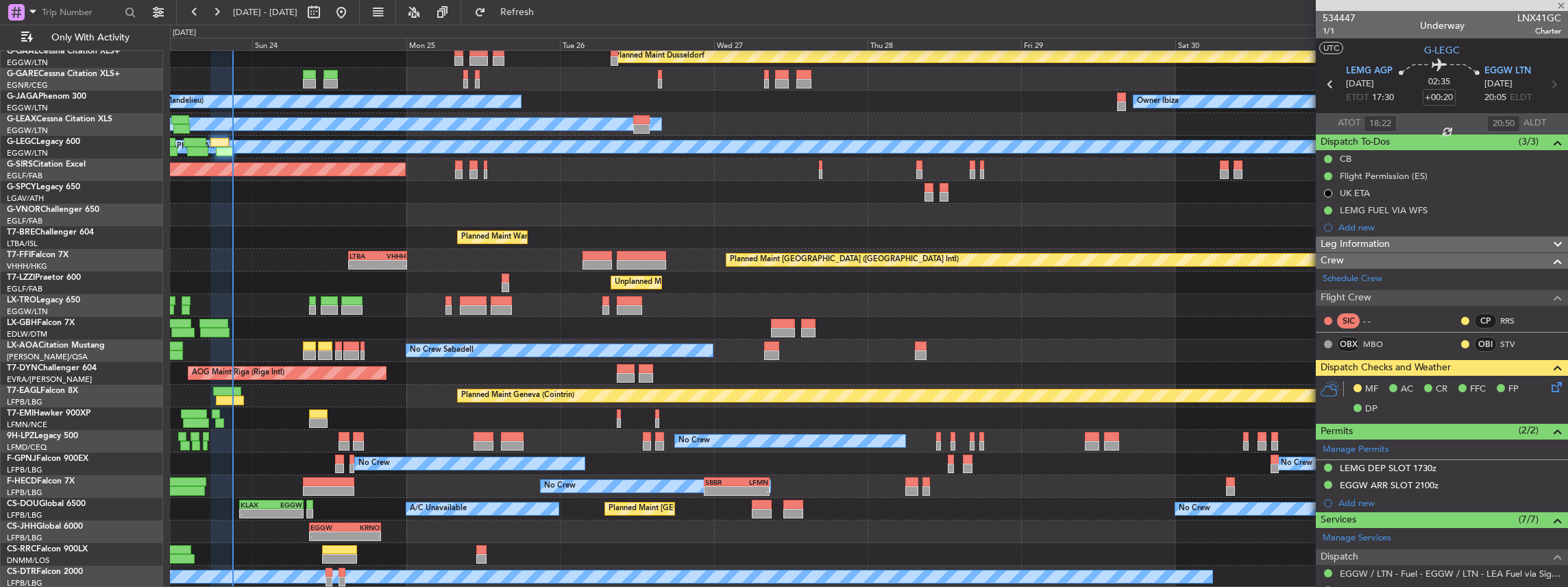
type input "+01:10"
type input "11"
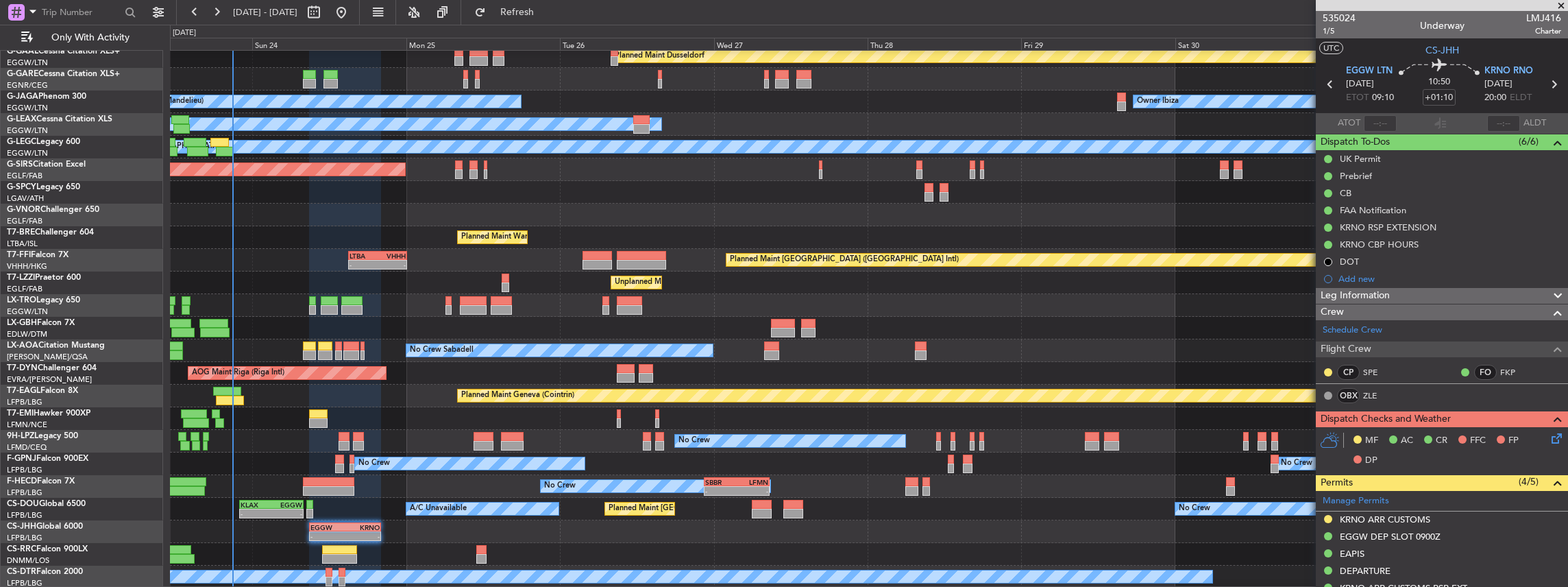
click at [1549, 438] on icon at bounding box center [1554, 435] width 11 height 11
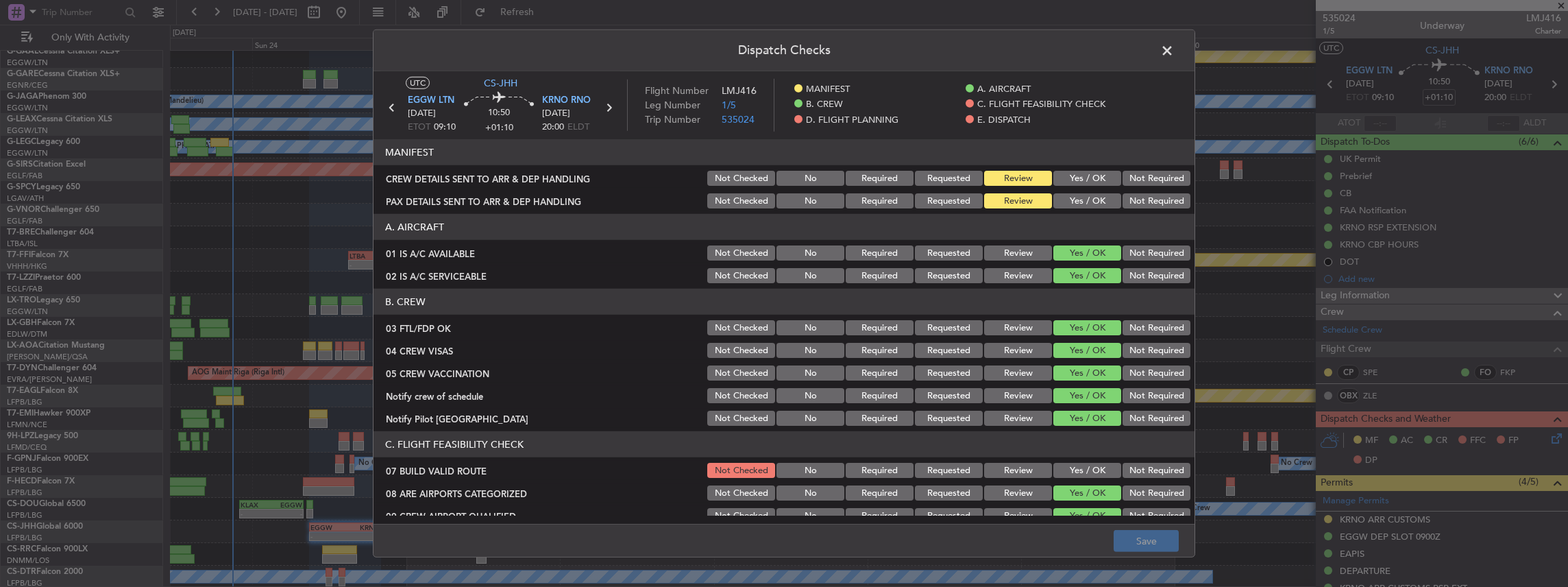
click at [1100, 183] on button "Yes / OK" at bounding box center [1088, 178] width 68 height 15
click at [1094, 201] on button "Yes / OK" at bounding box center [1088, 201] width 68 height 15
click at [1148, 544] on button "Save" at bounding box center [1146, 541] width 65 height 22
click at [1174, 48] on span at bounding box center [1174, 54] width 0 height 27
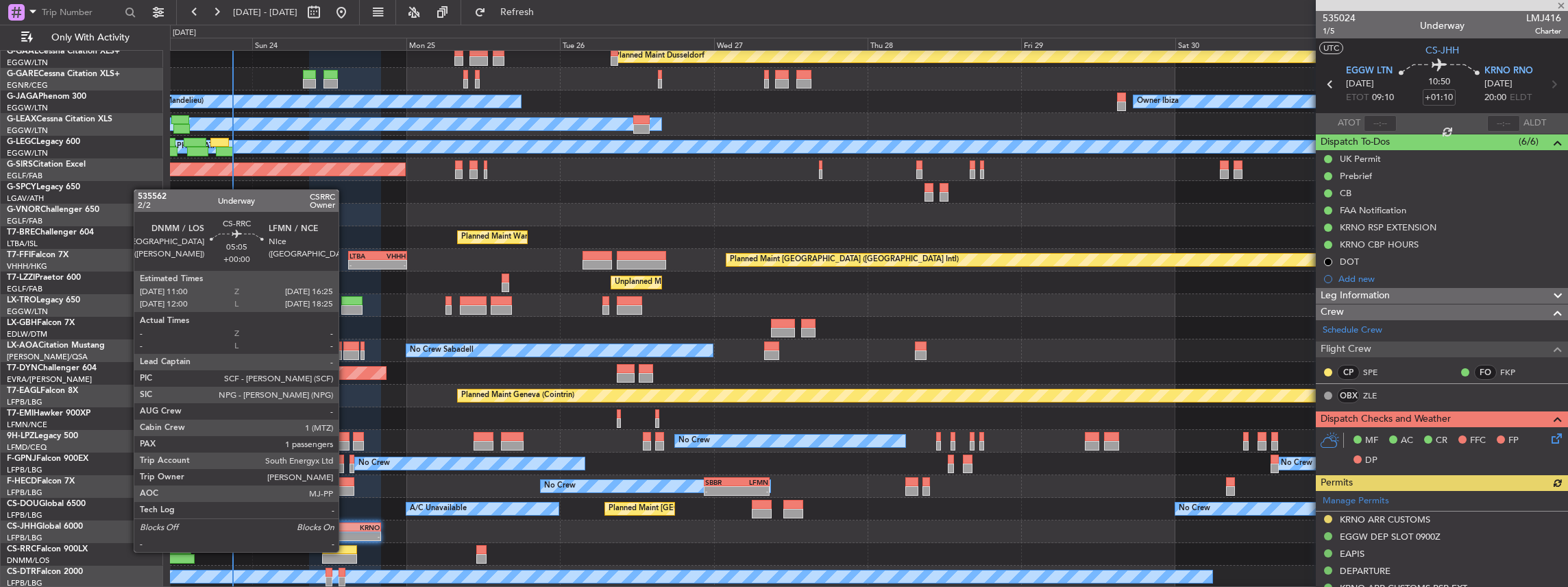
click at [345, 550] on div at bounding box center [339, 550] width 35 height 10
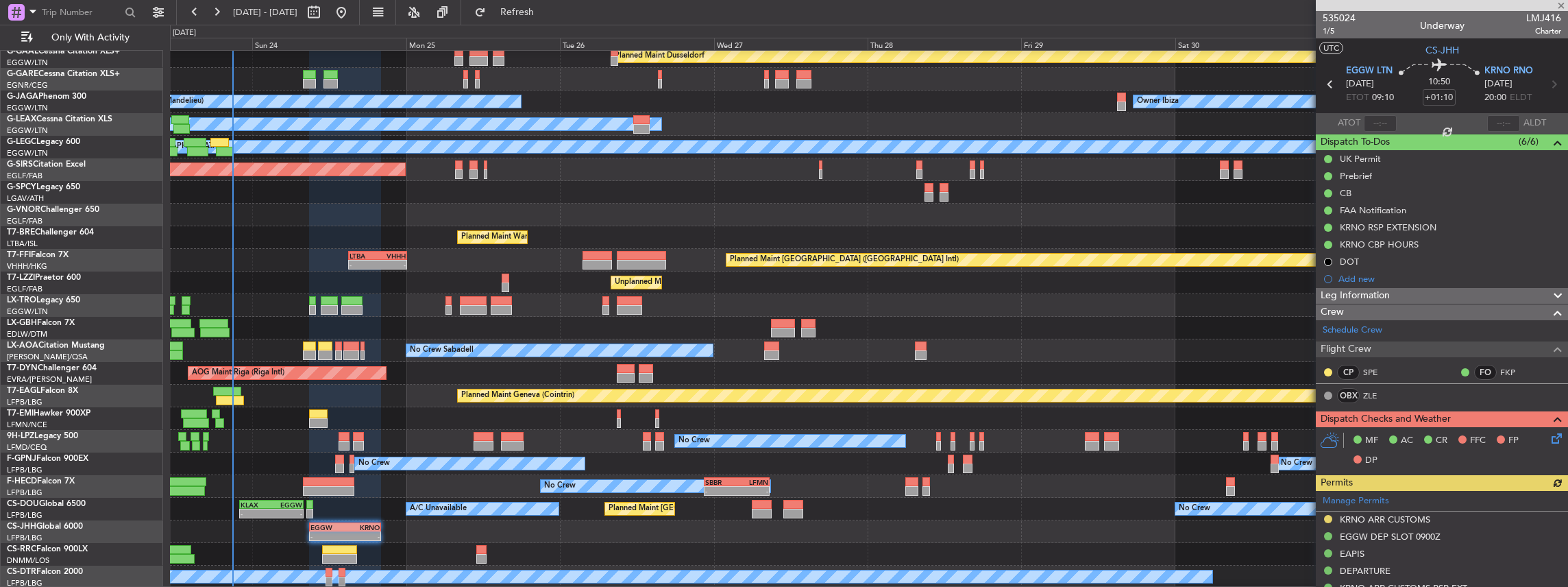
type input "1"
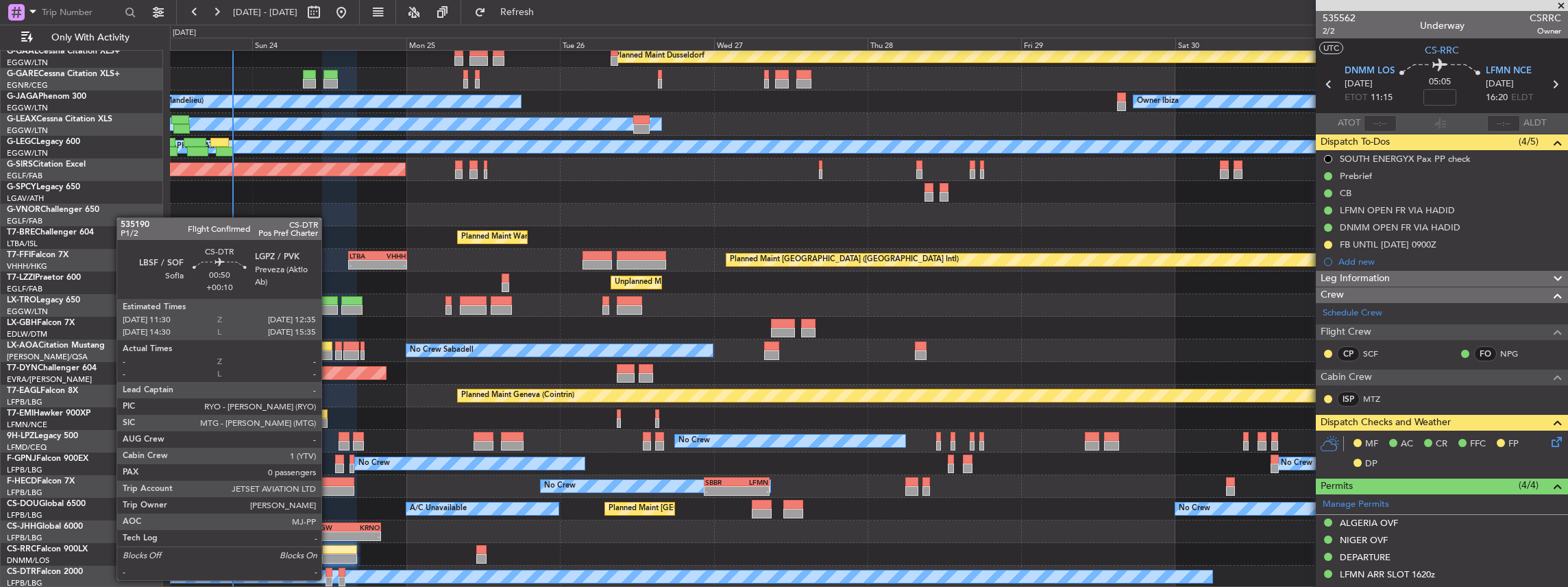
click at [328, 579] on div at bounding box center [329, 582] width 8 height 10
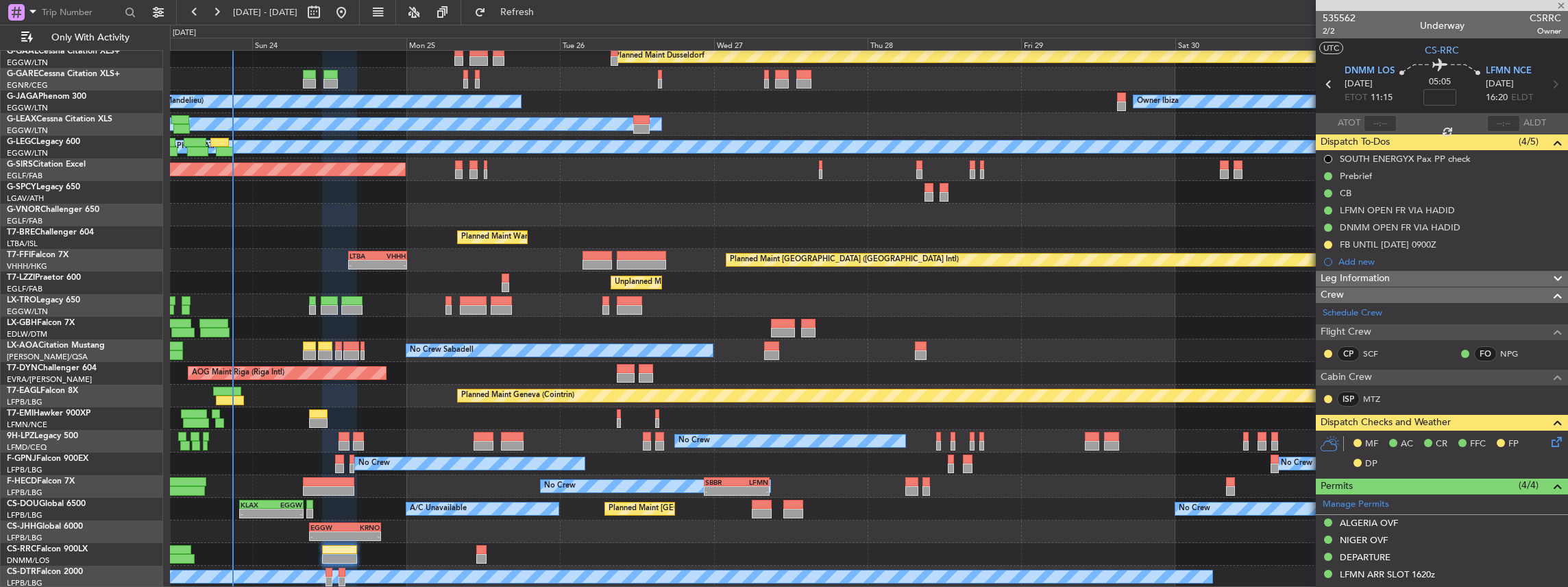
type input "+00:10"
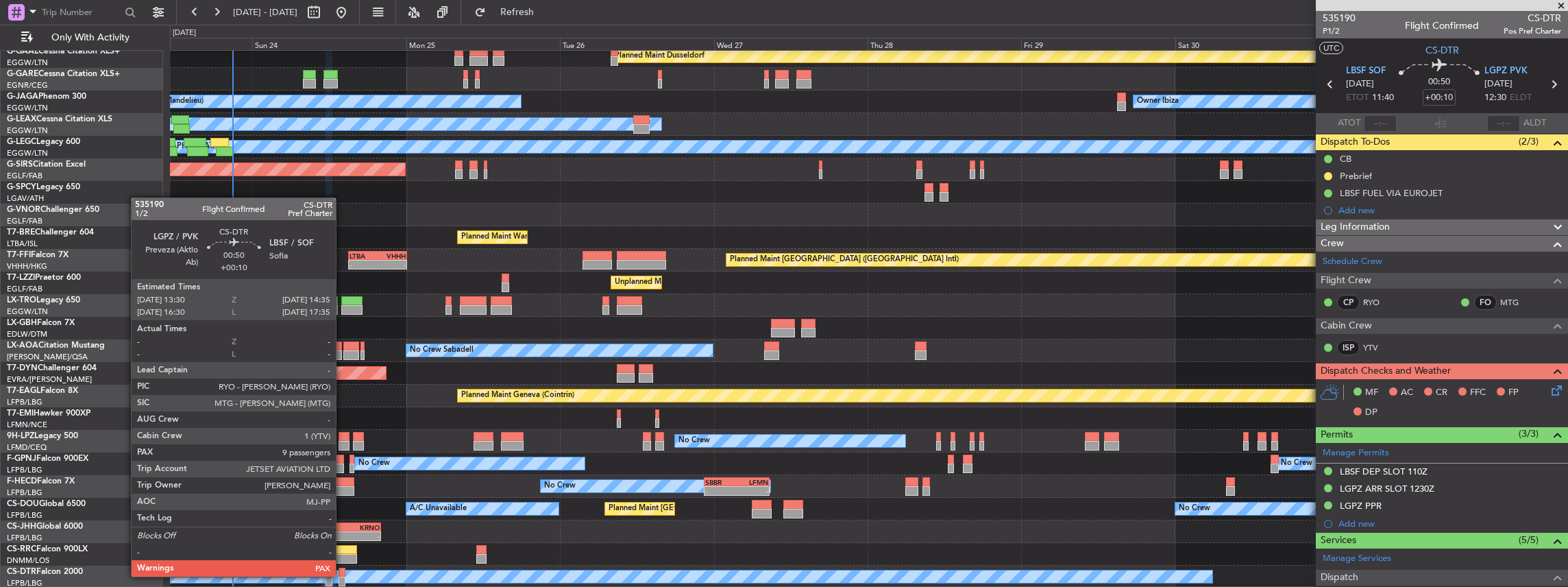
click at [342, 575] on div at bounding box center [342, 573] width 8 height 10
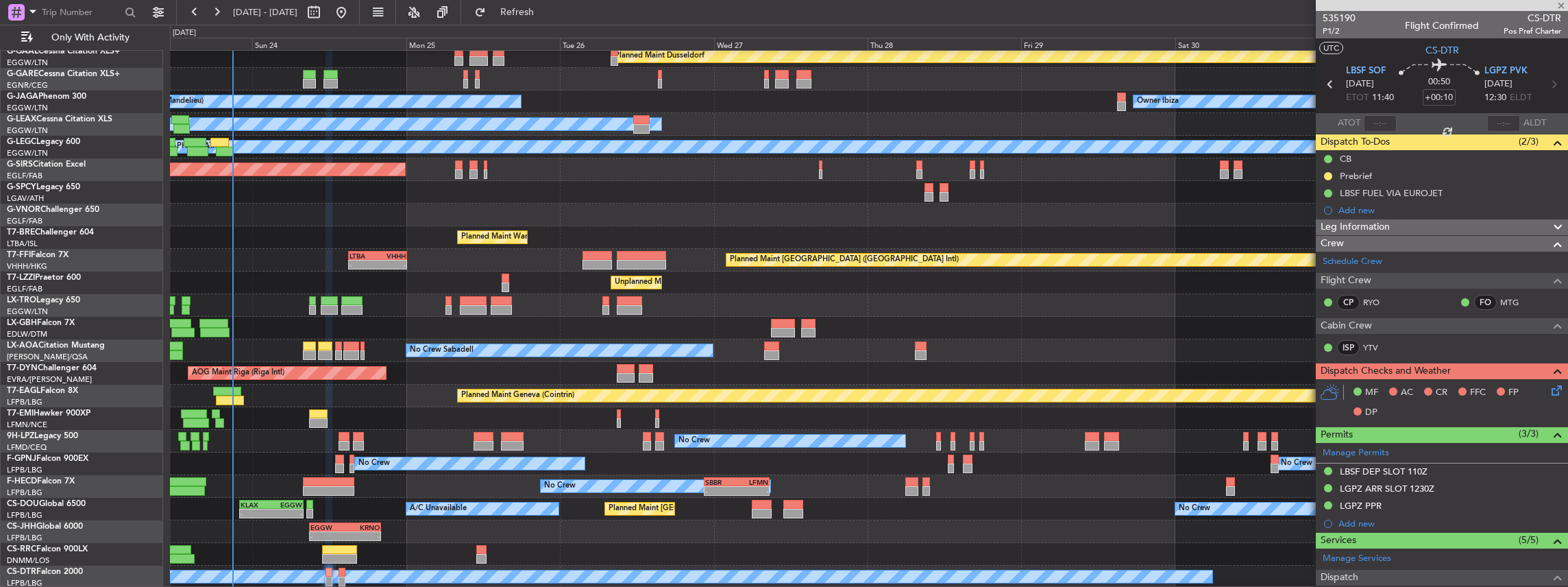
type input "9"
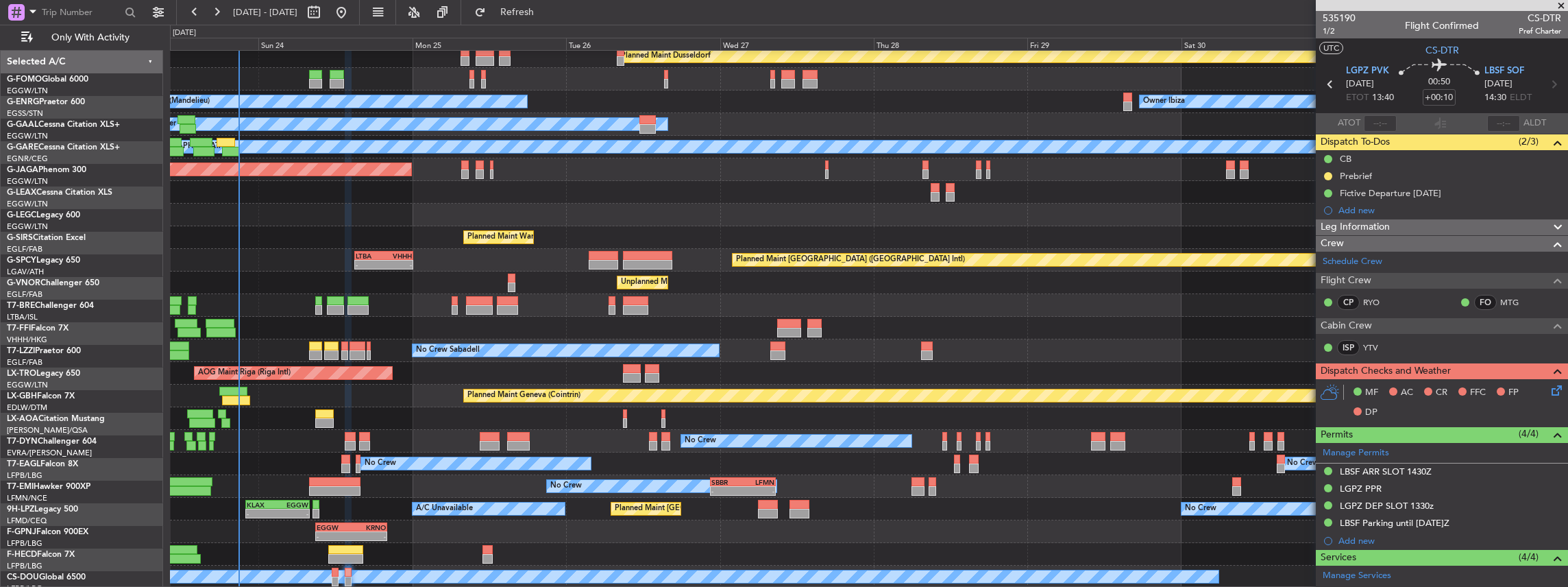
scroll to position [73, 0]
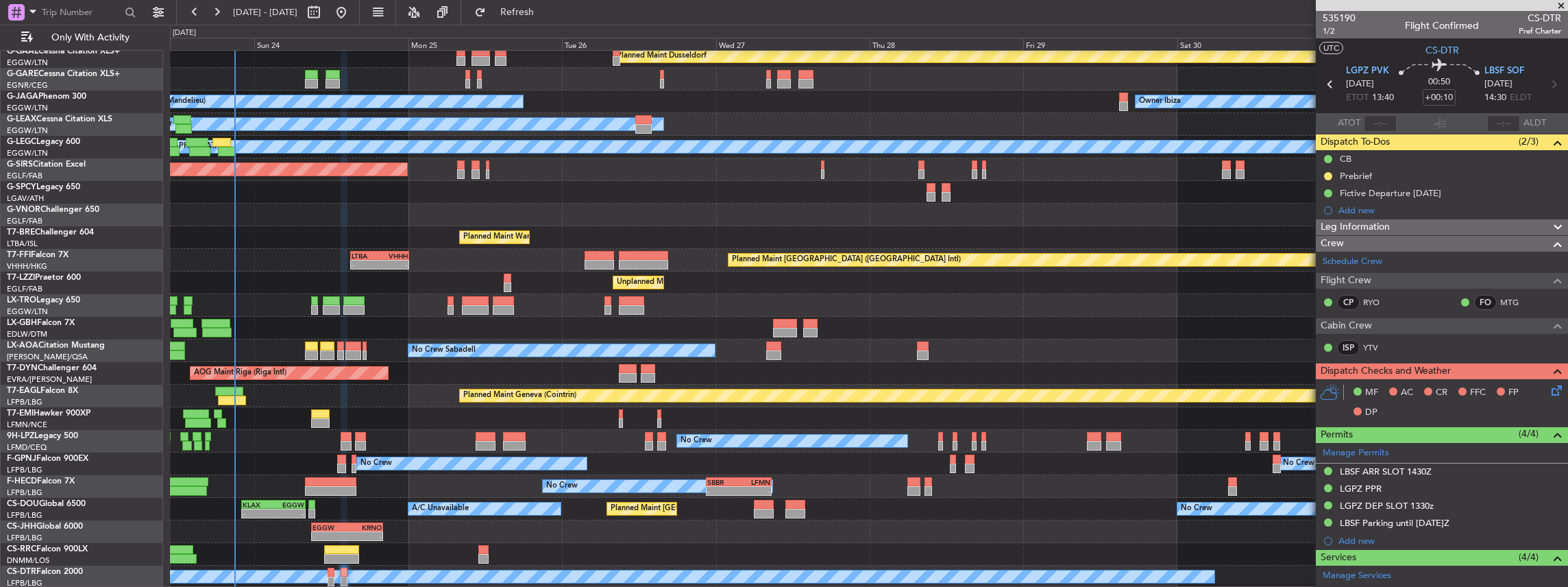
click at [449, 203] on div "Planned Maint Dusseldorf No Crew Cannes ([GEOGRAPHIC_DATA]) Owner Ibiza Planned…" at bounding box center [868, 283] width 1398 height 611
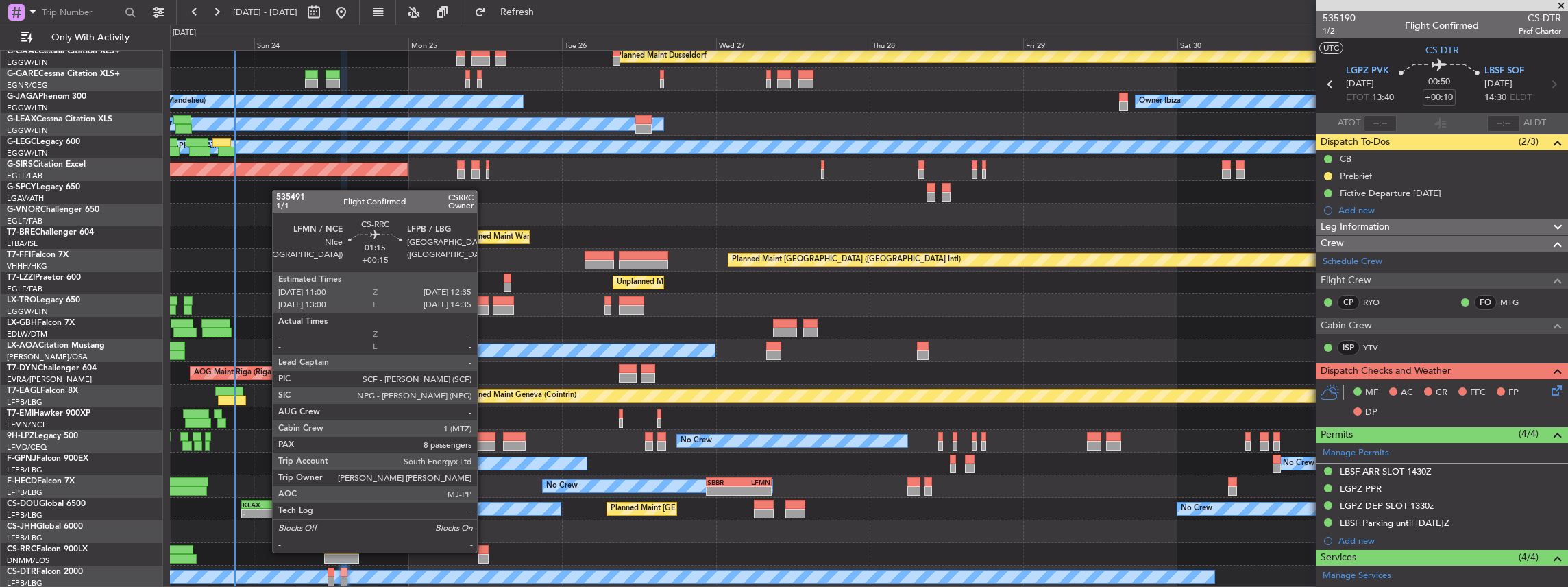
click at [485, 551] on div at bounding box center [483, 550] width 10 height 10
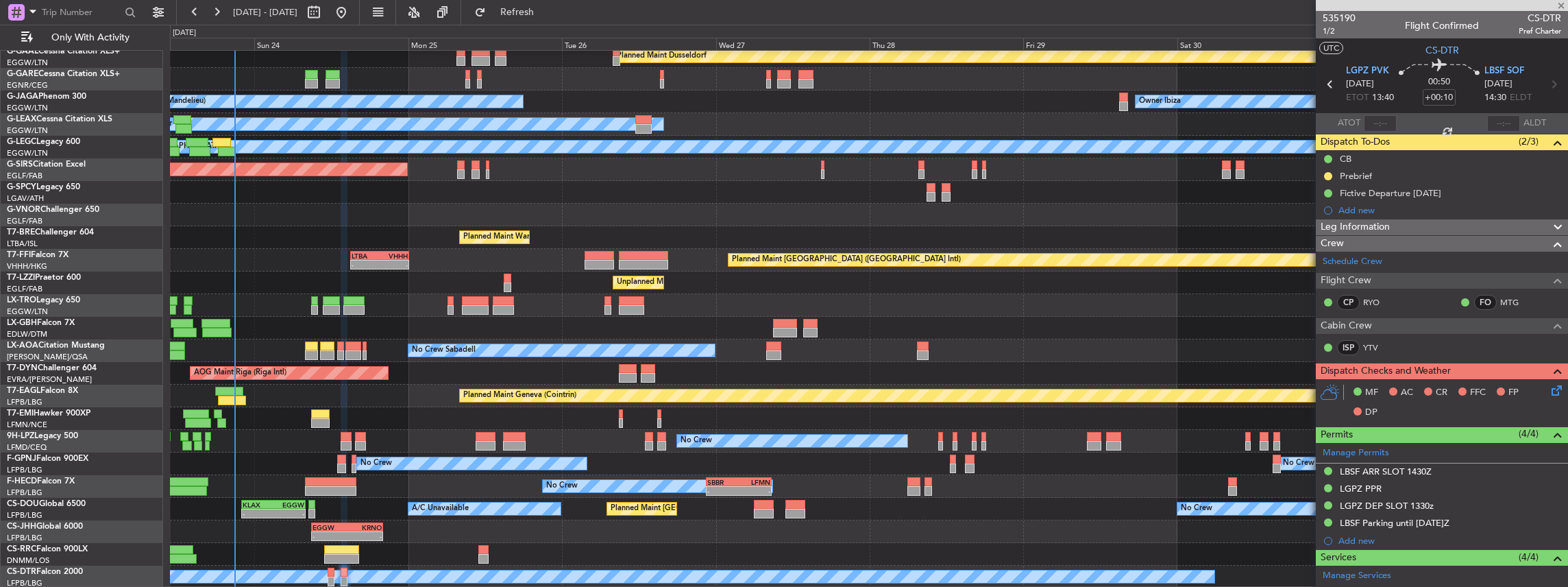
type input "+00:15"
type input "8"
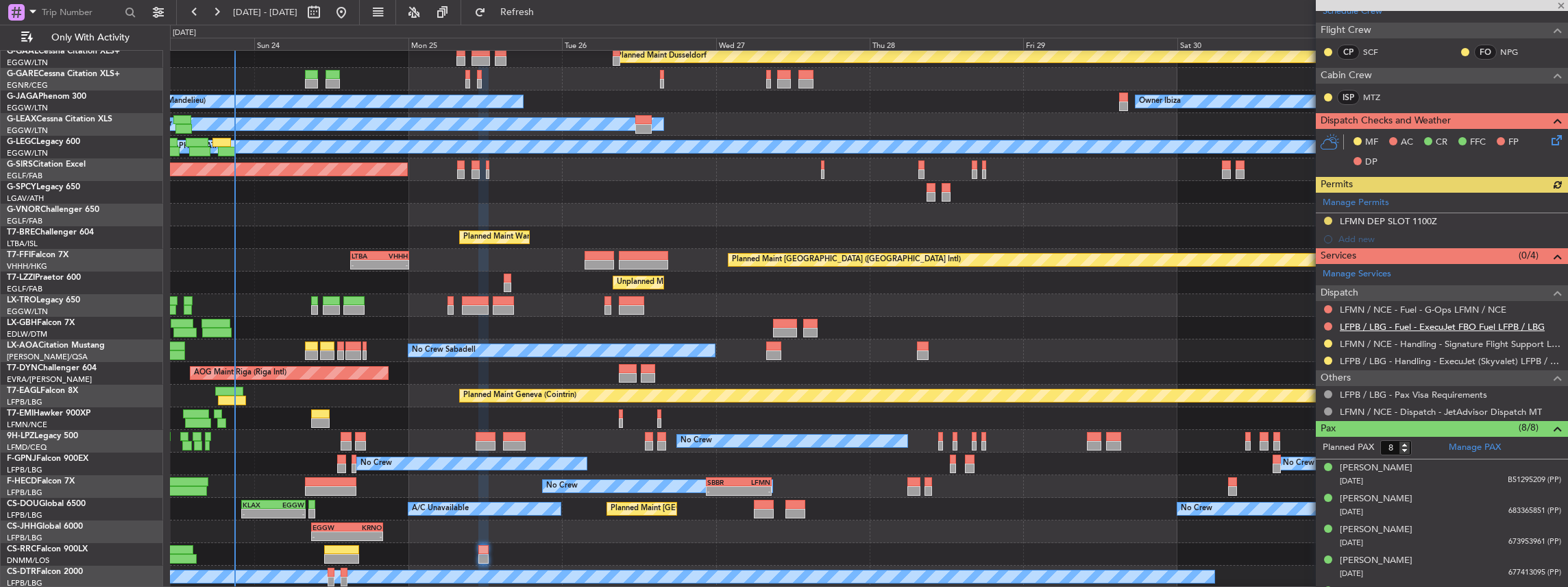
scroll to position [275, 0]
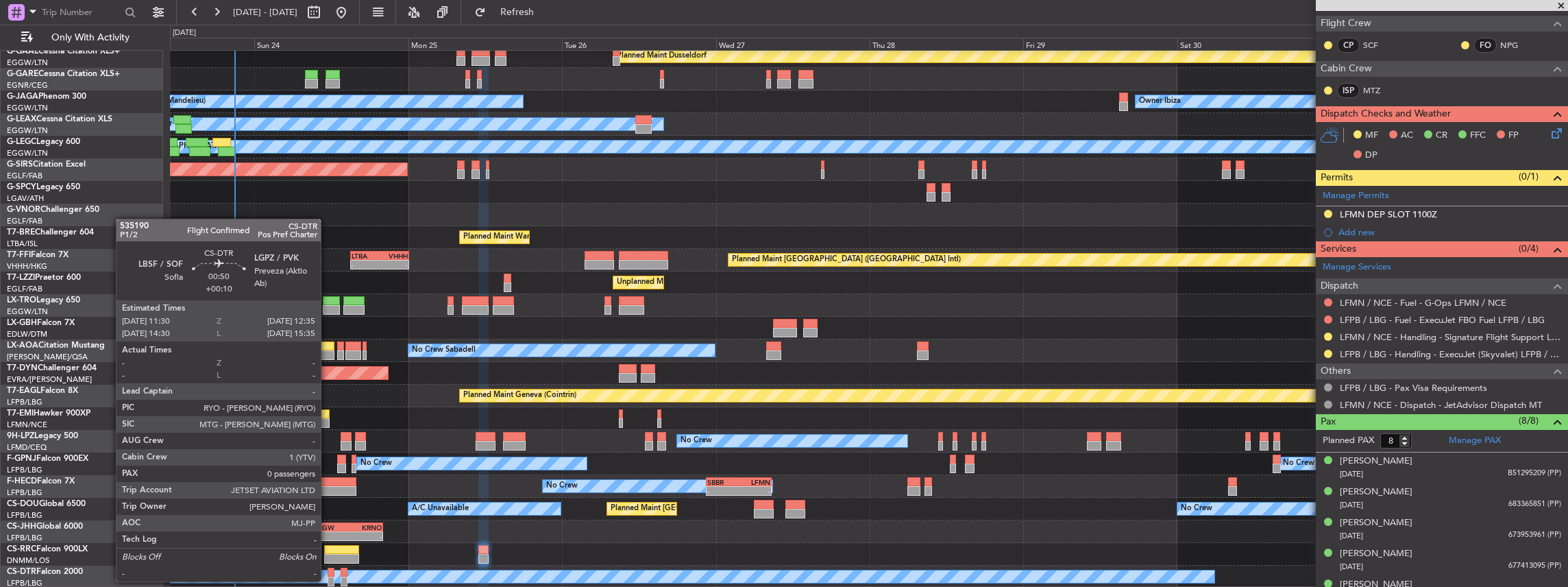
click at [327, 580] on div at bounding box center [331, 582] width 8 height 10
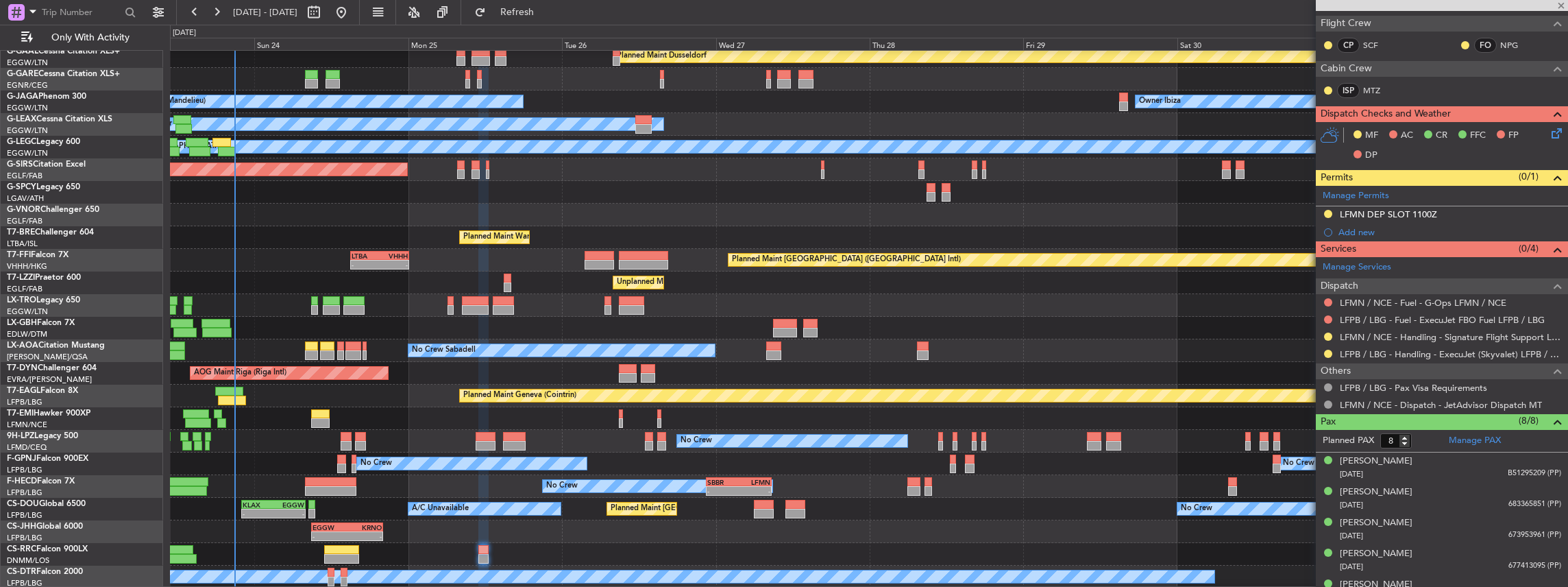
type input "+00:10"
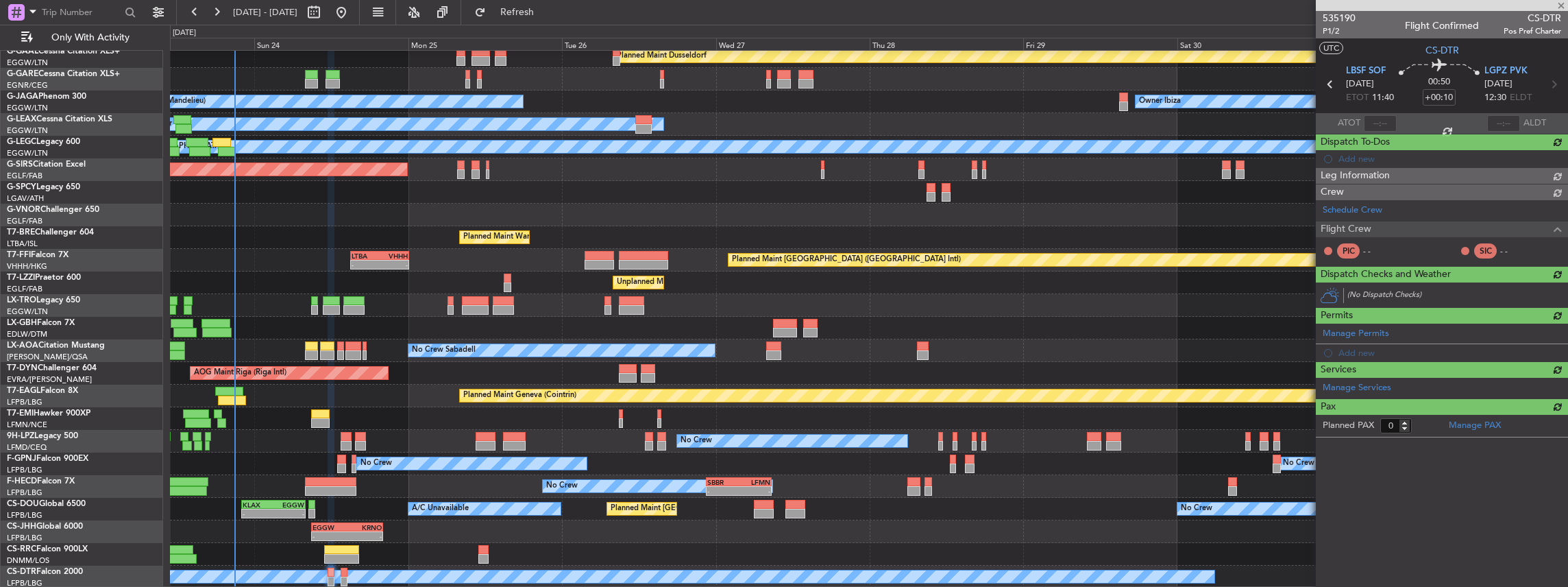
scroll to position [0, 0]
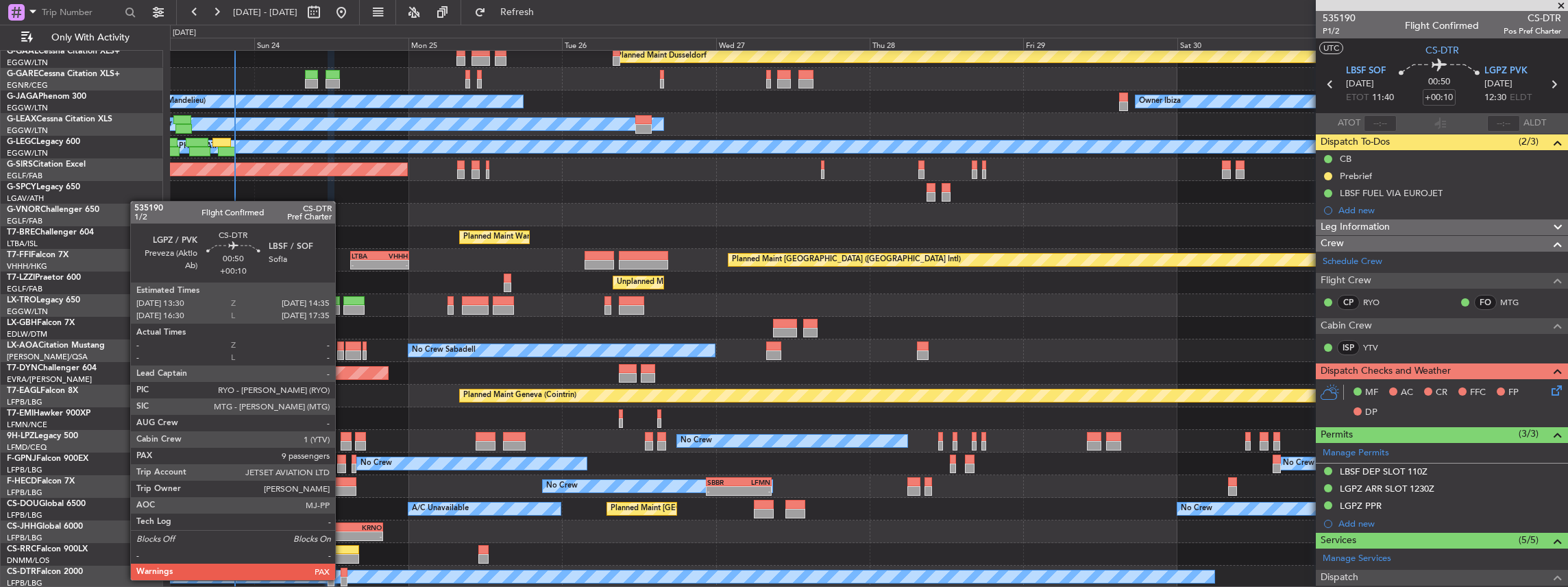
click at [342, 579] on div at bounding box center [344, 582] width 8 height 10
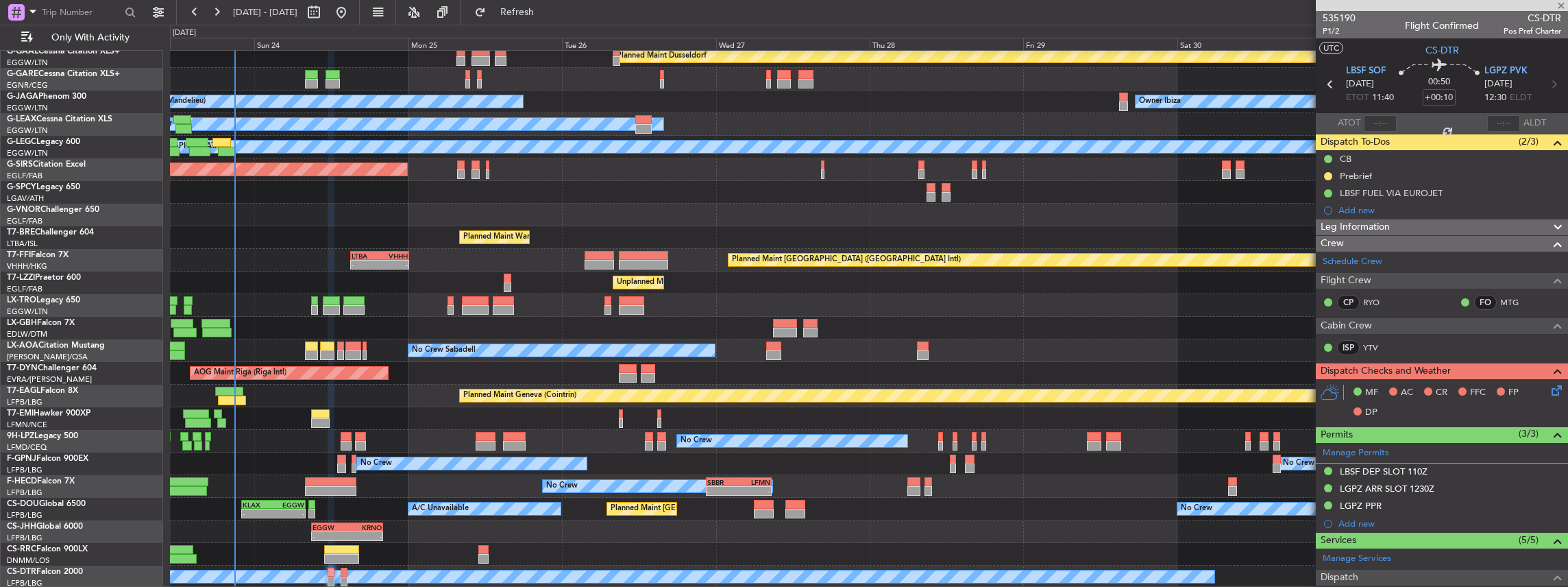
type input "9"
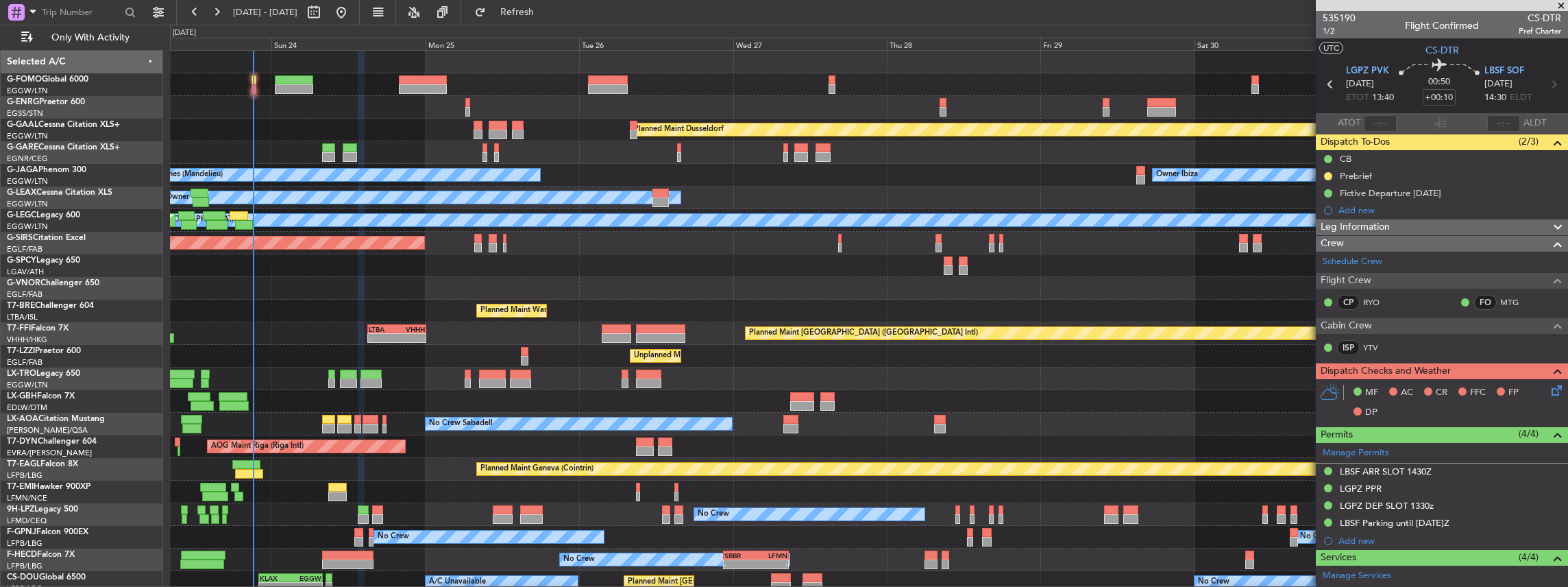
click at [547, 348] on div "Planned Maint Dusseldorf Owner Ibiza No Crew Cannes ([GEOGRAPHIC_DATA]) Planned…" at bounding box center [868, 356] width 1398 height 611
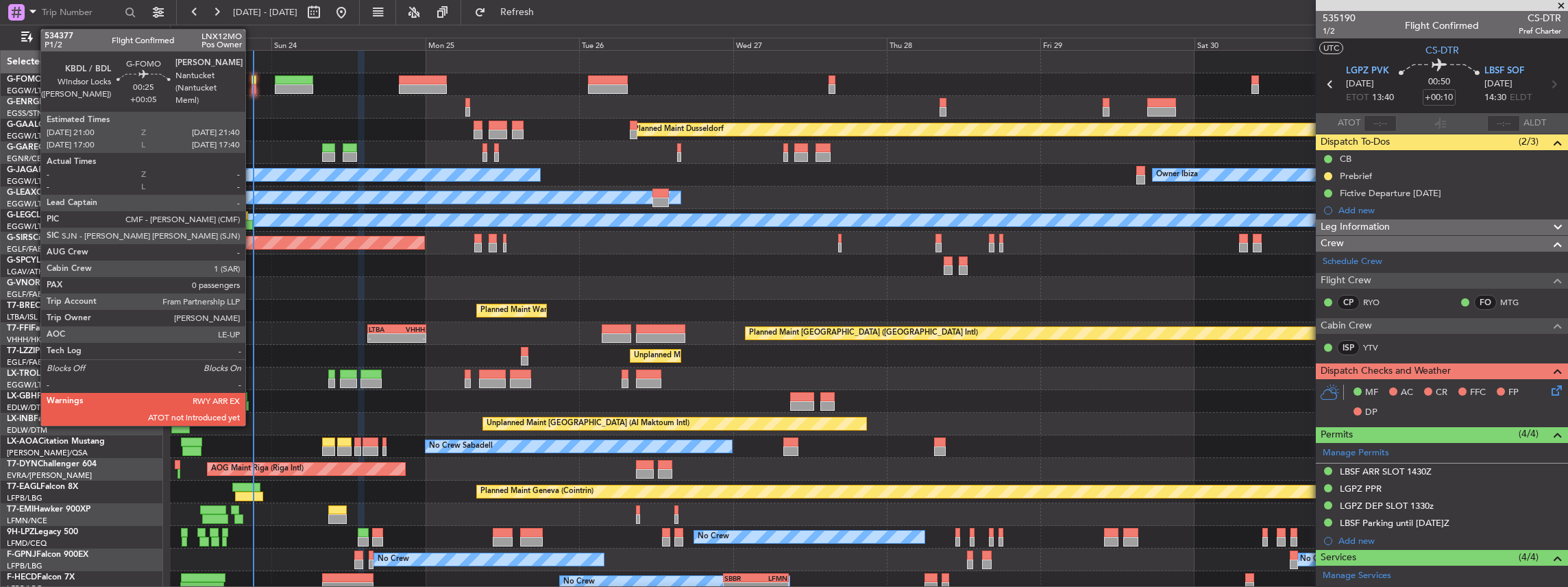
click at [253, 85] on div at bounding box center [254, 89] width 5 height 10
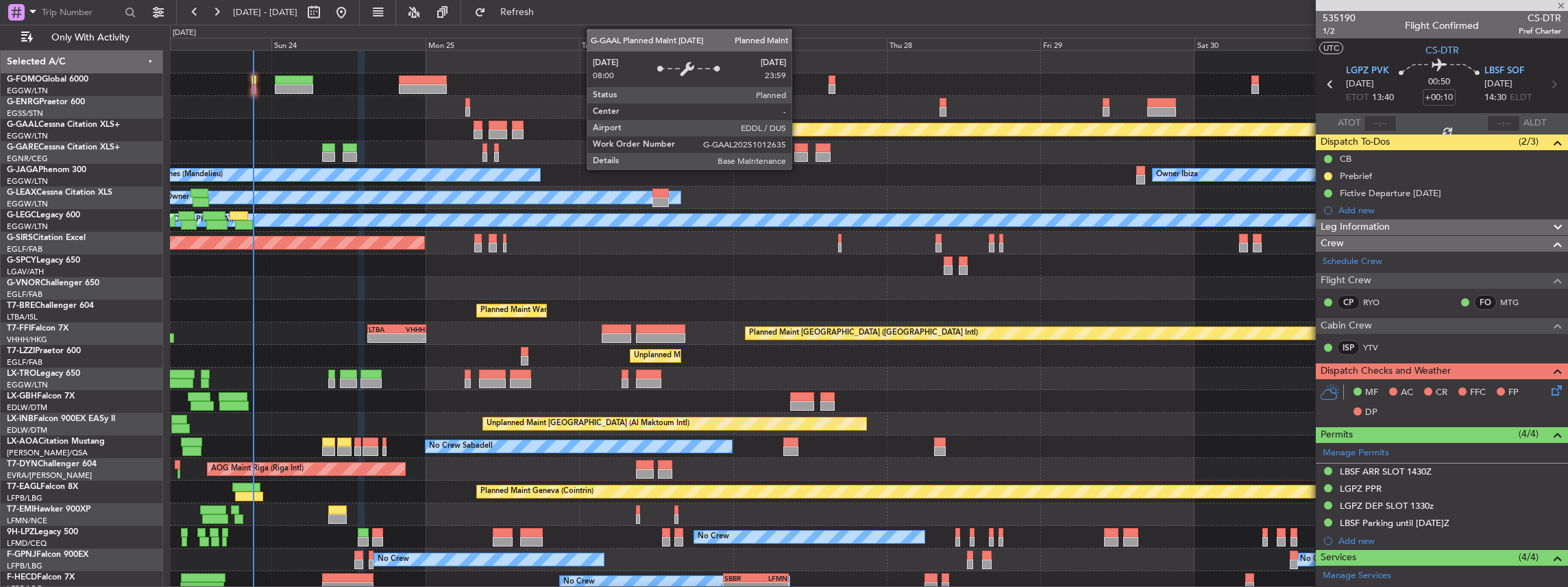
type input "+00:05"
type input "0"
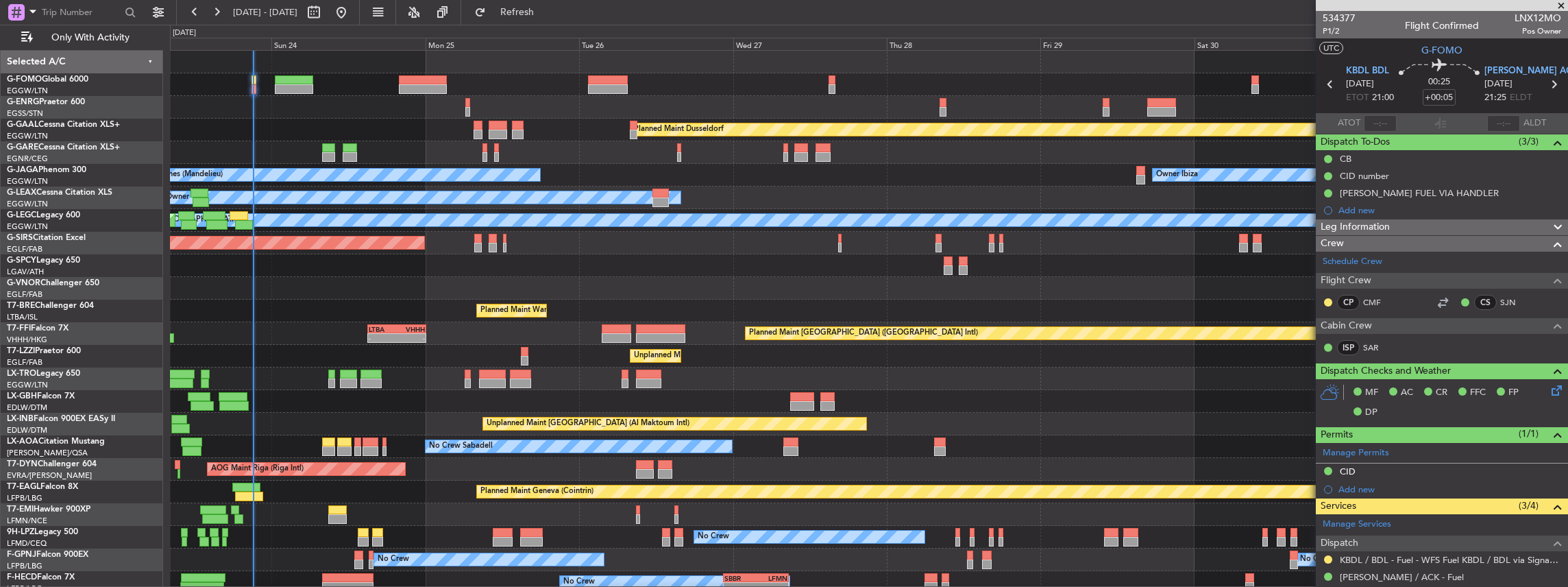
click at [1534, 13] on span "LNX12MO" at bounding box center [1538, 18] width 47 height 14
copy span "LNX12MO"
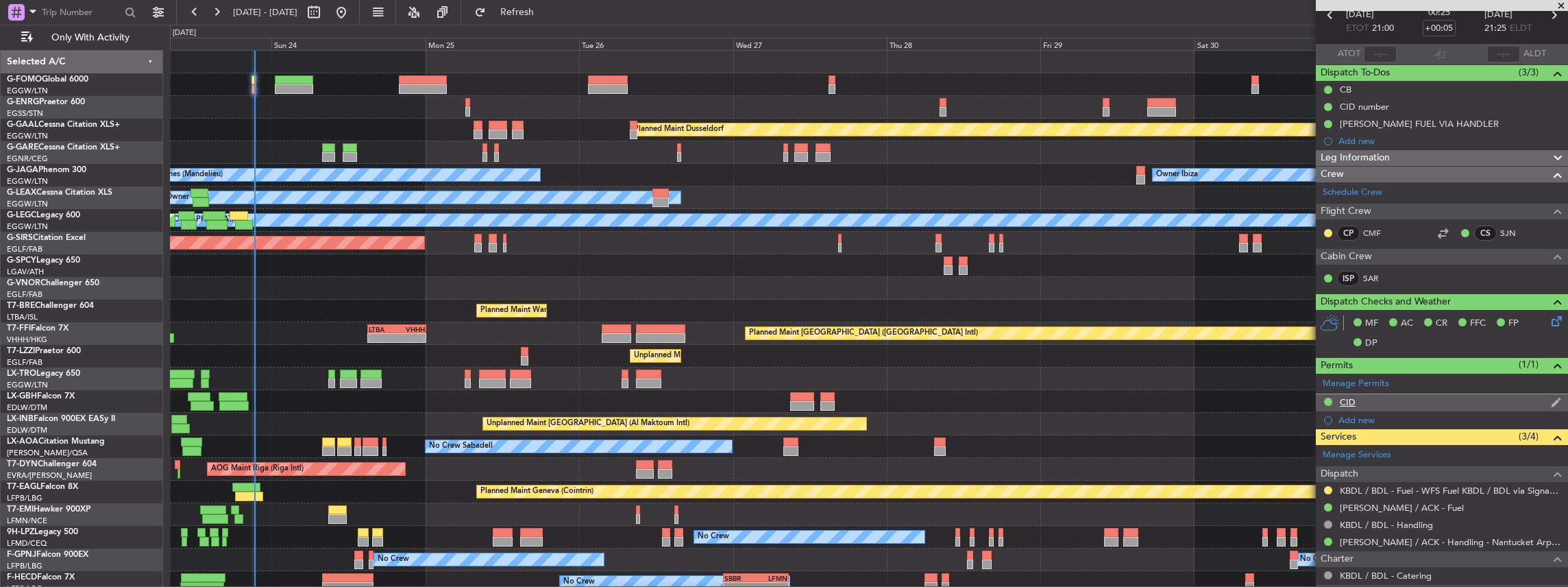
scroll to position [169, 0]
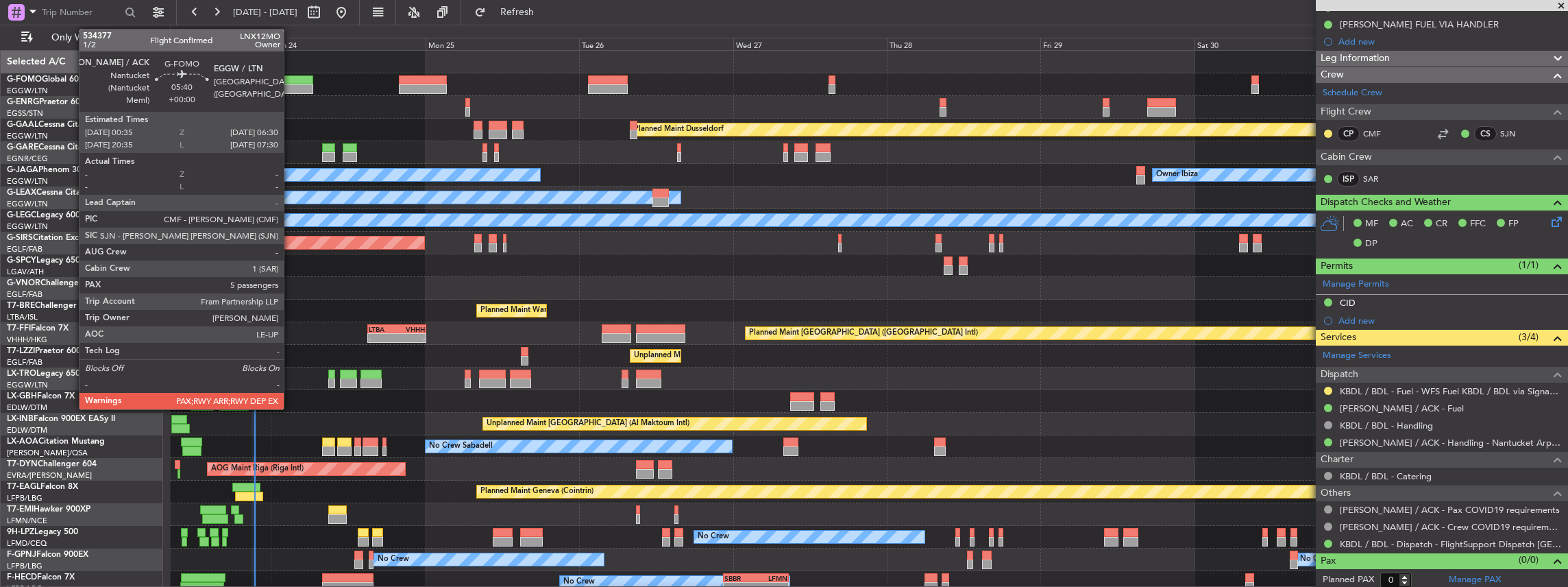
click at [290, 87] on div at bounding box center [293, 89] width 38 height 10
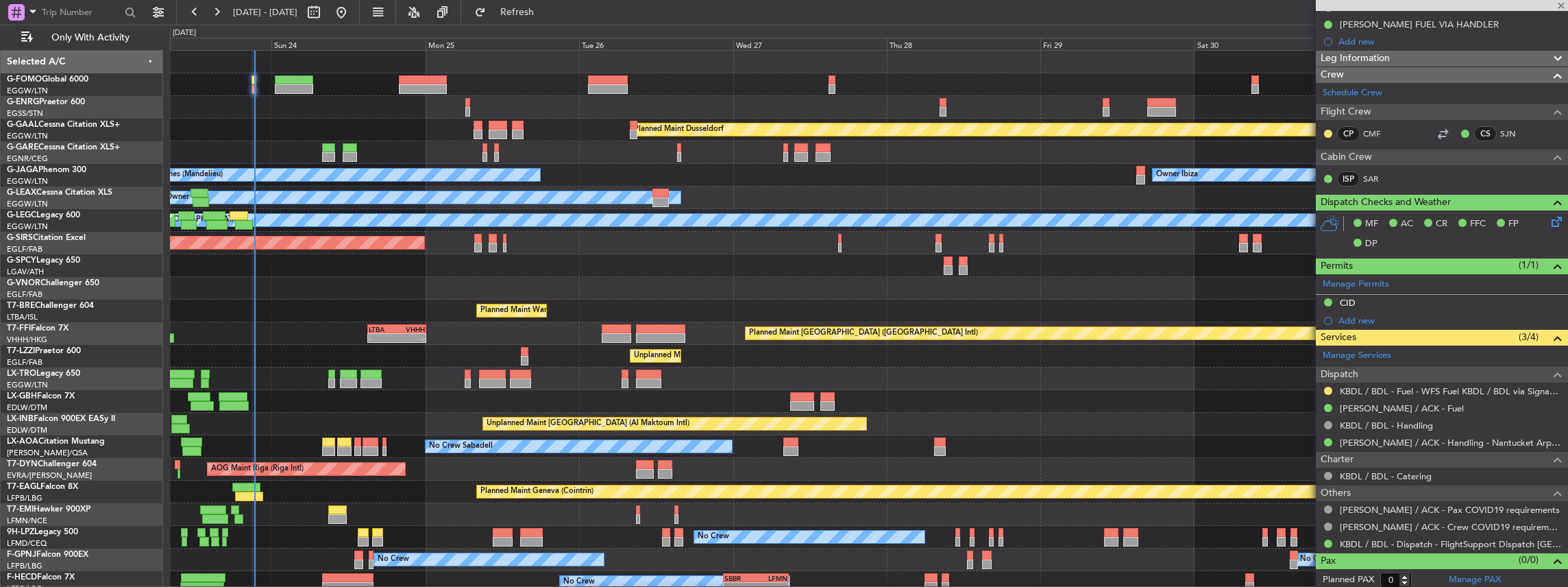
type input "5"
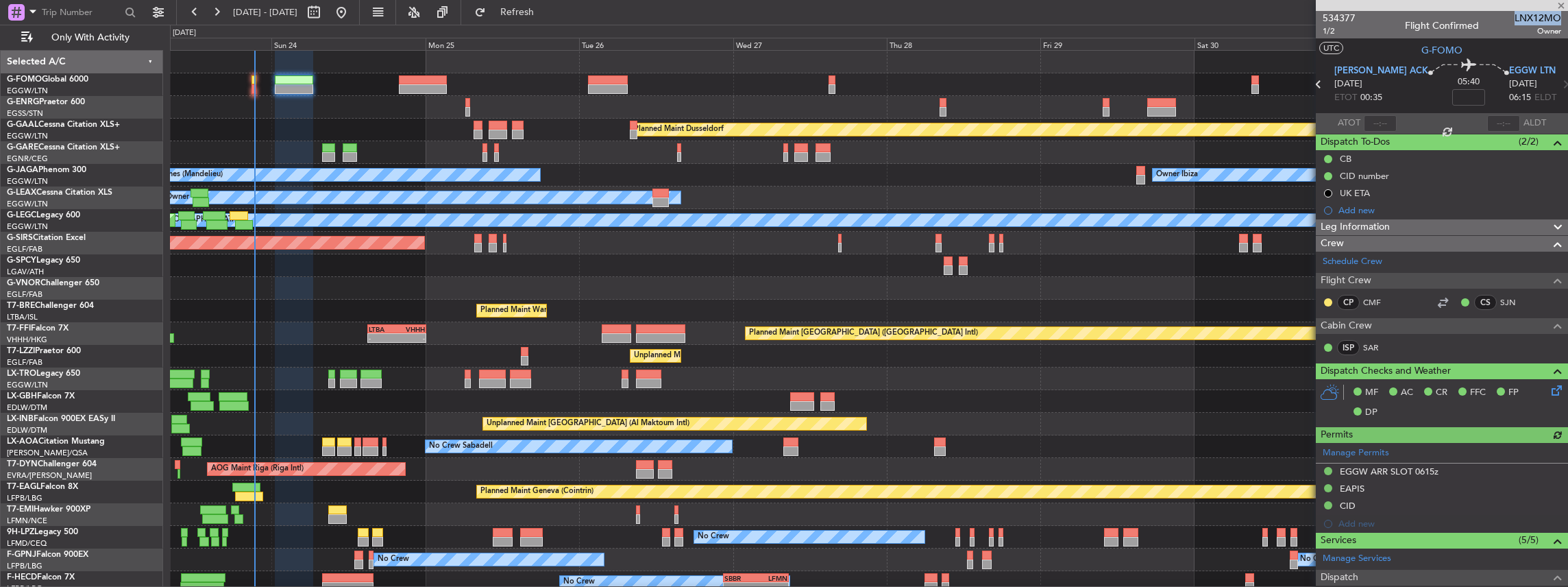
scroll to position [229, 0]
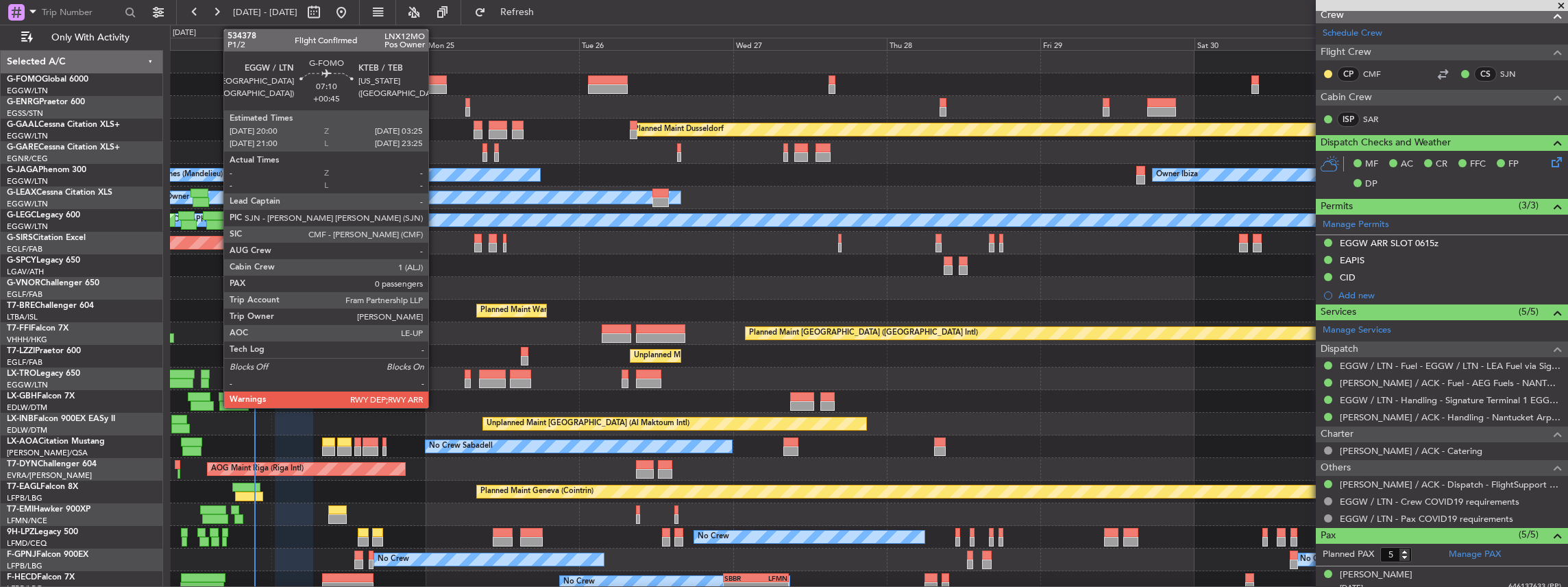
click at [435, 84] on div at bounding box center [423, 89] width 48 height 10
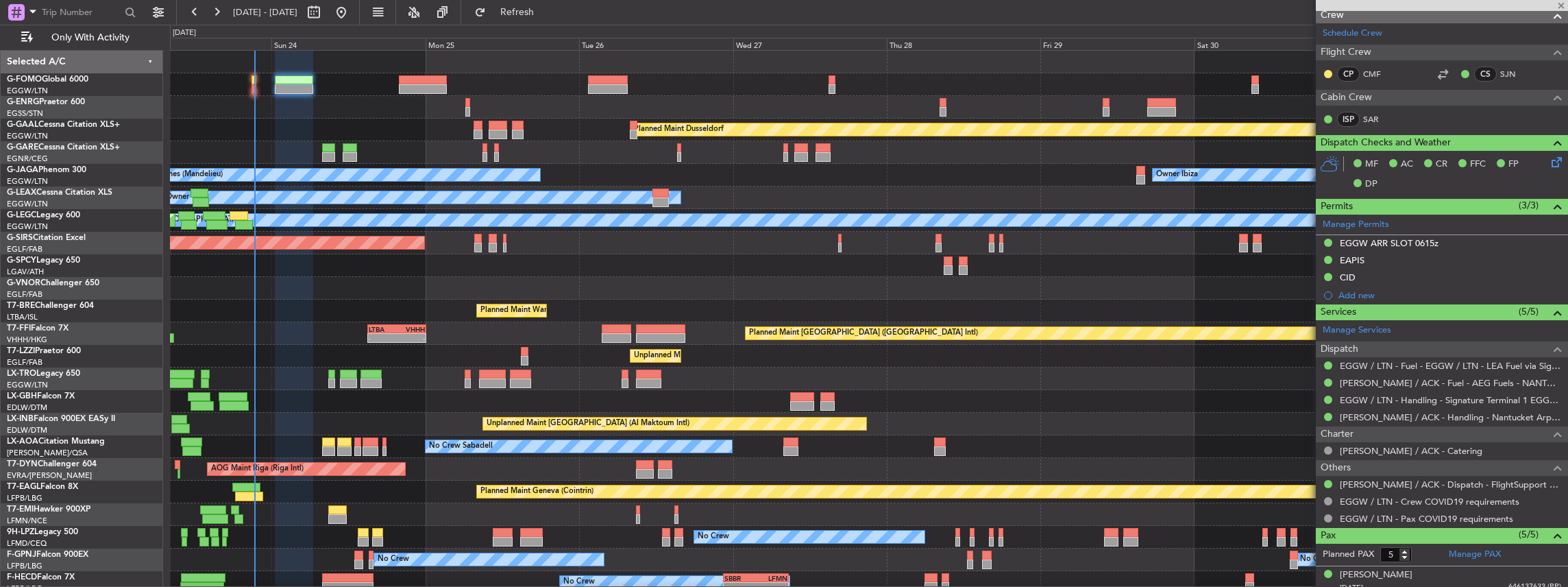
type input "+00:45"
type input "0"
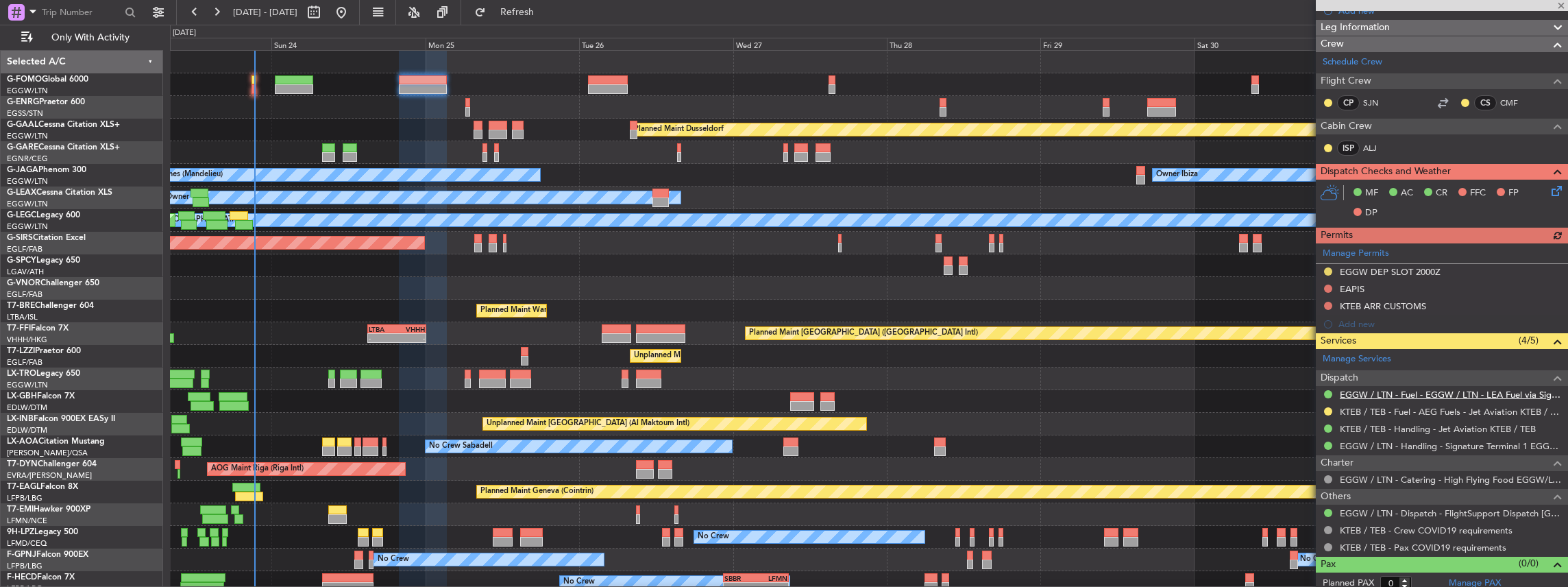
scroll to position [203, 0]
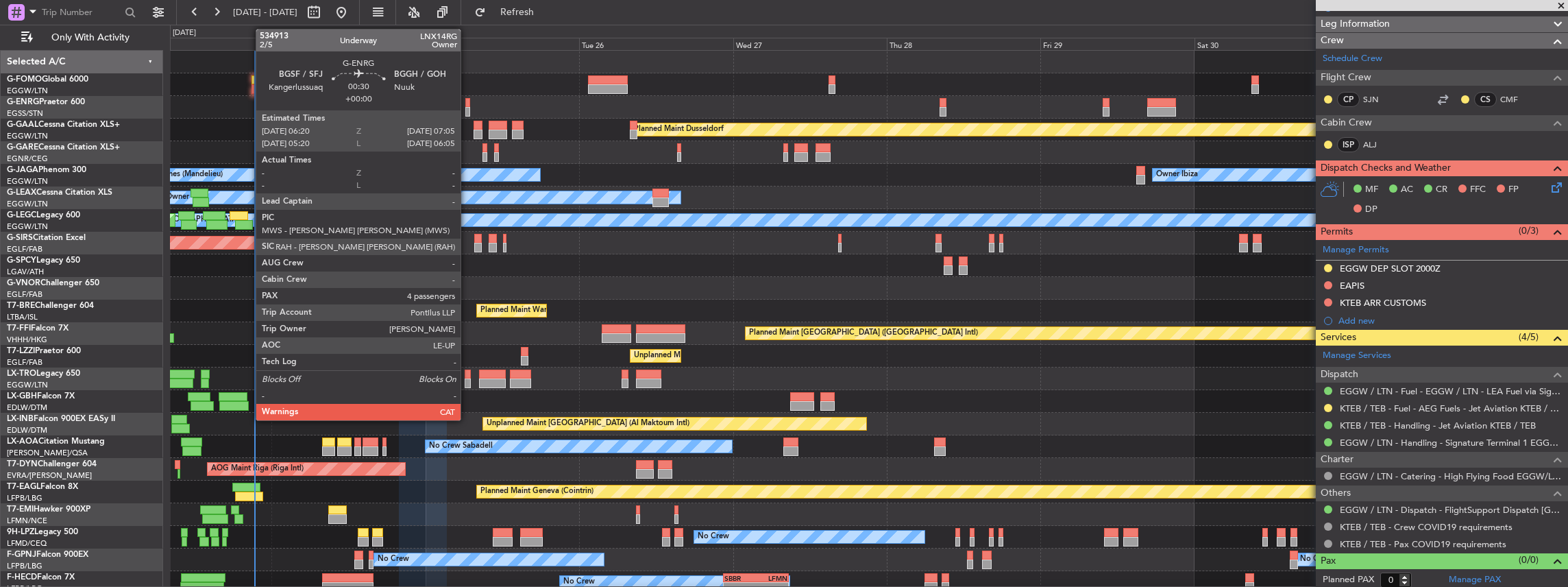
click at [467, 110] on div at bounding box center [467, 112] width 5 height 10
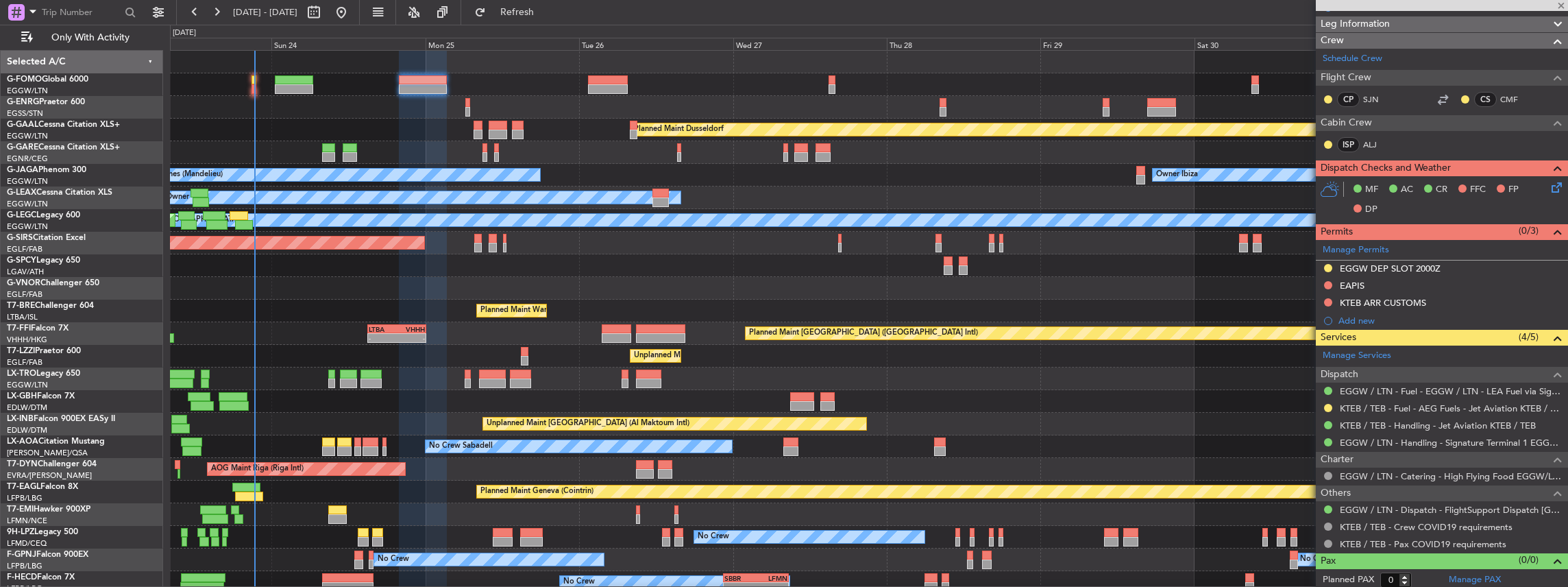
type input "4"
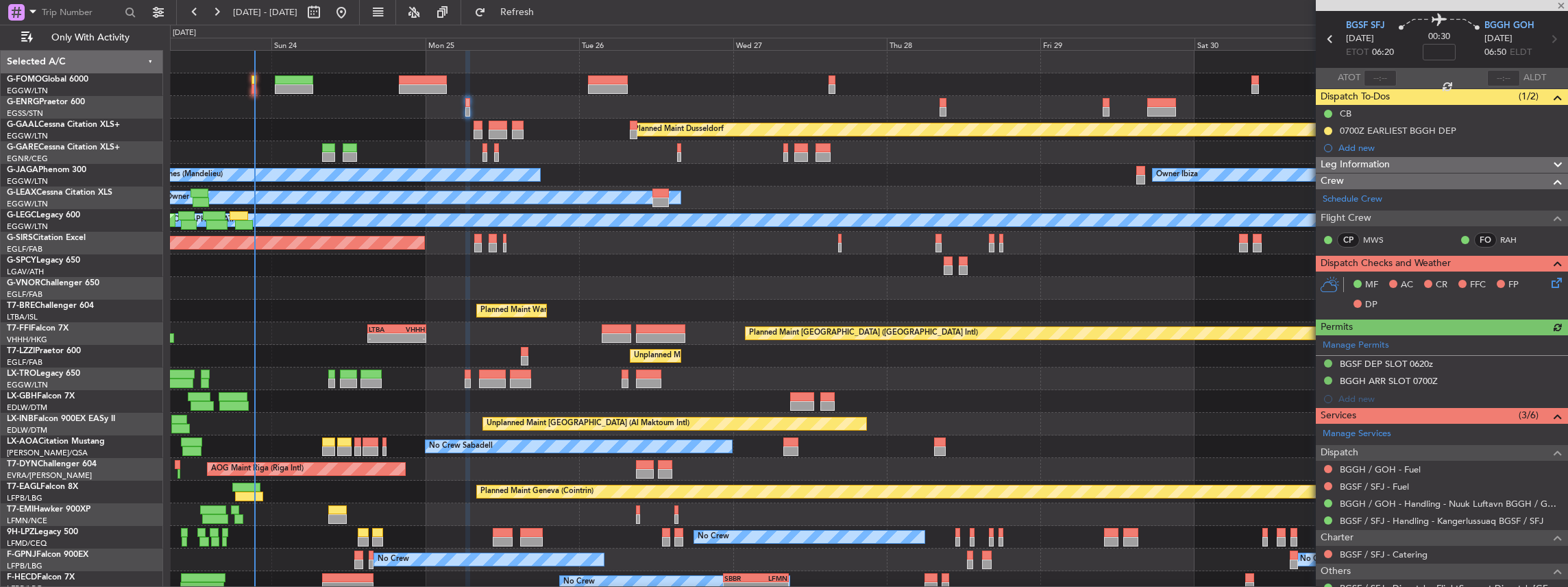
scroll to position [0, 0]
